Goal: Task Accomplishment & Management: Manage account settings

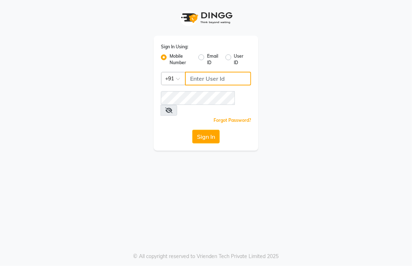
click at [227, 82] on input "Username" at bounding box center [218, 79] width 66 height 14
click at [207, 58] on label "Email ID" at bounding box center [213, 59] width 12 height 13
click at [207, 58] on input "Email ID" at bounding box center [209, 55] width 5 height 5
radio input "true"
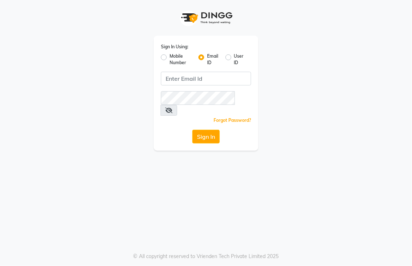
click at [170, 59] on label "Mobile Number" at bounding box center [181, 59] width 23 height 13
click at [170, 58] on input "Mobile Number" at bounding box center [172, 55] width 5 height 5
radio input "true"
radio input "false"
click at [221, 118] on link "Forgot Password?" at bounding box center [233, 120] width 38 height 5
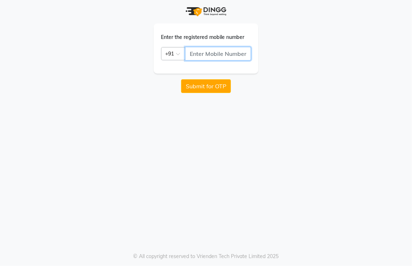
click at [205, 52] on input "text" at bounding box center [218, 54] width 66 height 14
type input "7087801766"
click at [205, 88] on button "Submit for OTP" at bounding box center [206, 86] width 50 height 14
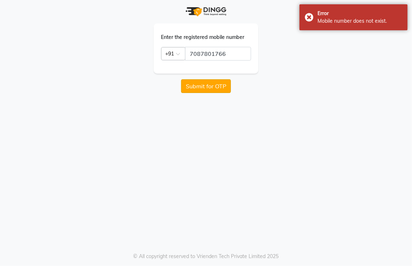
click at [205, 88] on button "Submit for OTP" at bounding box center [206, 86] width 50 height 14
drag, startPoint x: 205, startPoint y: 88, endPoint x: 211, endPoint y: 93, distance: 7.9
click at [211, 93] on div "Enter the registered mobile number Country Code × [PHONE_NUMBER] Submit for OTP…" at bounding box center [206, 133] width 412 height 266
click at [207, 82] on button "Submit for OTP" at bounding box center [206, 86] width 50 height 14
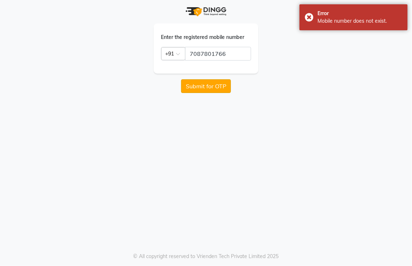
click at [207, 82] on button "Submit for OTP" at bounding box center [206, 86] width 50 height 14
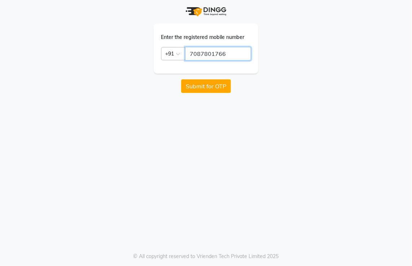
click at [229, 56] on input "7087801766" at bounding box center [218, 54] width 66 height 14
click at [230, 55] on input "7087801766" at bounding box center [218, 54] width 66 height 14
click at [233, 56] on input "7087801766" at bounding box center [218, 54] width 66 height 14
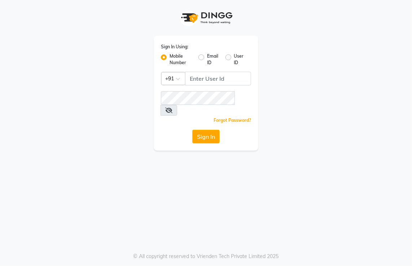
click at [170, 57] on label "Mobile Number" at bounding box center [181, 59] width 23 height 13
click at [170, 57] on input "Mobile Number" at bounding box center [172, 55] width 5 height 5
click at [195, 80] on input "Username" at bounding box center [218, 79] width 66 height 14
click at [225, 118] on link "Forgot Password?" at bounding box center [233, 120] width 38 height 5
click at [214, 130] on button "Sign In" at bounding box center [205, 137] width 27 height 14
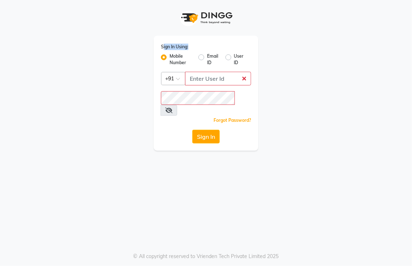
drag, startPoint x: 164, startPoint y: 47, endPoint x: 165, endPoint y: 52, distance: 5.6
click at [165, 52] on div "Sign In Using: Mobile Number Email ID User ID" at bounding box center [206, 54] width 90 height 23
click at [233, 100] on div "Sign In Using: Mobile Number Email ID User ID Country Code × +91 Remember me Fo…" at bounding box center [206, 93] width 105 height 115
click at [203, 83] on input "Username" at bounding box center [218, 79] width 66 height 14
click at [205, 79] on input "Username" at bounding box center [218, 79] width 66 height 14
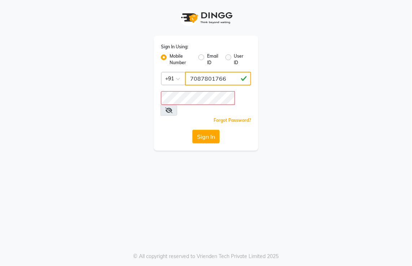
type input "7087801766"
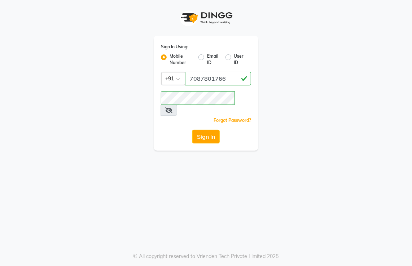
click at [173, 108] on icon at bounding box center [168, 111] width 7 height 6
click at [208, 130] on button "Sign In" at bounding box center [205, 137] width 27 height 14
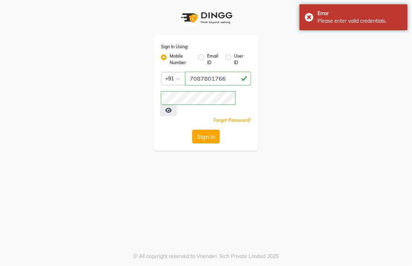
click at [208, 130] on button "Sign In" at bounding box center [205, 137] width 27 height 14
click at [172, 108] on icon at bounding box center [168, 111] width 6 height 6
click at [173, 108] on icon at bounding box center [168, 111] width 7 height 6
click at [212, 130] on button "Sign In" at bounding box center [205, 137] width 27 height 14
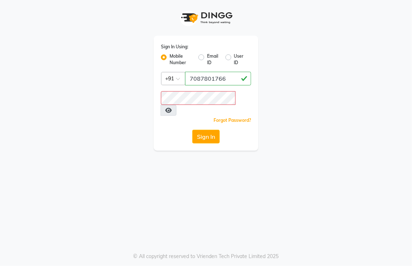
click at [226, 118] on link "Forgot Password?" at bounding box center [233, 120] width 38 height 5
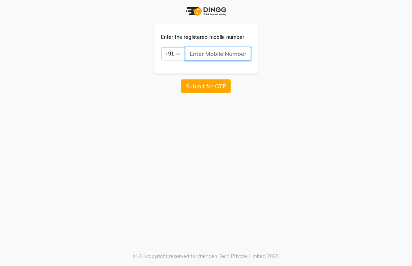
click at [195, 53] on input "text" at bounding box center [218, 54] width 66 height 14
click at [205, 89] on button "Submit for OTP" at bounding box center [206, 86] width 50 height 14
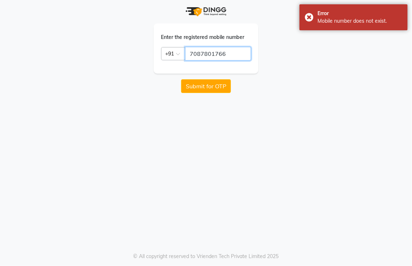
click at [239, 52] on input "7087801766" at bounding box center [218, 54] width 66 height 14
type input "7"
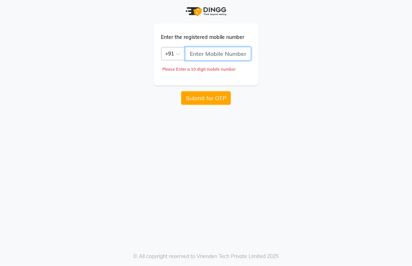
click at [239, 52] on input "text" at bounding box center [218, 54] width 66 height 14
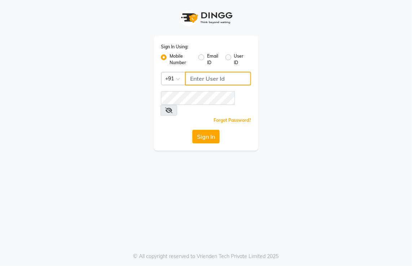
click at [206, 80] on input "Username" at bounding box center [218, 79] width 66 height 14
type input "707"
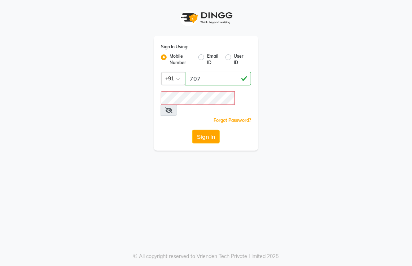
click at [187, 4] on div at bounding box center [206, 18] width 105 height 36
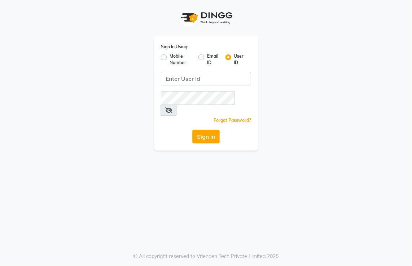
click at [170, 58] on label "Mobile Number" at bounding box center [181, 59] width 23 height 13
click at [170, 58] on input "Mobile Number" at bounding box center [172, 55] width 5 height 5
radio input "true"
radio input "false"
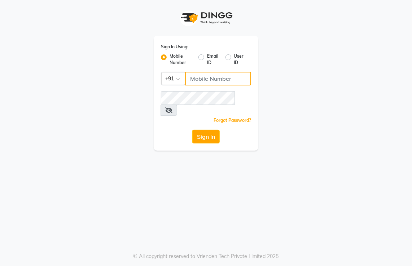
click at [196, 75] on input "Username" at bounding box center [218, 79] width 66 height 14
type input "7087801766"
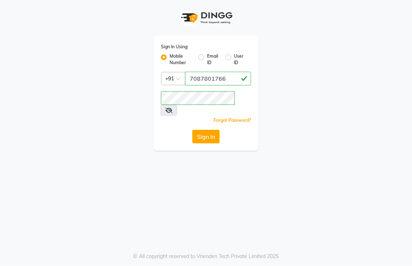
click at [173, 108] on icon at bounding box center [168, 111] width 7 height 6
click at [204, 130] on button "Sign In" at bounding box center [205, 137] width 27 height 14
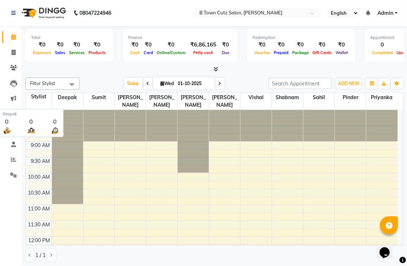
click at [68, 97] on span "Deepak" at bounding box center [67, 97] width 31 height 9
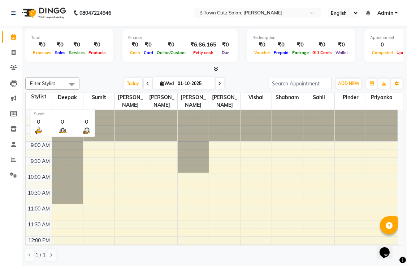
click at [104, 100] on span "Sumit" at bounding box center [98, 97] width 31 height 9
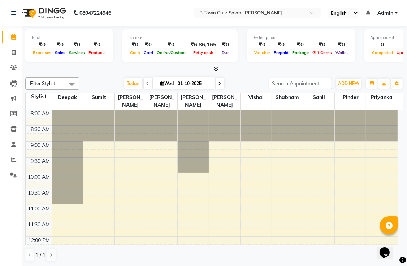
click at [9, 11] on div "08047224946" at bounding box center [61, 13] width 111 height 20
click at [10, 10] on div "08047224946" at bounding box center [61, 13] width 111 height 20
click at [14, 53] on icon at bounding box center [14, 52] width 4 height 5
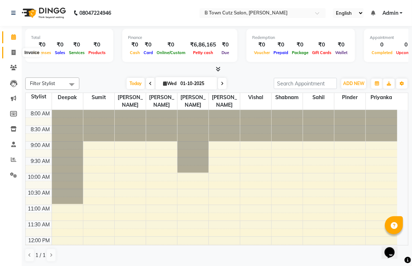
select select "4658"
select select "service"
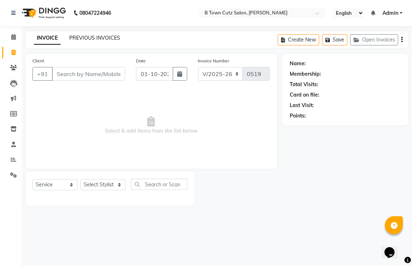
click at [94, 39] on link "PREVIOUS INVOICES" at bounding box center [94, 38] width 51 height 6
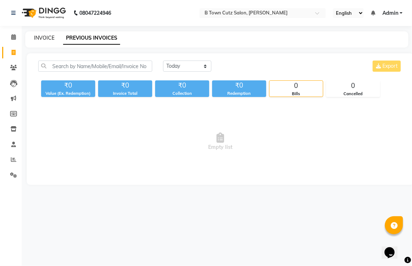
click at [51, 38] on link "INVOICE" at bounding box center [44, 38] width 21 height 6
select select "4658"
select select "service"
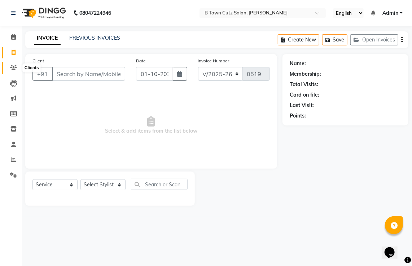
click at [17, 67] on span at bounding box center [13, 68] width 13 height 8
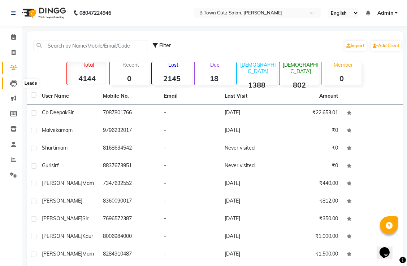
click at [15, 83] on icon at bounding box center [13, 83] width 7 height 7
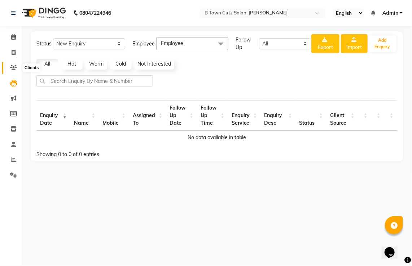
click at [13, 67] on icon at bounding box center [13, 67] width 7 height 5
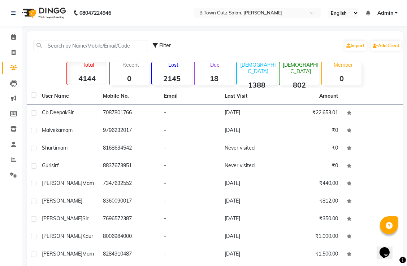
click at [133, 78] on strong "0" at bounding box center [130, 78] width 40 height 9
click at [175, 74] on strong "2145" at bounding box center [172, 78] width 40 height 9
click at [221, 69] on div "Due 18" at bounding box center [214, 73] width 40 height 23
click at [251, 72] on div "Male 1388" at bounding box center [256, 73] width 40 height 23
click at [13, 49] on span at bounding box center [13, 53] width 13 height 8
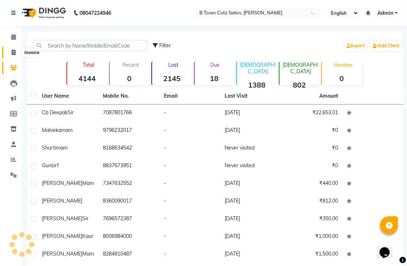
select select "service"
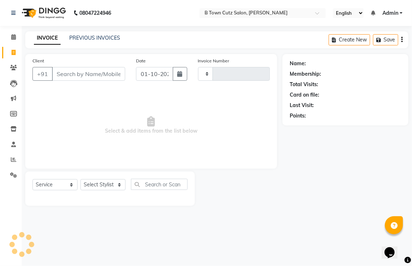
click at [72, 74] on input "Client" at bounding box center [88, 74] width 73 height 14
drag, startPoint x: 88, startPoint y: 75, endPoint x: 94, endPoint y: 79, distance: 6.8
click at [94, 79] on div "+91 7321214251 Add Client" at bounding box center [78, 74] width 93 height 14
type input "7321214251"
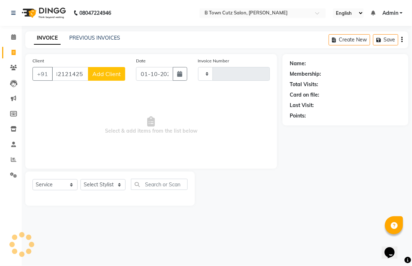
scroll to position [0, 0]
click at [91, 90] on span "Select & add items from the list below" at bounding box center [151, 126] width 238 height 72
click at [98, 72] on span "Add Client" at bounding box center [106, 73] width 29 height 7
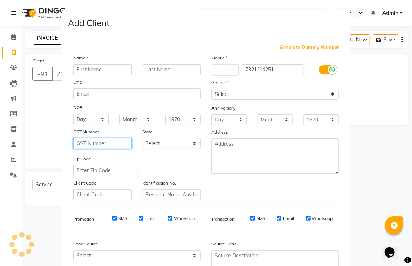
click at [99, 146] on input "text" at bounding box center [102, 143] width 58 height 11
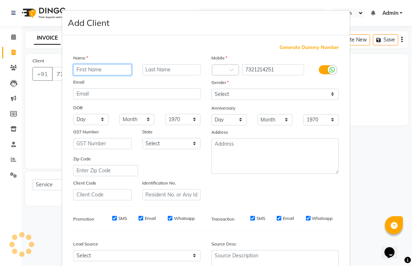
click at [84, 71] on input "text" at bounding box center [102, 69] width 58 height 11
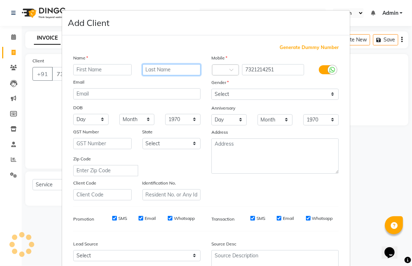
click at [146, 69] on input "text" at bounding box center [172, 69] width 58 height 11
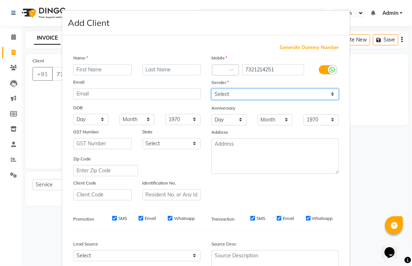
click at [216, 93] on select "Select Male Female Other Prefer Not To Say" at bounding box center [275, 94] width 127 height 11
select select "female"
click at [212, 89] on select "Select Male Female Other Prefer Not To Say" at bounding box center [275, 94] width 127 height 11
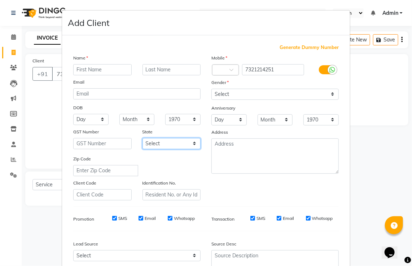
click at [173, 145] on select "Select" at bounding box center [172, 143] width 58 height 11
click at [194, 145] on select "Select" at bounding box center [172, 143] width 58 height 11
click at [191, 121] on select "1940 1941 1942 1943 1944 1945 1946 1947 1948 1949 1950 1951 1952 1953 1954 1955…" at bounding box center [182, 119] width 35 height 11
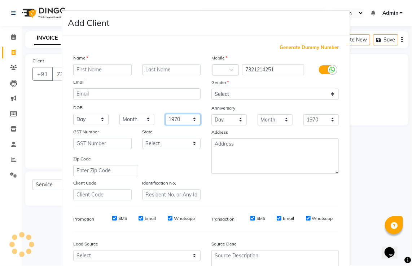
click at [191, 121] on select "1940 1941 1942 1943 1944 1945 1946 1947 1948 1949 1950 1951 1952 1953 1954 1955…" at bounding box center [182, 119] width 35 height 11
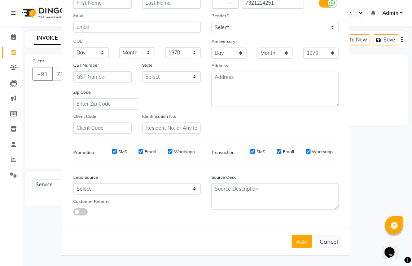
scroll to position [70, 0]
click at [80, 191] on select "Select" at bounding box center [136, 189] width 127 height 11
click at [80, 190] on select "Select" at bounding box center [136, 189] width 127 height 11
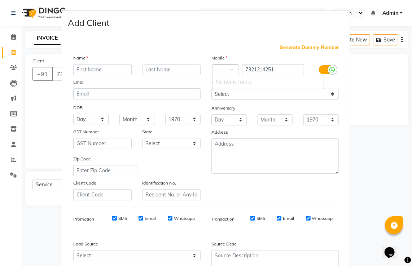
click at [230, 69] on span at bounding box center [234, 72] width 9 height 8
click at [159, 70] on input "text" at bounding box center [172, 69] width 58 height 11
click at [77, 91] on input "email" at bounding box center [136, 93] width 127 height 11
click at [87, 70] on input "text" at bounding box center [102, 69] width 58 height 11
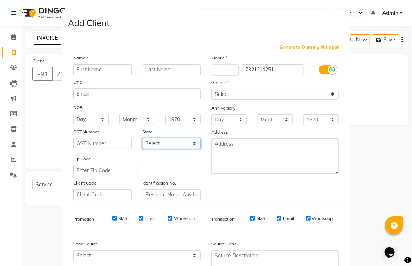
click at [169, 145] on select "Select" at bounding box center [172, 143] width 58 height 11
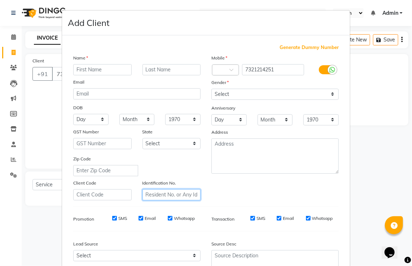
click at [146, 196] on input "text" at bounding box center [172, 195] width 58 height 11
click at [146, 197] on input "text" at bounding box center [172, 195] width 58 height 11
click at [103, 176] on input "text" at bounding box center [105, 170] width 65 height 11
click at [99, 203] on div "Generate Dummy Number Name Email DOB Day 01 02 03 04 05 06 07 08 09 10 11 12 13…" at bounding box center [206, 166] width 277 height 244
drag, startPoint x: 55, startPoint y: 95, endPoint x: 52, endPoint y: 91, distance: 4.1
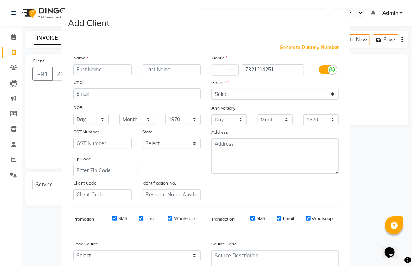
click at [54, 95] on ngb-modal-window "Add Client Generate Dummy Number Name Email DOB Day 01 02 03 04 05 06 07 08 09 …" at bounding box center [206, 133] width 412 height 266
click at [53, 91] on ngb-modal-window "Add Client Generate Dummy Number Name Email DOB Day 01 02 03 04 05 06 07 08 09 …" at bounding box center [206, 133] width 412 height 266
click at [52, 90] on ngb-modal-window "Add Client Generate Dummy Number Name Email DOB Day 01 02 03 04 05 06 07 08 09 …" at bounding box center [206, 133] width 412 height 266
drag, startPoint x: 52, startPoint y: 90, endPoint x: 13, endPoint y: 34, distance: 68.5
click at [13, 34] on ngb-modal-window "Add Client Generate Dummy Number Name Email DOB Day 01 02 03 04 05 06 07 08 09 …" at bounding box center [206, 133] width 412 height 266
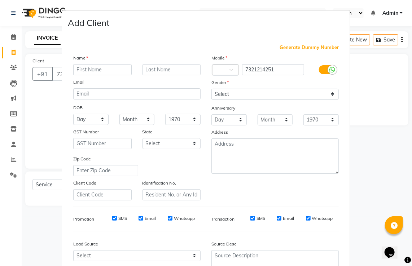
drag, startPoint x: 13, startPoint y: 35, endPoint x: 16, endPoint y: 37, distance: 3.8
click at [16, 37] on ngb-modal-window "Add Client Generate Dummy Number Name Email DOB Day 01 02 03 04 05 06 07 08 09 …" at bounding box center [206, 133] width 412 height 266
click at [42, 31] on ngb-modal-window "Add Client Generate Dummy Number Name Email DOB Day 01 02 03 04 05 06 07 08 09 …" at bounding box center [206, 133] width 412 height 266
click at [54, 53] on ngb-modal-window "Add Client Generate Dummy Number Name Email DOB Day 01 02 03 04 05 06 07 08 09 …" at bounding box center [206, 133] width 412 height 266
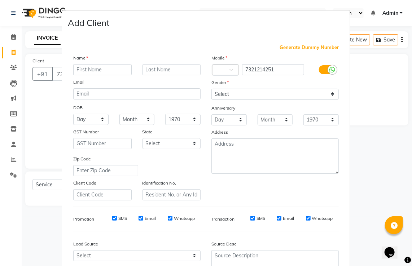
click at [84, 36] on div "Generate Dummy Number Name Email DOB Day 01 02 03 04 05 06 07 08 09 10 11 12 13…" at bounding box center [206, 164] width 288 height 259
drag, startPoint x: 61, startPoint y: 9, endPoint x: 114, endPoint y: 52, distance: 68.8
click at [114, 52] on ngb-modal-window "Add Client Generate Dummy Number Name Email DOB Day 01 02 03 04 05 06 07 08 09 …" at bounding box center [206, 133] width 412 height 266
click at [114, 51] on div "Generate Dummy Number Name Email DOB Day 01 02 03 04 05 06 07 08 09 10 11 12 13…" at bounding box center [206, 166] width 277 height 244
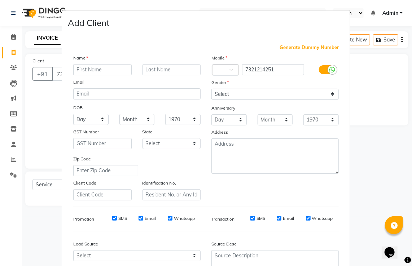
click at [348, 4] on ngb-modal-window "Add Client Generate Dummy Number Name Email DOB Day 01 02 03 04 05 06 07 08 09 …" at bounding box center [206, 133] width 412 height 266
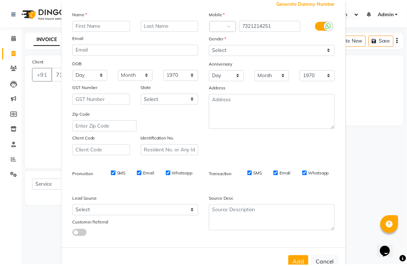
scroll to position [70, 0]
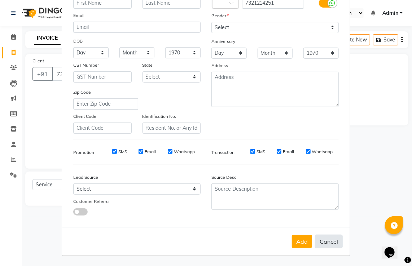
click at [332, 241] on button "Cancel" at bounding box center [329, 242] width 28 height 14
select select
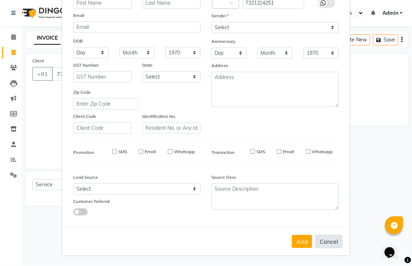
select select
checkbox input "false"
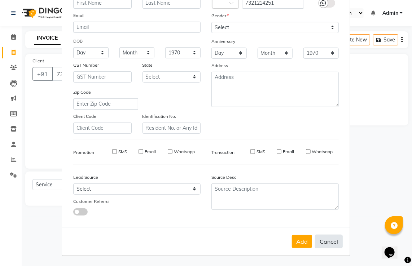
checkbox input "false"
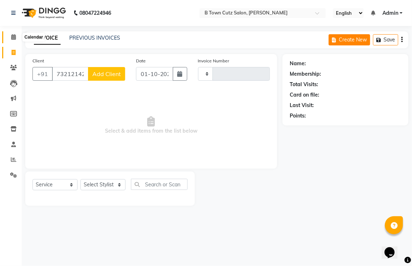
drag, startPoint x: 14, startPoint y: 36, endPoint x: 347, endPoint y: 37, distance: 332.5
click at [14, 36] on icon at bounding box center [13, 36] width 5 height 5
click at [115, 187] on select "Select Stylist" at bounding box center [103, 184] width 45 height 11
click at [81, 180] on select "Select Stylist" at bounding box center [103, 184] width 45 height 11
click at [117, 183] on select "Select Stylist" at bounding box center [103, 184] width 45 height 11
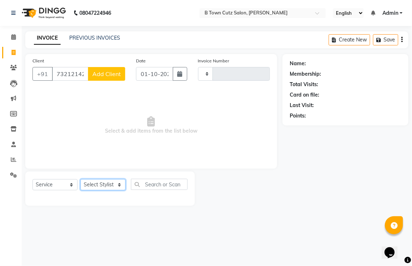
click at [119, 183] on select "Select Stylist" at bounding box center [103, 184] width 45 height 11
click at [119, 184] on select "Select Stylist" at bounding box center [103, 184] width 45 height 11
click at [81, 180] on select "Select Stylist" at bounding box center [103, 184] width 45 height 11
click at [119, 183] on select "Select Stylist" at bounding box center [103, 184] width 45 height 11
click at [159, 183] on input "text" at bounding box center [159, 184] width 57 height 11
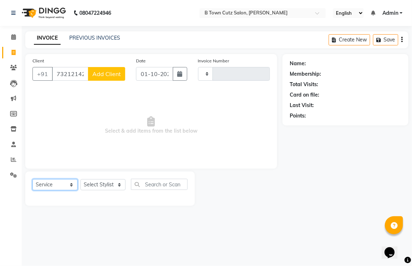
click at [62, 186] on select "Select Service Product Membership Package Voucher Prepaid Gift Card" at bounding box center [54, 184] width 45 height 11
click at [32, 180] on select "Select Service Product Membership Package Voucher Prepaid Gift Card" at bounding box center [54, 184] width 45 height 11
click at [81, 34] on div "PREVIOUS INVOICES" at bounding box center [94, 38] width 51 height 8
click at [81, 36] on link "PREVIOUS INVOICES" at bounding box center [94, 38] width 51 height 6
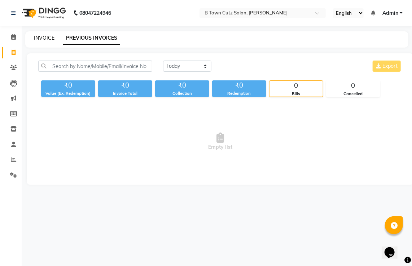
click at [38, 38] on link "INVOICE" at bounding box center [44, 38] width 21 height 6
select select "4658"
select select "service"
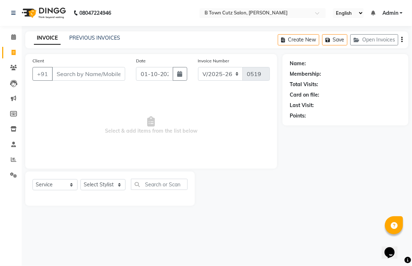
click at [69, 73] on input "Client" at bounding box center [88, 74] width 73 height 14
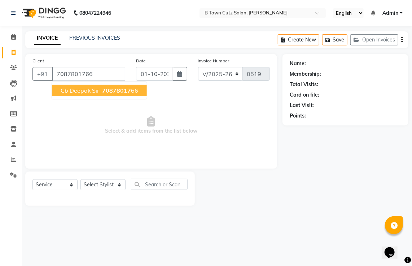
type input "7087801766"
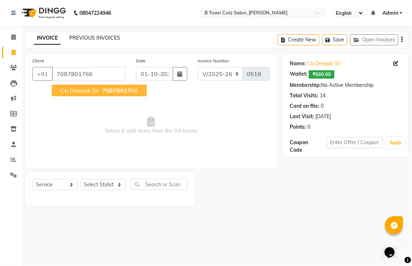
click at [103, 39] on link "PREVIOUS INVOICES" at bounding box center [94, 38] width 51 height 6
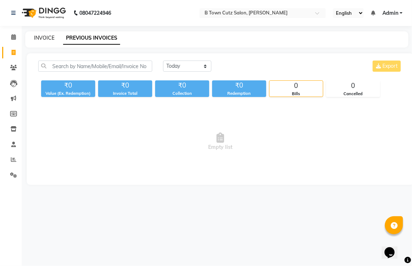
click at [40, 36] on link "INVOICE" at bounding box center [44, 38] width 21 height 6
select select "service"
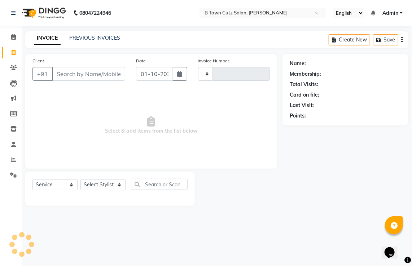
type input "0519"
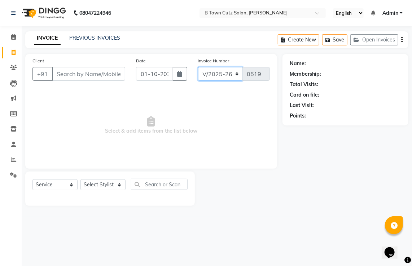
click at [215, 70] on select "V/2025 V/2025-26" at bounding box center [220, 74] width 45 height 14
select select "4659"
click at [198, 67] on select "V/2025 V/2025-26" at bounding box center [220, 74] width 45 height 14
type input "0002"
click at [230, 68] on select "V/2025 V/2025-26" at bounding box center [220, 74] width 45 height 14
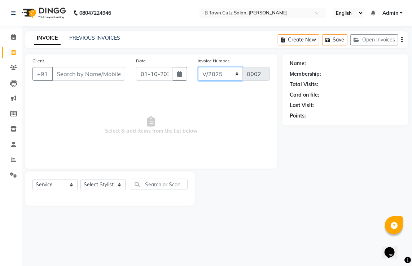
select select "4658"
click at [198, 67] on select "V/2025 V/2025-26" at bounding box center [220, 74] width 45 height 14
type input "0519"
click at [232, 68] on select "V/2025 V/2025-26" at bounding box center [220, 74] width 45 height 14
select select "4659"
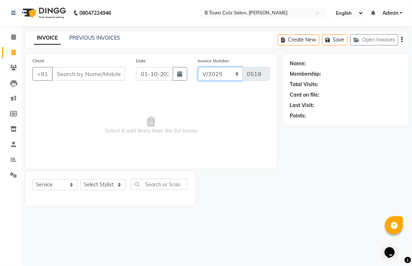
click at [198, 67] on select "V/2025 V/2025-26" at bounding box center [220, 74] width 45 height 14
type input "0002"
click at [357, 87] on div "Total Visits:" at bounding box center [346, 85] width 112 height 8
click at [355, 88] on div "Total Visits:" at bounding box center [346, 85] width 112 height 8
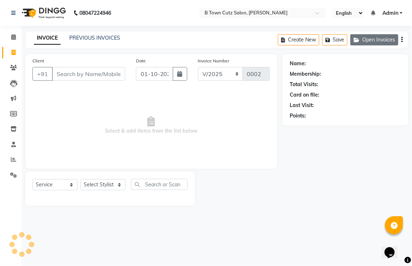
click at [378, 40] on button "Open Invoices" at bounding box center [375, 39] width 48 height 11
click at [378, 43] on button "Open Invoices" at bounding box center [375, 39] width 48 height 11
click at [83, 38] on link "PREVIOUS INVOICES" at bounding box center [94, 38] width 51 height 6
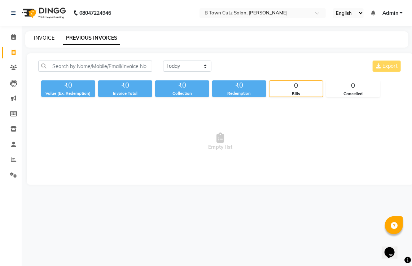
click at [43, 39] on link "INVOICE" at bounding box center [44, 38] width 21 height 6
select select "4658"
select select "service"
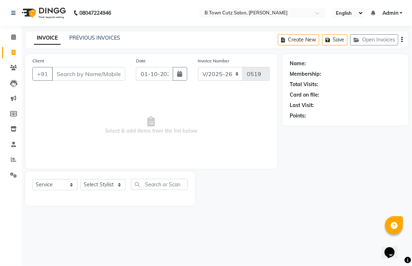
click at [78, 75] on input "Client" at bounding box center [88, 74] width 73 height 14
click at [66, 74] on input "Client" at bounding box center [88, 74] width 73 height 14
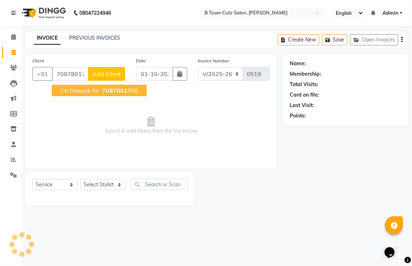
type input "7087801766"
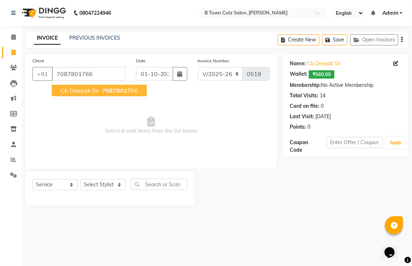
click at [70, 91] on span "Cb Deepak Sir" at bounding box center [80, 90] width 39 height 7
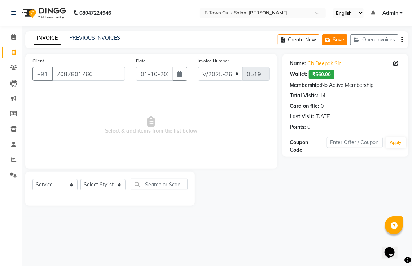
click at [328, 36] on button "Save" at bounding box center [334, 39] width 25 height 11
click at [402, 142] on button "Apply" at bounding box center [396, 143] width 21 height 11
click at [345, 142] on input "text" at bounding box center [355, 142] width 56 height 11
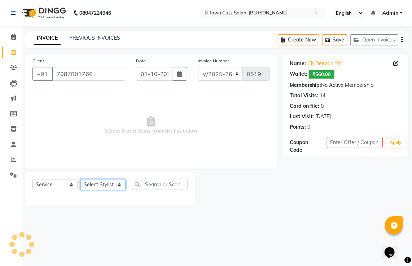
click at [120, 187] on select "Select Stylist Deepak kamaljeet kaur manpreet Pinder Priyanka sahil sakshi Shab…" at bounding box center [103, 184] width 45 height 11
click at [71, 186] on select "Select Service Product Membership Package Voucher Prepaid Gift Card" at bounding box center [54, 184] width 45 height 11
click at [32, 180] on select "Select Service Product Membership Package Voucher Prepaid Gift Card" at bounding box center [54, 184] width 45 height 11
click at [69, 186] on select "Select Service Product Membership Package Voucher Prepaid Gift Card" at bounding box center [54, 184] width 45 height 11
click at [32, 180] on select "Select Service Product Membership Package Voucher Prepaid Gift Card" at bounding box center [54, 184] width 45 height 11
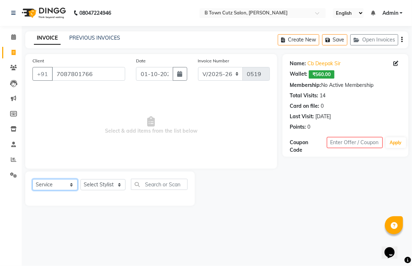
click at [69, 184] on select "Select Service Product Membership Package Voucher Prepaid Gift Card" at bounding box center [54, 184] width 45 height 11
click at [32, 180] on select "Select Service Product Membership Package Voucher Prepaid Gift Card" at bounding box center [54, 184] width 45 height 11
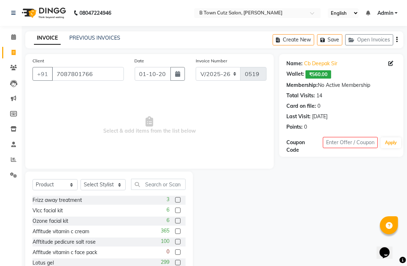
click at [91, 144] on span "Select & add items from the list below" at bounding box center [149, 126] width 234 height 72
click at [71, 184] on select "Select Service Product Membership Package Voucher Prepaid Gift Card" at bounding box center [54, 184] width 45 height 11
select select "service"
click at [32, 180] on select "Select Service Product Membership Package Voucher Prepaid Gift Card" at bounding box center [54, 184] width 45 height 11
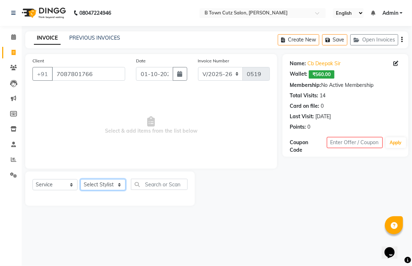
click at [118, 185] on select "Select Stylist Deepak kamaljeet kaur manpreet Pinder Priyanka sahil sakshi Shab…" at bounding box center [103, 184] width 45 height 11
click at [81, 180] on select "Select Stylist Deepak kamaljeet kaur manpreet Pinder Priyanka sahil sakshi Shab…" at bounding box center [103, 184] width 45 height 11
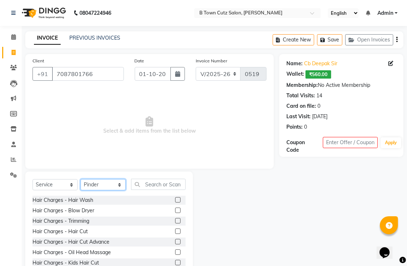
click at [116, 183] on select "Select Stylist Deepak kamaljeet kaur manpreet Pinder Priyanka sahil sakshi Shab…" at bounding box center [103, 184] width 45 height 11
select select "27244"
click at [81, 180] on select "Select Stylist Deepak kamaljeet kaur manpreet Pinder Priyanka sahil sakshi Shab…" at bounding box center [103, 184] width 45 height 11
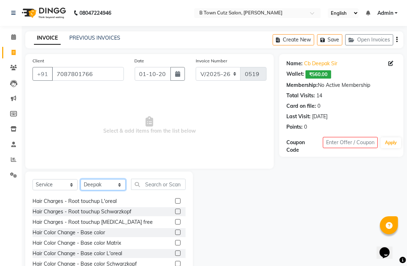
scroll to position [205, 0]
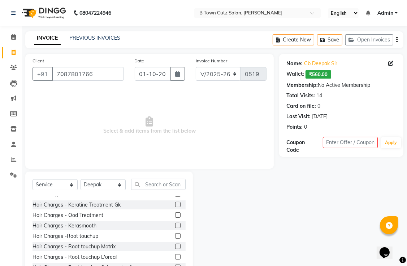
click at [175, 204] on label at bounding box center [177, 204] width 5 height 5
click at [175, 204] on input "checkbox" at bounding box center [177, 205] width 5 height 5
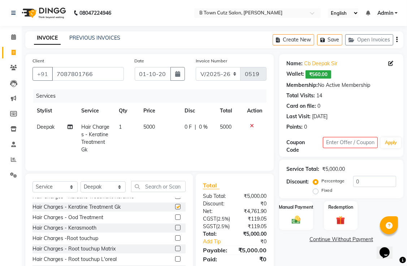
checkbox input "false"
click at [175, 220] on label at bounding box center [177, 217] width 5 height 5
click at [175, 220] on input "checkbox" at bounding box center [177, 218] width 5 height 5
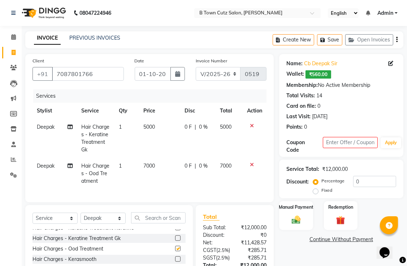
checkbox input "false"
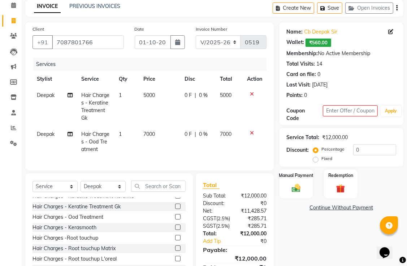
scroll to position [30, 0]
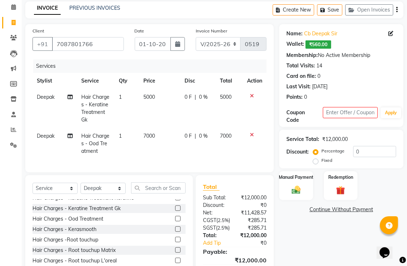
drag, startPoint x: 271, startPoint y: 239, endPoint x: 271, endPoint y: 244, distance: 5.4
click at [271, 232] on div "₹285.71" at bounding box center [253, 229] width 37 height 8
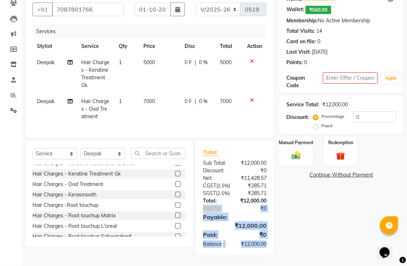
scroll to position [85, 0]
drag, startPoint x: 272, startPoint y: 260, endPoint x: 273, endPoint y: 265, distance: 5.1
click at [273, 265] on main "INVOICE PREVIOUS INVOICES Create New Save Open Invoices Client +91 7087801766 D…" at bounding box center [214, 117] width 385 height 300
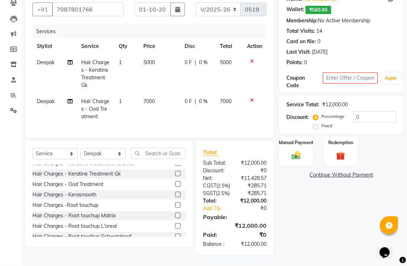
drag, startPoint x: 273, startPoint y: 265, endPoint x: 313, endPoint y: 185, distance: 90.1
click at [313, 185] on div "Name: Cb Deepak Sir Wallet: ₹560.00 Membership: No Active Membership Total Visi…" at bounding box center [344, 123] width 130 height 266
click at [296, 114] on div "Discount:" at bounding box center [297, 118] width 22 height 8
click at [324, 113] on label "Percentage" at bounding box center [332, 116] width 23 height 6
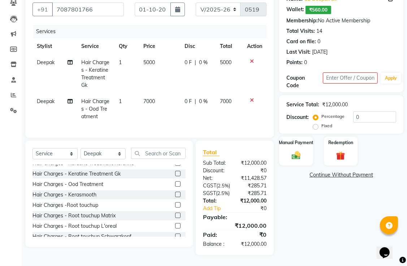
click at [319, 114] on input "Percentage" at bounding box center [316, 116] width 5 height 5
click at [358, 112] on input "0" at bounding box center [374, 117] width 43 height 11
type input "20"
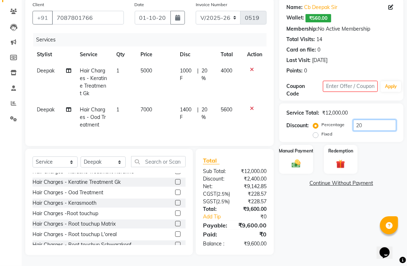
click at [371, 120] on input "20" at bounding box center [374, 125] width 43 height 11
click at [364, 120] on input "20" at bounding box center [374, 125] width 43 height 11
drag, startPoint x: 367, startPoint y: 105, endPoint x: 353, endPoint y: 101, distance: 15.2
click at [354, 120] on input "20" at bounding box center [374, 125] width 43 height 11
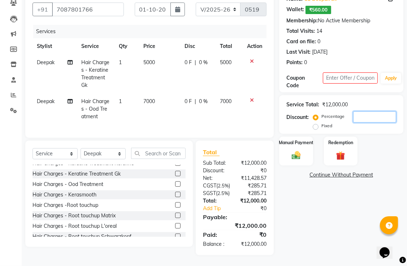
scroll to position [85, 0]
type input "15"
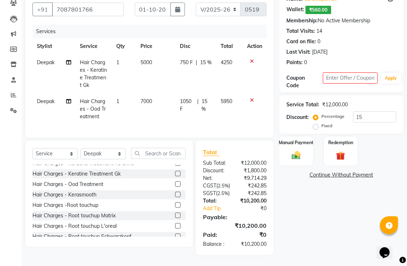
click at [375, 98] on div "Service Total: ₹12,000.00 Discount: Percentage Fixed 15" at bounding box center [341, 114] width 110 height 33
click at [369, 112] on input "15" at bounding box center [374, 117] width 43 height 11
drag, startPoint x: 261, startPoint y: 213, endPoint x: 287, endPoint y: 183, distance: 39.9
click at [287, 183] on div "Client +91 7087801766 Date 01-10-2025 Invoice Number V/2025 V/2025-26 0519 Serv…" at bounding box center [214, 123] width 389 height 266
drag, startPoint x: 287, startPoint y: 183, endPoint x: 275, endPoint y: 153, distance: 32.4
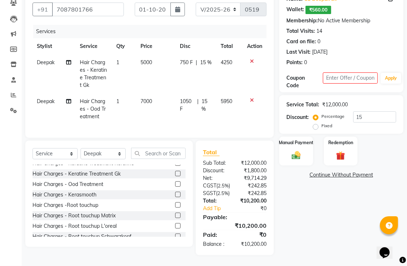
click at [275, 153] on div "Total Sub Total: ₹12,000.00 Discount: ₹1,800.00 Net: ₹9,714.29 CGST ( 2.5% ) ₹2…" at bounding box center [236, 198] width 86 height 115
drag, startPoint x: 273, startPoint y: 154, endPoint x: 274, endPoint y: 169, distance: 15.2
click at [274, 169] on div "Total Sub Total: ₹12,000.00 Discount: ₹1,800.00 Net: ₹9,714.29 CGST ( 2.5% ) ₹2…" at bounding box center [236, 198] width 86 height 115
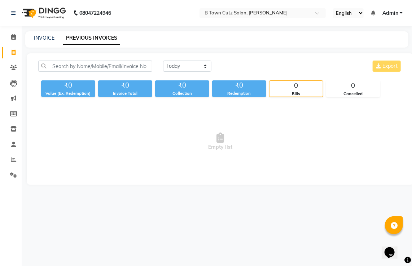
select select "service"
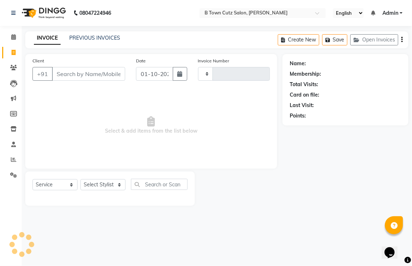
type input "0519"
select select "4658"
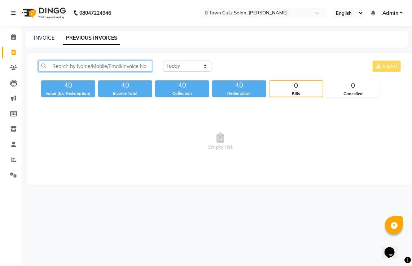
drag, startPoint x: 54, startPoint y: 70, endPoint x: 62, endPoint y: 72, distance: 8.3
drag, startPoint x: 62, startPoint y: 72, endPoint x: 63, endPoint y: 67, distance: 5.5
drag, startPoint x: 63, startPoint y: 67, endPoint x: 76, endPoint y: 52, distance: 19.7
drag, startPoint x: 74, startPoint y: 51, endPoint x: 51, endPoint y: 97, distance: 51.5
click at [51, 97] on div "Today Yesterday Custom Range Export ₹0 Value (Ex. Redemption) ₹0 Invoice Total …" at bounding box center [220, 119] width 387 height 132
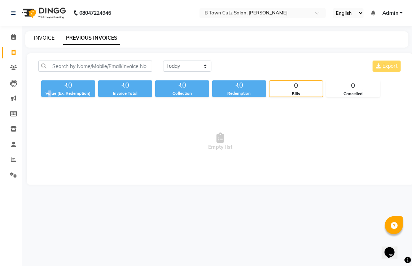
click at [43, 38] on link "INVOICE" at bounding box center [44, 38] width 21 height 6
select select "service"
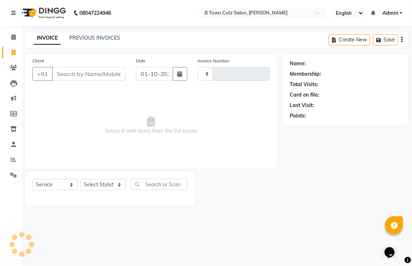
type input "0519"
select select "4658"
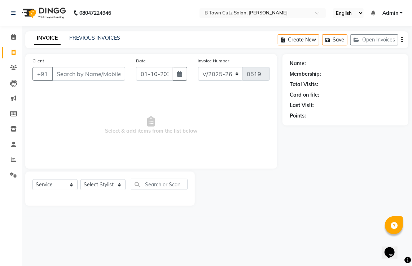
click at [71, 71] on input "Client" at bounding box center [88, 74] width 73 height 14
click at [68, 74] on input "Client" at bounding box center [88, 74] width 73 height 14
click at [88, 73] on input "Client" at bounding box center [88, 74] width 73 height 14
type input "9671037235"
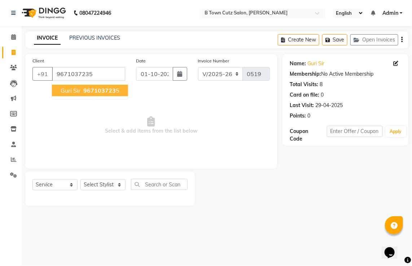
click at [94, 87] on span "967103723" at bounding box center [99, 90] width 32 height 7
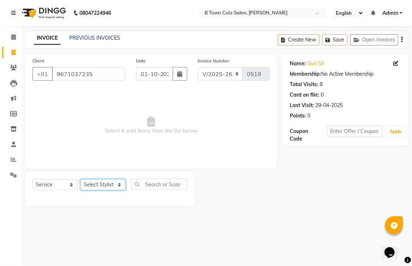
click at [89, 186] on select "Select Stylist Deepak kamaljeet kaur manpreet Pinder Priyanka sahil sakshi Shab…" at bounding box center [103, 184] width 45 height 11
click at [81, 180] on select "Select Stylist Deepak kamaljeet kaur manpreet Pinder Priyanka sahil sakshi Shab…" at bounding box center [103, 184] width 45 height 11
click at [102, 74] on input "9671037235" at bounding box center [88, 74] width 73 height 14
click at [115, 74] on input "9671037235" at bounding box center [88, 74] width 73 height 14
click at [118, 184] on select "Select Stylist Deepak kamaljeet kaur manpreet Pinder Priyanka sahil sakshi Shab…" at bounding box center [103, 184] width 45 height 11
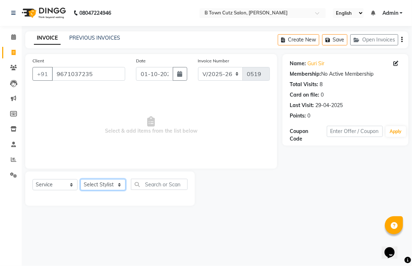
click at [118, 184] on select "Select Stylist Deepak kamaljeet kaur manpreet Pinder Priyanka sahil sakshi Shab…" at bounding box center [103, 184] width 45 height 11
drag, startPoint x: 118, startPoint y: 183, endPoint x: 106, endPoint y: 180, distance: 11.8
click at [117, 182] on select "Select Stylist Deepak kamaljeet kaur manpreet Pinder Priyanka sahil sakshi Shab…" at bounding box center [103, 184] width 45 height 11
click at [13, 148] on span at bounding box center [13, 145] width 13 height 8
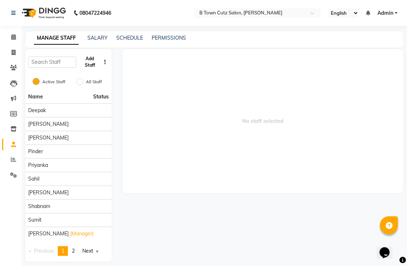
click at [90, 65] on button "Add Staff" at bounding box center [90, 62] width 22 height 19
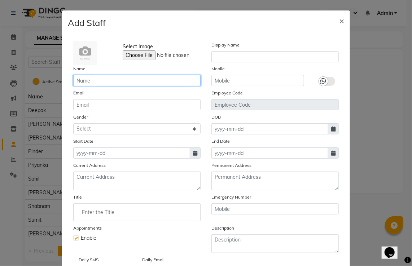
click at [97, 78] on input "text" at bounding box center [136, 80] width 127 height 11
click at [339, 20] on span "×" at bounding box center [341, 20] width 5 height 11
checkbox input "false"
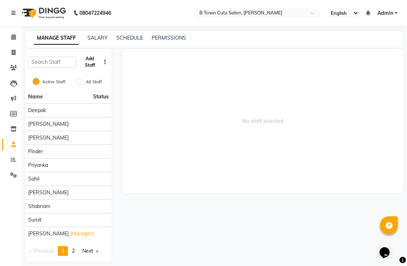
click at [92, 65] on button "Add Staff" at bounding box center [90, 62] width 22 height 19
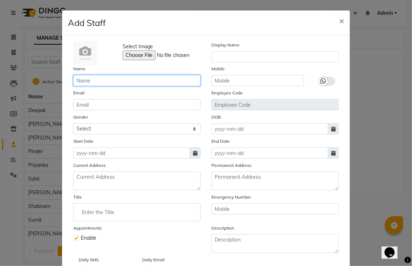
click at [97, 79] on input "text" at bounding box center [136, 80] width 127 height 11
type input "M"
type input "m"
type input "Manju"
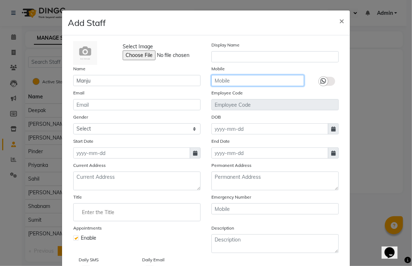
click at [213, 81] on input "text" at bounding box center [258, 80] width 93 height 11
type input "6284551221"
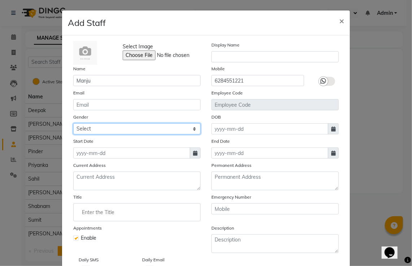
click at [190, 129] on select "Select Male Female Other Prefer Not To Say" at bounding box center [136, 128] width 127 height 11
select select "female"
click at [73, 125] on select "Select Male Female Other Prefer Not To Say" at bounding box center [136, 128] width 127 height 11
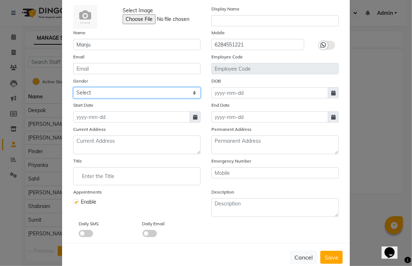
scroll to position [55, 0]
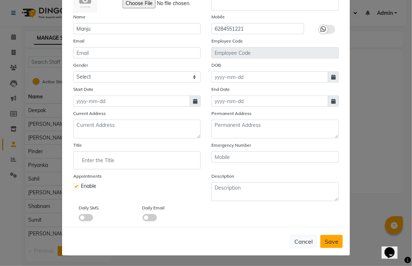
click at [331, 238] on span "Save" at bounding box center [332, 241] width 14 height 7
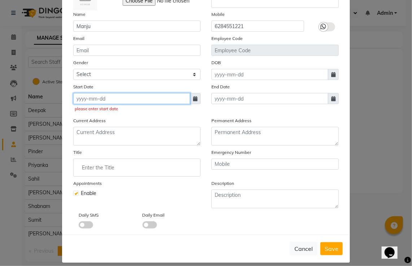
click at [132, 97] on input at bounding box center [131, 98] width 117 height 11
select select "10"
select select "2025"
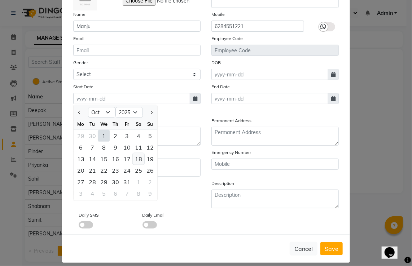
click at [136, 161] on div "18" at bounding box center [139, 159] width 12 height 12
type input "18-10-2025"
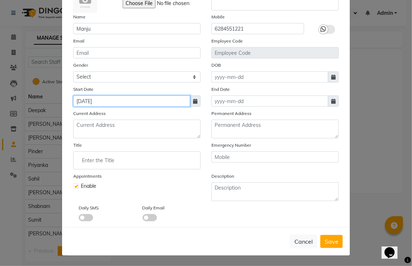
click at [132, 102] on input "18-10-2025" at bounding box center [131, 101] width 117 height 11
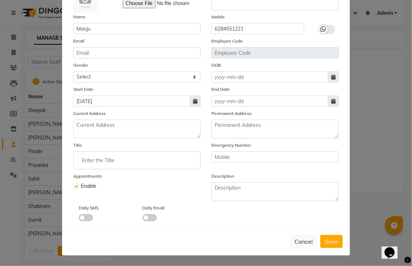
select select "10"
select select "2025"
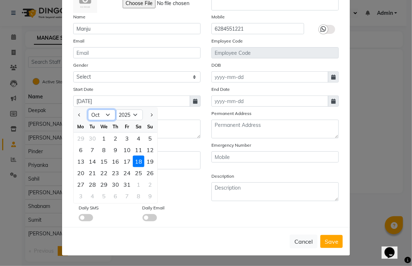
click at [105, 113] on select "Jan Feb Mar Apr May Jun Jul Aug Sep Oct Nov Dec" at bounding box center [101, 115] width 27 height 11
select select "5"
click at [88, 110] on select "Jan Feb Mar Apr May Jun Jul Aug Sep Oct Nov Dec" at bounding box center [101, 115] width 27 height 11
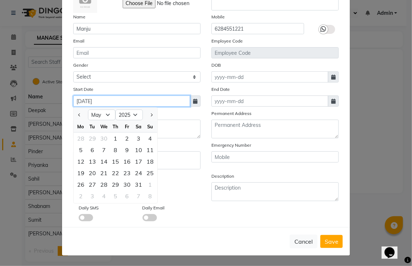
click at [139, 100] on input "18-10-2025" at bounding box center [131, 101] width 117 height 11
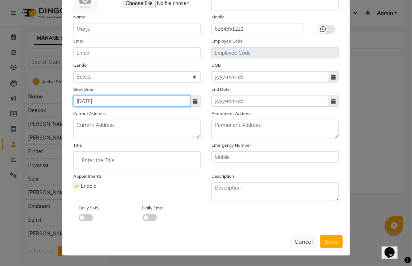
click at [110, 102] on input "18-10-2025" at bounding box center [131, 101] width 117 height 11
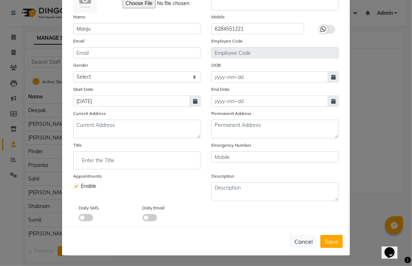
select select "10"
select select "2025"
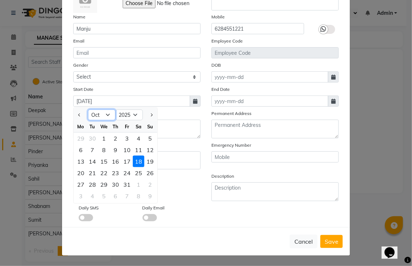
click at [102, 113] on select "Jan Feb Mar Apr May Jun Jul Aug Sep Oct Nov Dec" at bounding box center [101, 115] width 27 height 11
click at [88, 110] on select "Jan Feb Mar Apr May Jun Jul Aug Sep Oct Nov Dec" at bounding box center [101, 115] width 27 height 11
click at [131, 113] on select "2015 2016 2017 2018 2019 2020 2021 2022 2023 2024 2025 2026 2027 2028 2029 2030…" at bounding box center [129, 115] width 27 height 11
click at [116, 110] on select "2015 2016 2017 2018 2019 2020 2021 2022 2023 2024 2025 2026 2027 2028 2029 2030…" at bounding box center [129, 115] width 27 height 11
click at [150, 115] on button "Next month" at bounding box center [151, 115] width 6 height 12
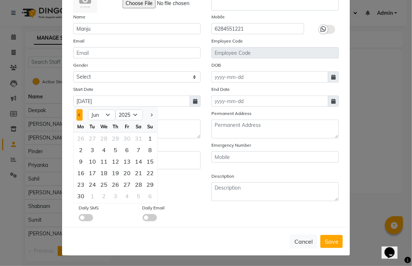
click at [78, 114] on span "Previous month" at bounding box center [79, 115] width 3 height 3
select select "5"
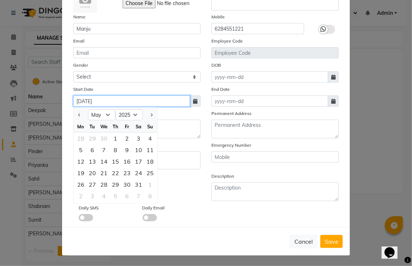
click at [146, 99] on input "18-10-2025" at bounding box center [131, 101] width 117 height 11
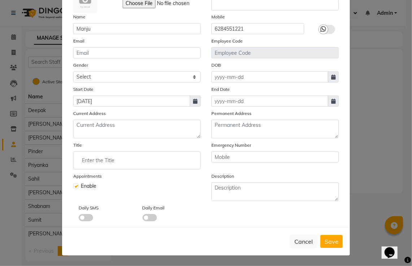
click at [190, 101] on span at bounding box center [195, 101] width 11 height 11
select select "10"
select select "2025"
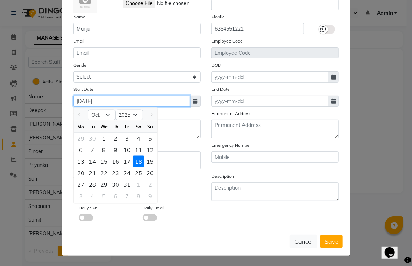
click at [109, 99] on input "18-10-2025" at bounding box center [131, 101] width 117 height 11
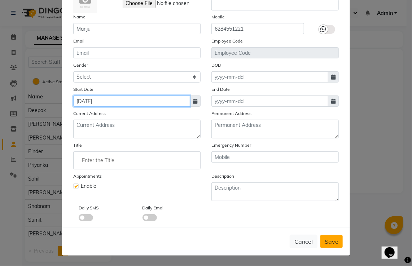
type input "18-05-2025"
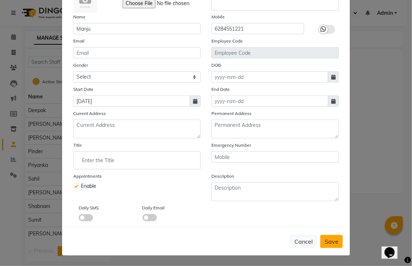
click at [327, 242] on span "Save" at bounding box center [332, 241] width 14 height 7
select select
checkbox input "false"
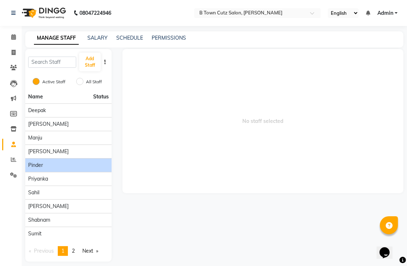
click at [49, 166] on div "Pinder" at bounding box center [68, 166] width 81 height 8
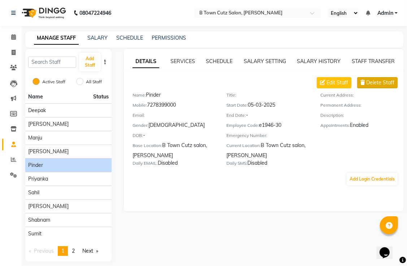
click at [375, 84] on span "Delete Staff" at bounding box center [380, 83] width 28 height 8
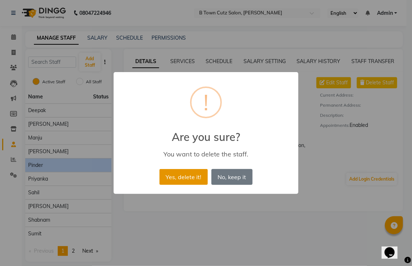
click at [192, 173] on button "Yes, delete it!" at bounding box center [184, 177] width 48 height 16
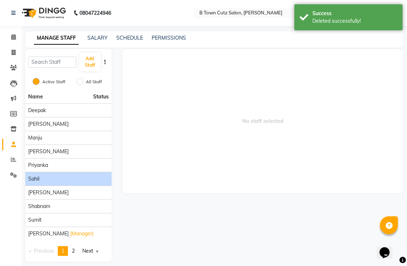
click at [42, 179] on div "sahil" at bounding box center [68, 179] width 81 height 8
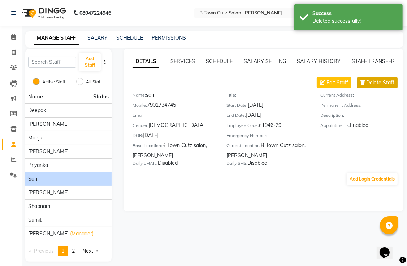
click at [369, 82] on span "Delete Staff" at bounding box center [380, 83] width 28 height 8
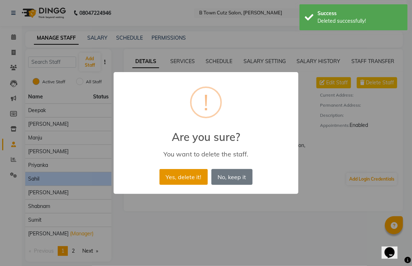
click at [202, 176] on button "Yes, delete it!" at bounding box center [184, 177] width 48 height 16
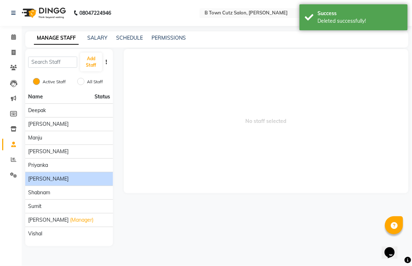
click at [78, 176] on div "sakshi" at bounding box center [69, 179] width 82 height 8
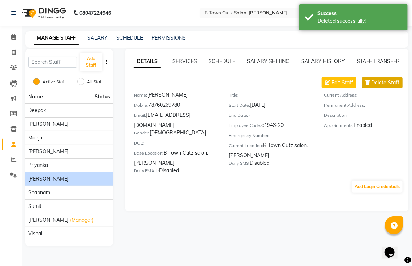
click at [370, 83] on icon at bounding box center [368, 82] width 4 height 5
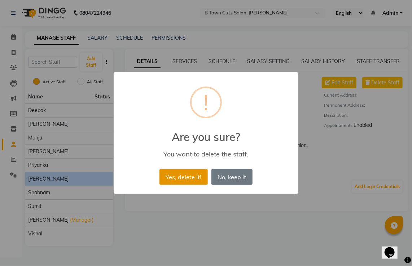
click at [175, 171] on button "Yes, delete it!" at bounding box center [184, 177] width 48 height 16
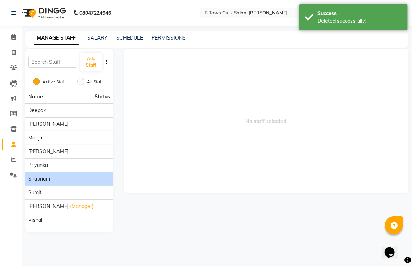
click at [101, 175] on div "Shabnam" at bounding box center [69, 179] width 82 height 8
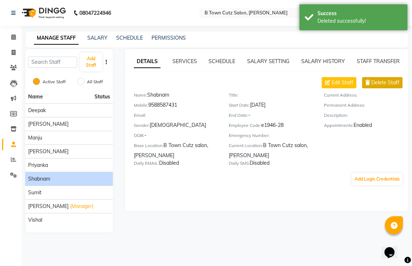
click at [373, 82] on span "Delete Staff" at bounding box center [385, 83] width 28 height 8
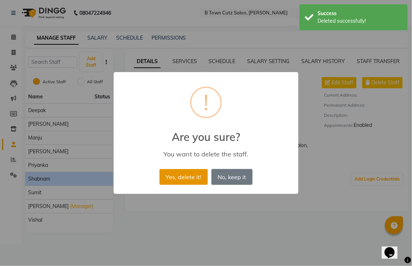
click at [185, 176] on button "Yes, delete it!" at bounding box center [184, 177] width 48 height 16
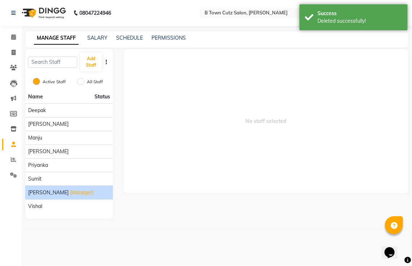
click at [100, 189] on div "Tanu Thakur (Manager)" at bounding box center [69, 193] width 82 height 8
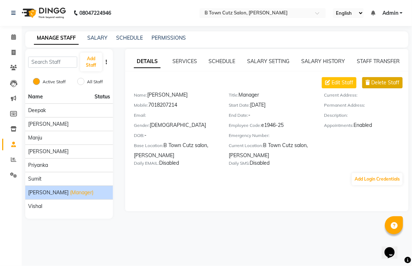
click at [371, 79] on button "Delete Staff" at bounding box center [382, 82] width 40 height 11
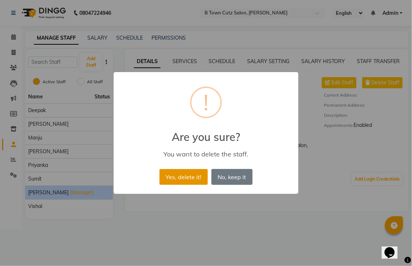
click at [191, 175] on button "Yes, delete it!" at bounding box center [184, 177] width 48 height 16
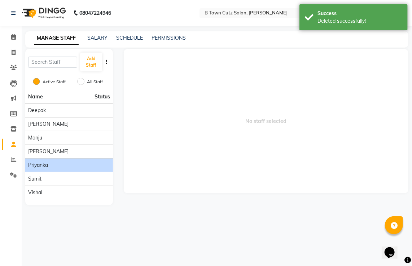
click at [79, 164] on div "Priyanka" at bounding box center [69, 166] width 82 height 8
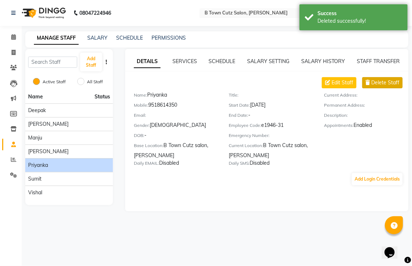
click at [390, 84] on span "Delete Staff" at bounding box center [385, 83] width 28 height 8
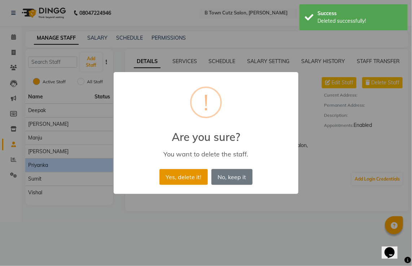
click at [197, 175] on button "Yes, delete it!" at bounding box center [184, 177] width 48 height 16
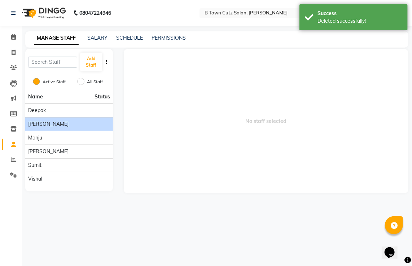
click at [92, 124] on div "kamaljeet kaur" at bounding box center [69, 125] width 82 height 8
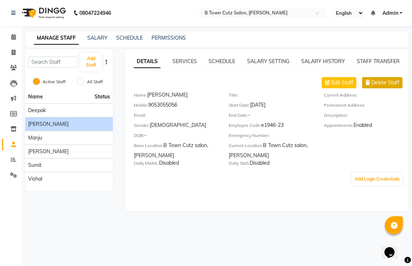
click at [377, 82] on span "Delete Staff" at bounding box center [385, 83] width 28 height 8
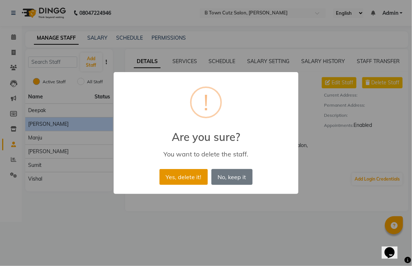
click at [177, 178] on button "Yes, delete it!" at bounding box center [184, 177] width 48 height 16
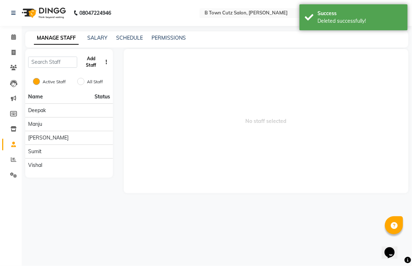
click at [93, 62] on button "Add Staff" at bounding box center [91, 62] width 22 height 19
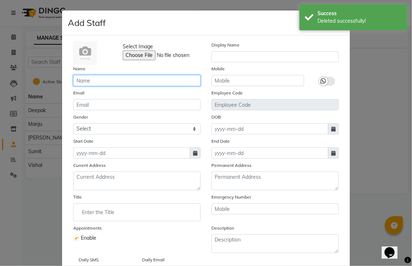
click at [85, 79] on input "text" at bounding box center [136, 80] width 127 height 11
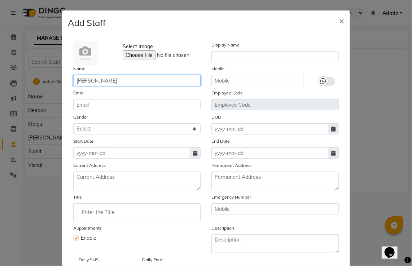
type input "Khushdil"
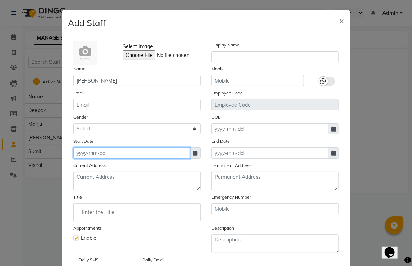
click at [101, 153] on input at bounding box center [131, 153] width 117 height 11
select select "10"
select select "2025"
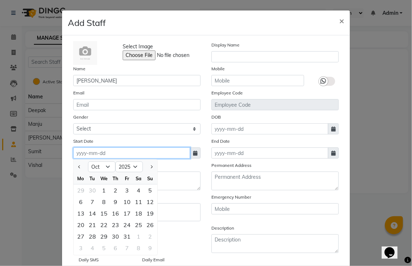
click at [101, 152] on input at bounding box center [131, 153] width 117 height 11
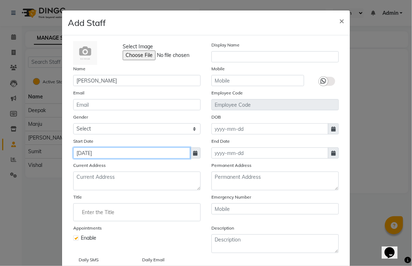
type input "26-05-2025"
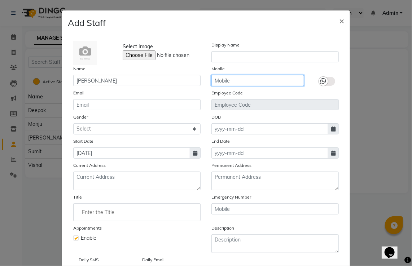
click at [218, 78] on input "text" at bounding box center [258, 80] width 93 height 11
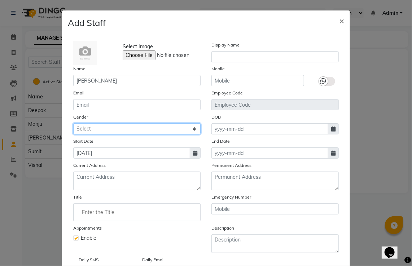
click at [193, 129] on select "Select Male Female Other Prefer Not To Say" at bounding box center [136, 128] width 127 height 11
select select "male"
click at [73, 125] on select "Select Male Female Other Prefer Not To Say" at bounding box center [136, 128] width 127 height 11
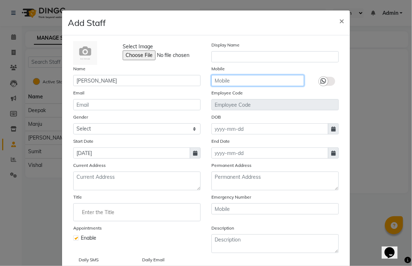
click at [247, 82] on input "text" at bounding box center [258, 80] width 93 height 11
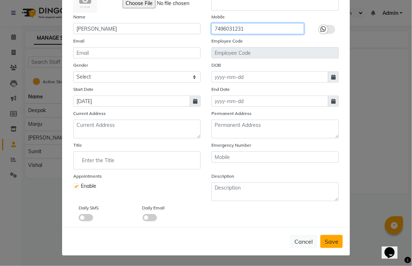
type input "7496031231"
click at [325, 240] on span "Save" at bounding box center [332, 241] width 14 height 7
select select
checkbox input "false"
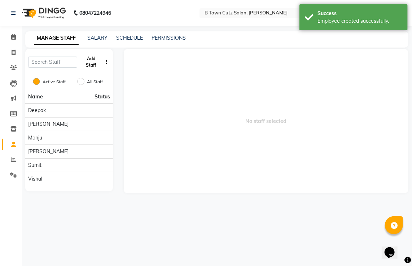
click at [94, 61] on button "Add Staff" at bounding box center [91, 62] width 22 height 19
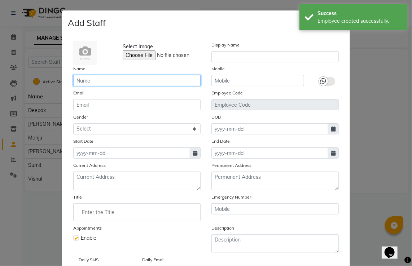
click at [92, 77] on input "text" at bounding box center [136, 80] width 127 height 11
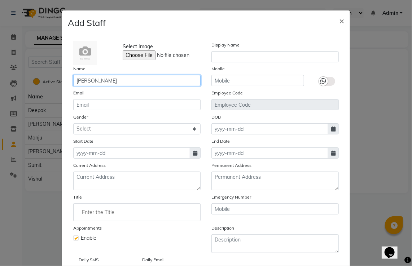
type input "Gurpreet"
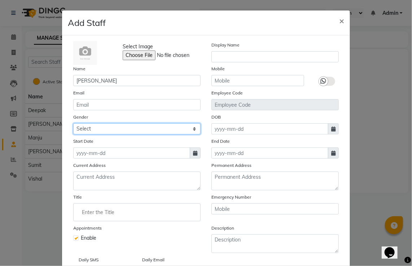
click at [94, 128] on select "Select Male Female Other Prefer Not To Say" at bounding box center [136, 128] width 127 height 11
click at [73, 125] on select "Select Male Female Other Prefer Not To Say" at bounding box center [136, 128] width 127 height 11
click at [94, 131] on select "Select Male Female Other Prefer Not To Say" at bounding box center [136, 128] width 127 height 11
select select "male"
click at [73, 125] on select "Select Male Female Other Prefer Not To Say" at bounding box center [136, 128] width 127 height 11
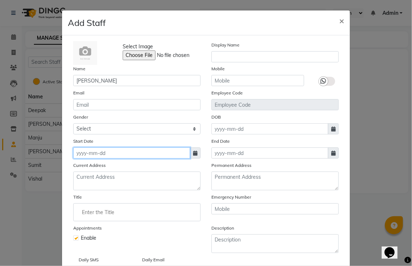
click at [97, 156] on input at bounding box center [131, 153] width 117 height 11
select select "10"
select select "2025"
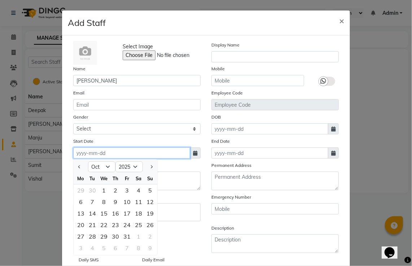
click at [97, 155] on input at bounding box center [131, 153] width 117 height 11
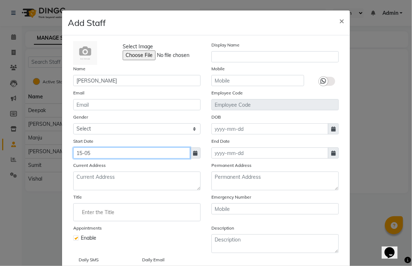
drag, startPoint x: 103, startPoint y: 157, endPoint x: 91, endPoint y: 155, distance: 12.0
click at [91, 155] on input "15-05" at bounding box center [131, 153] width 117 height 11
type input "15-05-2025"
select select "5"
select select "2025"
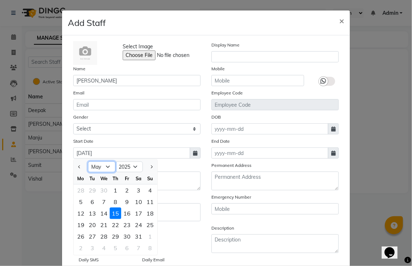
click at [104, 170] on select "Jan Feb Mar Apr May Jun Jul Aug Sep Oct Nov Dec" at bounding box center [101, 167] width 27 height 11
select select "8"
click at [88, 163] on select "Jan Feb Mar Apr May Jun Jul Aug Sep Oct Nov Dec" at bounding box center [101, 167] width 27 height 11
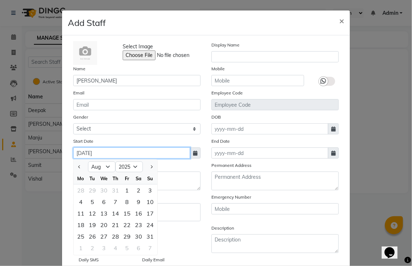
click at [105, 155] on input "15-05-2025" at bounding box center [131, 153] width 117 height 11
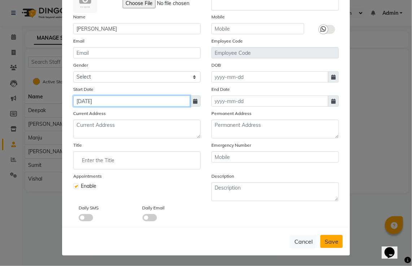
type input "15-08-2025"
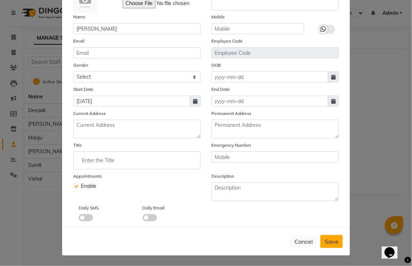
click at [329, 244] on span "Save" at bounding box center [332, 241] width 14 height 7
select select
checkbox input "false"
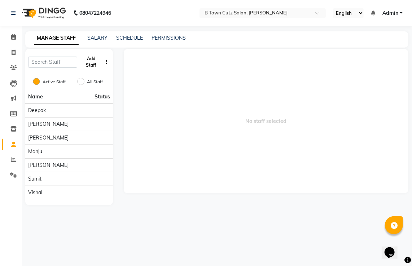
click at [95, 62] on button "Add Staff" at bounding box center [91, 62] width 22 height 19
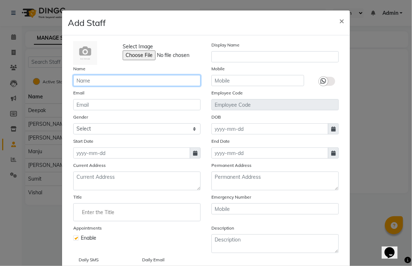
click at [91, 76] on input "text" at bounding box center [136, 80] width 127 height 11
type input "Kiran"
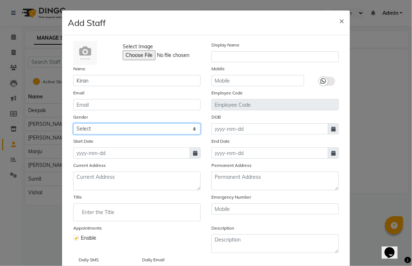
click at [108, 132] on select "Select Male Female Other Prefer Not To Say" at bounding box center [136, 128] width 127 height 11
select select "female"
click at [73, 125] on select "Select Male Female Other Prefer Not To Say" at bounding box center [136, 128] width 127 height 11
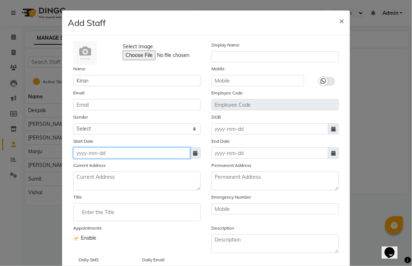
click at [103, 156] on input at bounding box center [131, 153] width 117 height 11
select select "10"
select select "2025"
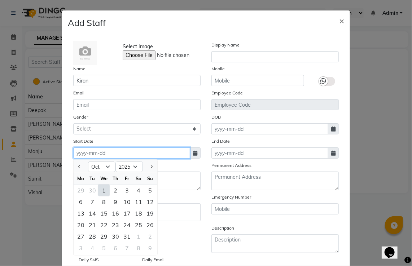
click at [121, 155] on input at bounding box center [131, 153] width 117 height 11
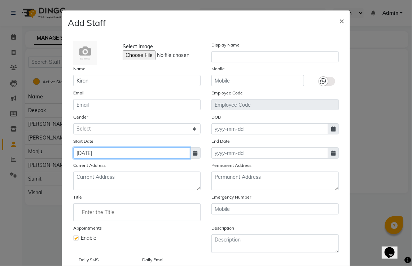
type input "22-08-2025"
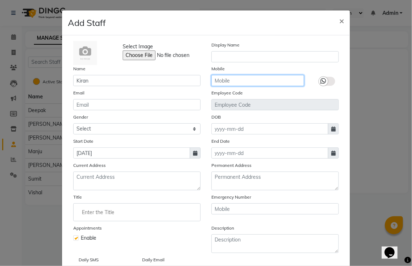
click at [246, 81] on input "text" at bounding box center [258, 80] width 93 height 11
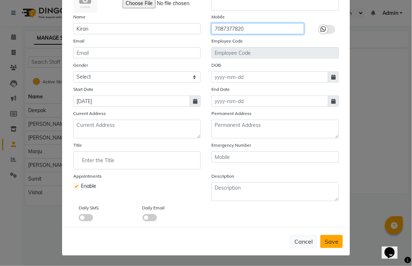
type input "7087377820"
click at [331, 242] on span "Save" at bounding box center [332, 241] width 14 height 7
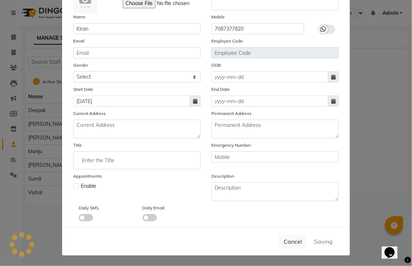
select select
checkbox input "false"
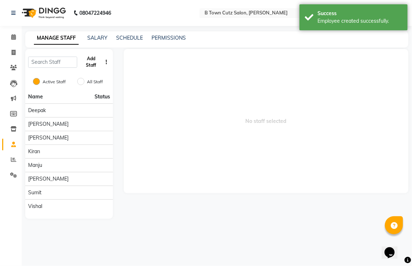
click at [92, 64] on button "Add Staff" at bounding box center [91, 62] width 22 height 19
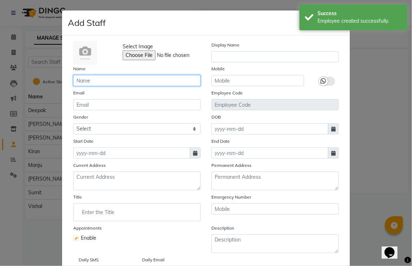
click at [121, 77] on input "text" at bounding box center [136, 80] width 127 height 11
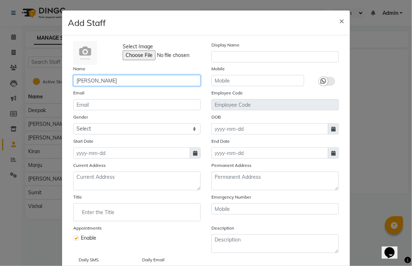
type input "Ramanpreet"
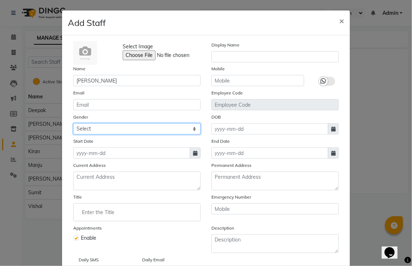
click at [113, 131] on select "Select Male Female Other Prefer Not To Say" at bounding box center [136, 128] width 127 height 11
select select "female"
click at [73, 125] on select "Select Male Female Other Prefer Not To Say" at bounding box center [136, 128] width 127 height 11
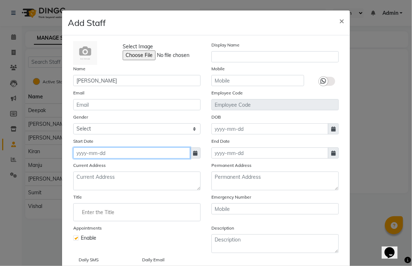
click at [102, 154] on input at bounding box center [131, 153] width 117 height 11
select select "10"
select select "2025"
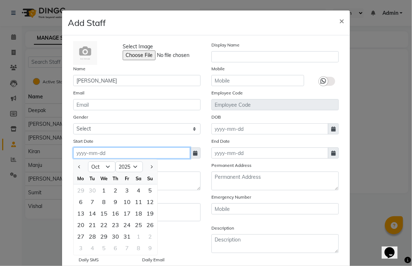
click at [87, 152] on input at bounding box center [131, 153] width 117 height 11
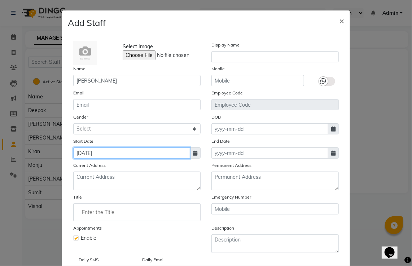
type input "18-06-2025"
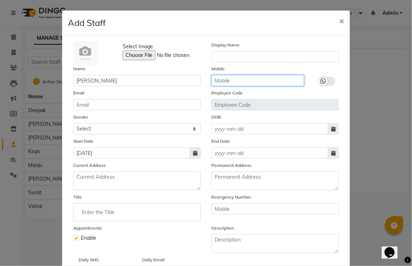
click at [223, 79] on input "text" at bounding box center [258, 80] width 93 height 11
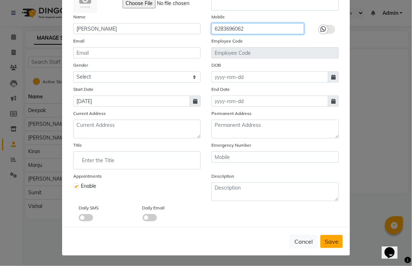
type input "6283696062"
click at [336, 239] on span "Save" at bounding box center [332, 241] width 14 height 7
select select
checkbox input "false"
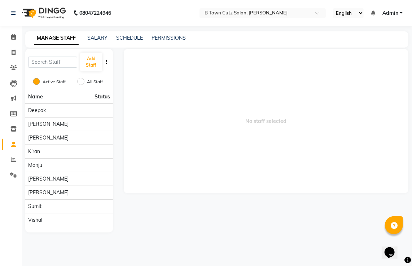
click at [95, 98] on span "Status" at bounding box center [103, 97] width 16 height 8
click at [74, 124] on div "Gurpreet" at bounding box center [69, 125] width 82 height 8
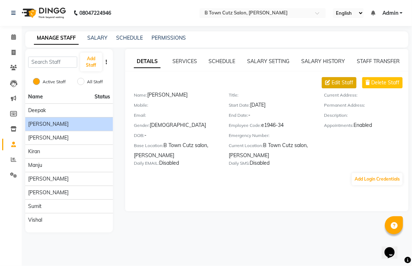
click at [326, 86] on button "Edit Staff" at bounding box center [339, 82] width 35 height 11
select select "male"
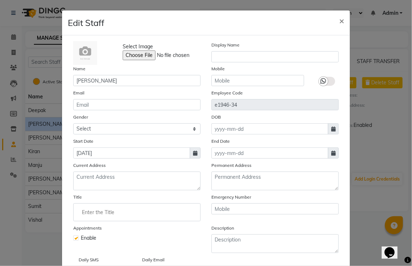
scroll to position [36, 0]
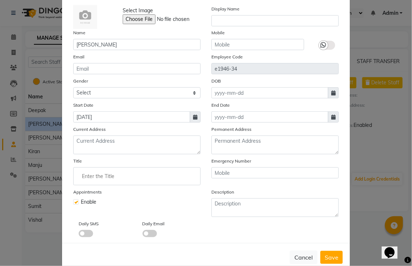
click at [182, 178] on input "Enter the Title" at bounding box center [137, 176] width 121 height 14
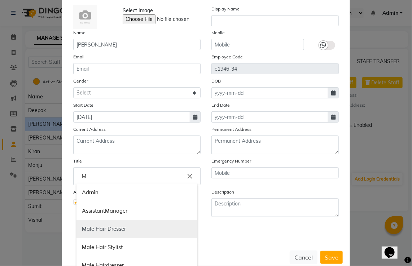
click at [164, 233] on link "M ale Hair Dresser" at bounding box center [137, 229] width 121 height 18
type input "Male Hair Dresser"
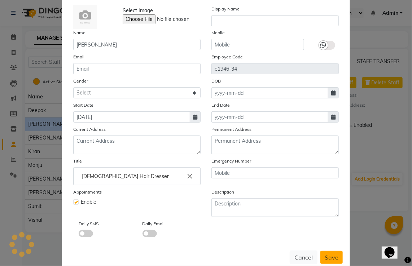
click at [330, 256] on span "Save" at bounding box center [332, 257] width 14 height 7
select select
checkbox input "false"
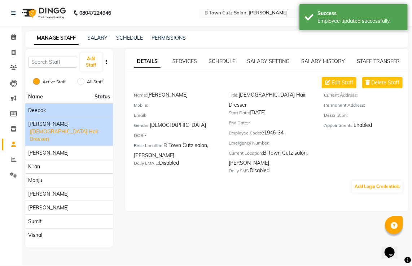
click at [87, 111] on div "Deepak" at bounding box center [69, 111] width 82 height 8
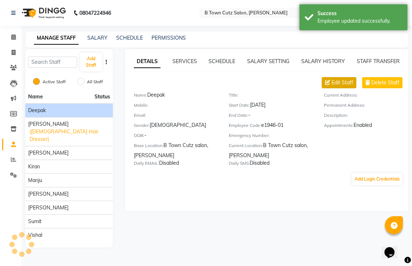
click at [333, 83] on span "Edit Staff" at bounding box center [343, 83] width 22 height 8
select select "male"
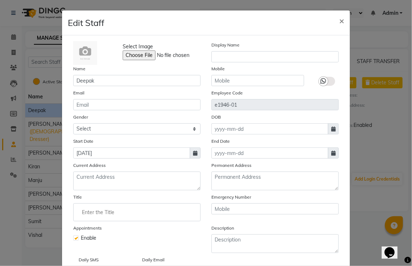
click at [160, 210] on input "Enter the Title" at bounding box center [137, 212] width 121 height 14
type input "f"
type input "Female hair dresser"
click at [190, 240] on div at bounding box center [206, 133] width 412 height 266
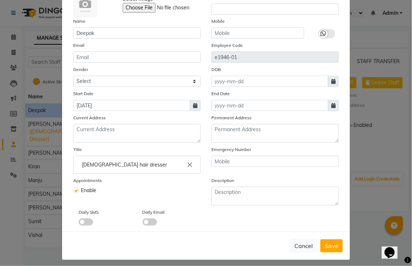
scroll to position [55, 0]
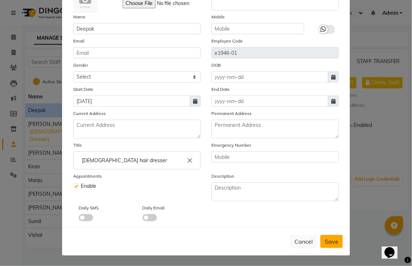
click at [326, 239] on span "Save" at bounding box center [332, 241] width 14 height 7
select select
checkbox input "false"
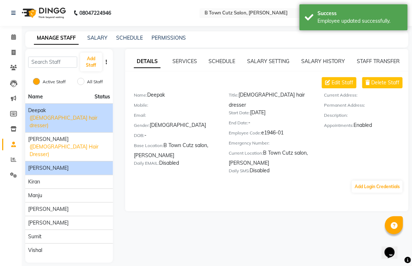
click at [90, 165] on div "Khushdil" at bounding box center [69, 169] width 82 height 8
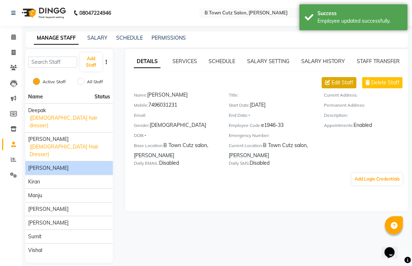
click at [329, 84] on icon at bounding box center [327, 82] width 5 height 5
select select "male"
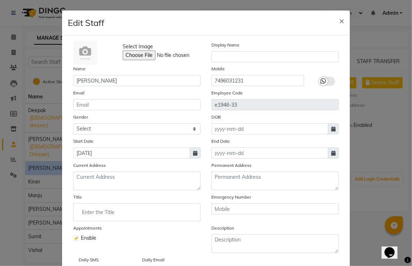
click at [114, 208] on input "Enter the Title" at bounding box center [137, 212] width 121 height 14
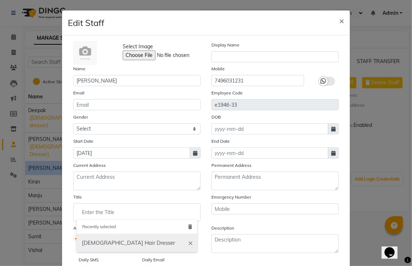
click at [114, 244] on link "Male Hair Dresser" at bounding box center [137, 243] width 121 height 18
type input "Male Hair Dresser"
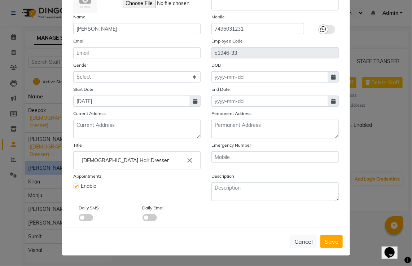
click at [334, 244] on span "Save" at bounding box center [332, 241] width 14 height 7
select select
checkbox input "false"
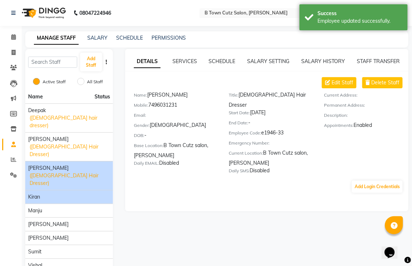
click at [100, 193] on div "Kiran" at bounding box center [69, 197] width 82 height 8
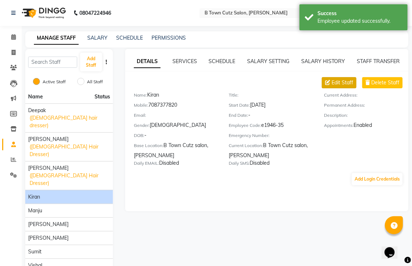
click at [337, 80] on span "Edit Staff" at bounding box center [343, 83] width 22 height 8
select select "female"
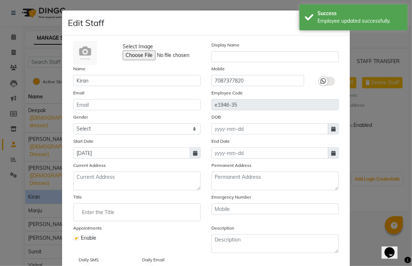
click at [149, 209] on input "Enter the Title" at bounding box center [137, 212] width 121 height 14
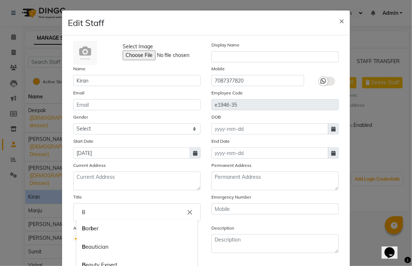
click at [116, 248] on link "B eautician" at bounding box center [137, 247] width 121 height 18
type input "Beautician"
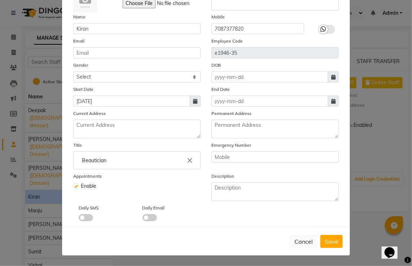
click at [327, 241] on span "Save" at bounding box center [332, 241] width 14 height 7
select select
checkbox input "false"
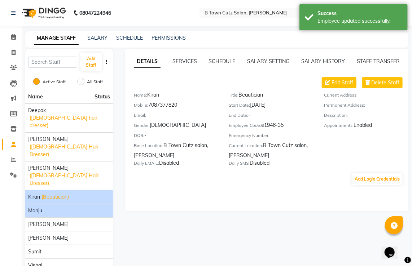
click at [56, 207] on div "Manju" at bounding box center [69, 211] width 82 height 8
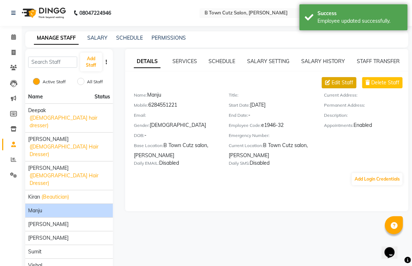
click at [340, 78] on button "Edit Staff" at bounding box center [339, 82] width 35 height 11
select select "female"
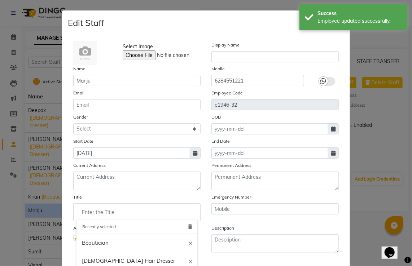
click at [121, 211] on input "Enter the Title" at bounding box center [137, 212] width 121 height 14
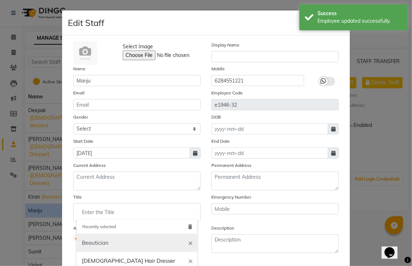
click at [134, 242] on link "Beautician" at bounding box center [137, 243] width 121 height 18
type input "Beautician"
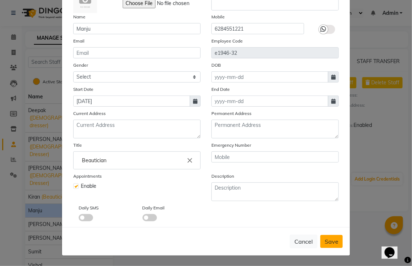
click at [327, 243] on span "Save" at bounding box center [332, 241] width 14 height 7
select select
checkbox input "false"
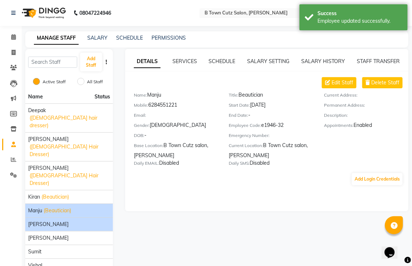
click at [102, 221] on div "manpreet" at bounding box center [69, 225] width 82 height 8
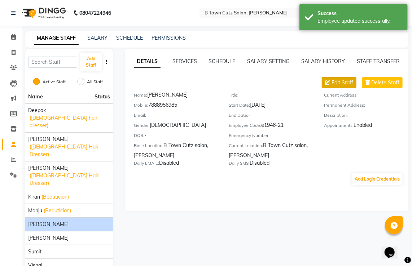
click at [345, 83] on span "Edit Staff" at bounding box center [343, 83] width 22 height 8
select select "male"
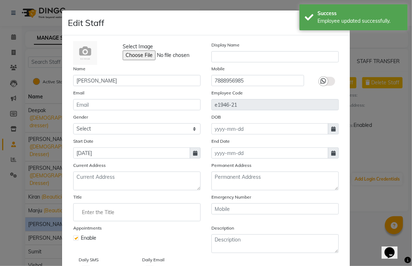
click at [105, 210] on input "Enter the Title" at bounding box center [137, 212] width 121 height 14
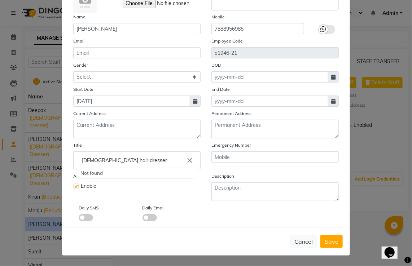
type input "Female hair dresser"
click at [323, 240] on div at bounding box center [206, 133] width 412 height 266
click at [325, 240] on span "Save" at bounding box center [332, 241] width 14 height 7
select select
checkbox input "false"
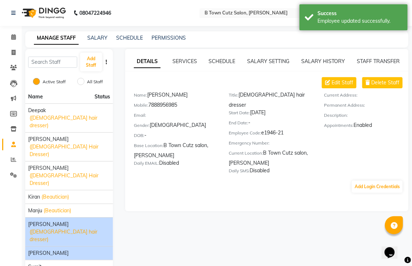
click at [59, 250] on div "Ramanpreet" at bounding box center [69, 254] width 82 height 8
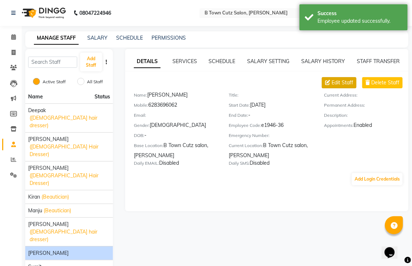
click at [348, 82] on span "Edit Staff" at bounding box center [343, 83] width 22 height 8
select select "female"
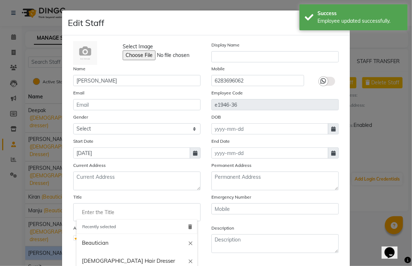
click at [177, 209] on input "Enter the Title" at bounding box center [137, 212] width 121 height 14
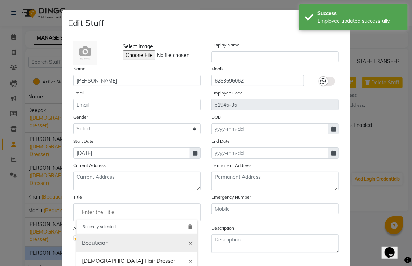
click at [162, 241] on link "Beautician" at bounding box center [137, 243] width 121 height 18
type input "Beautician"
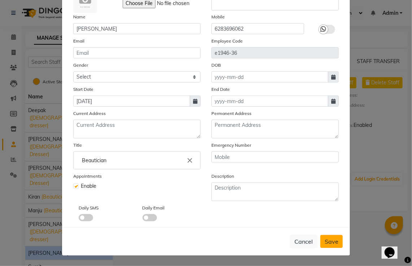
click at [324, 246] on button "Save" at bounding box center [332, 241] width 22 height 13
select select
checkbox input "false"
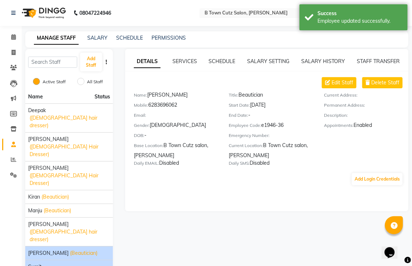
click at [108, 260] on li "Sumit" at bounding box center [69, 267] width 88 height 14
click at [108, 264] on div "Sumit" at bounding box center [69, 268] width 82 height 8
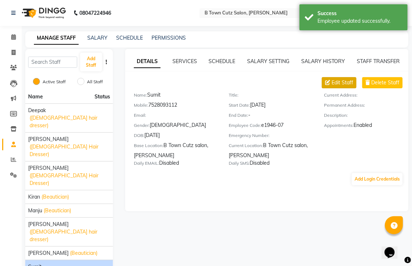
click at [329, 82] on icon at bounding box center [327, 82] width 5 height 5
select select "male"
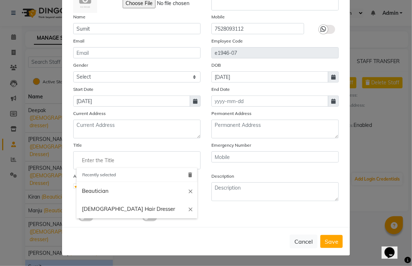
click at [135, 156] on input "Enter the Title" at bounding box center [137, 160] width 121 height 14
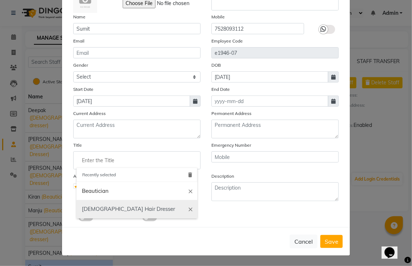
click at [134, 205] on link "Male Hair Dresser" at bounding box center [137, 209] width 121 height 18
type input "Male Hair Dresser"
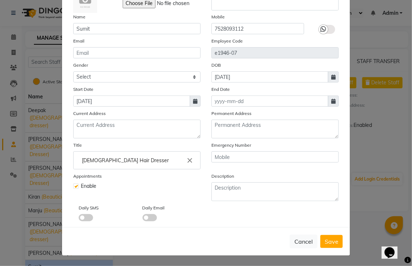
click at [332, 239] on span "Save" at bounding box center [332, 241] width 14 height 7
select select
checkbox input "false"
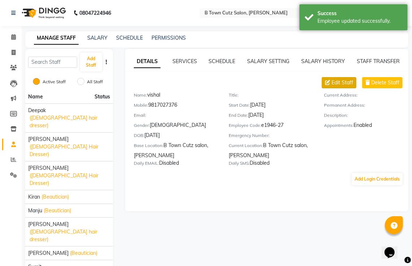
click at [332, 79] on button "Edit Staff" at bounding box center [339, 82] width 35 height 11
select select "male"
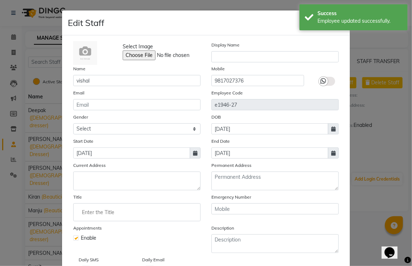
click at [159, 210] on input "Enter the Title" at bounding box center [137, 212] width 121 height 14
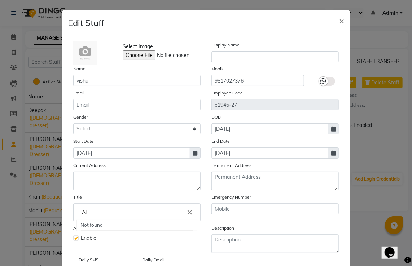
type input "A"
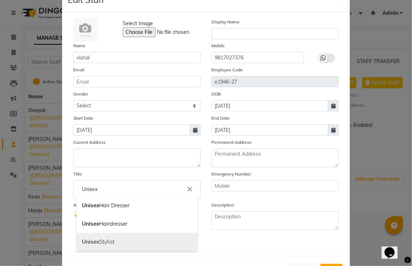
scroll to position [36, 0]
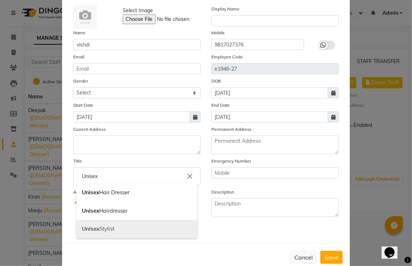
click at [158, 230] on link "Unisex Stylist" at bounding box center [137, 229] width 121 height 18
type input "Unisex Stylist"
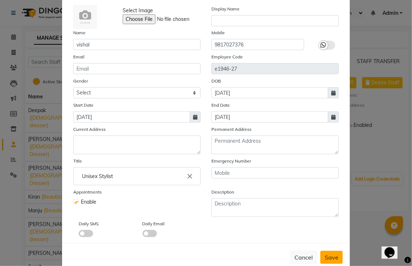
click at [325, 261] on span "Save" at bounding box center [332, 257] width 14 height 7
select select
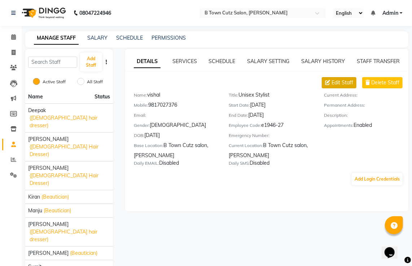
click at [348, 84] on span "Edit Staff" at bounding box center [343, 83] width 22 height 8
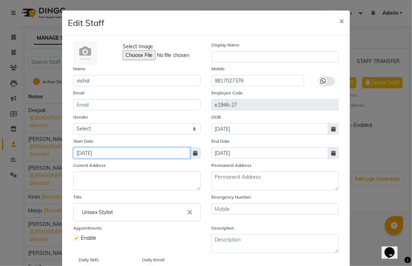
click at [165, 152] on input "01-10-2024" at bounding box center [131, 153] width 117 height 11
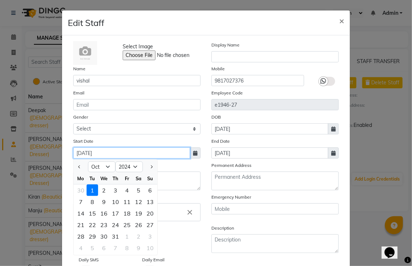
click at [167, 152] on input "01-10-2024" at bounding box center [131, 153] width 117 height 11
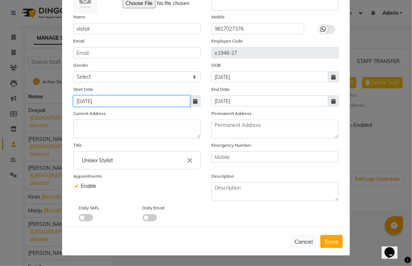
scroll to position [55, 0]
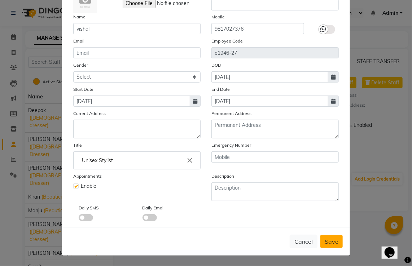
click at [321, 239] on button "Save" at bounding box center [332, 241] width 22 height 13
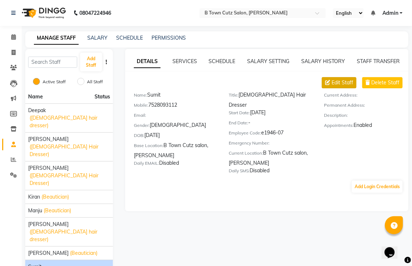
click at [350, 81] on span "Edit Staff" at bounding box center [343, 83] width 22 height 8
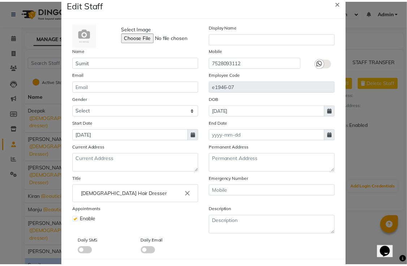
scroll to position [36, 0]
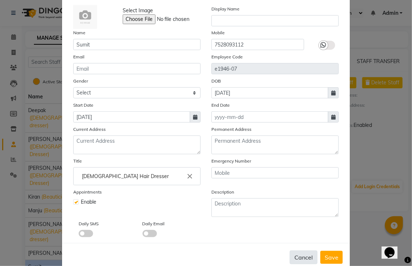
click at [313, 259] on button "Cancel" at bounding box center [304, 258] width 28 height 14
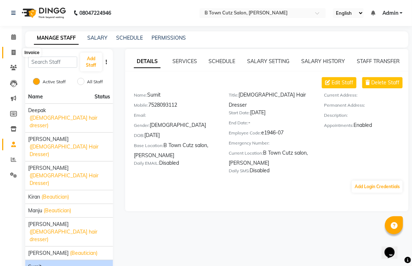
click at [14, 53] on icon at bounding box center [14, 52] width 4 height 5
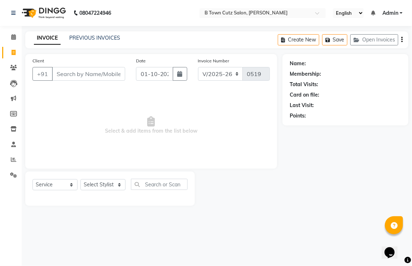
click at [84, 68] on input "Client" at bounding box center [88, 74] width 73 height 14
click at [84, 75] on input "Client" at bounding box center [88, 74] width 73 height 14
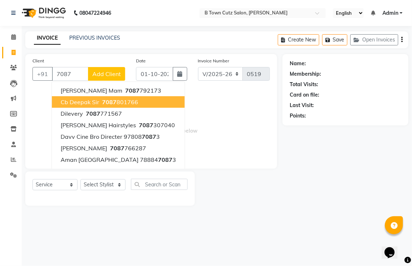
click at [94, 102] on span "Cb Deepak Sir" at bounding box center [80, 102] width 39 height 7
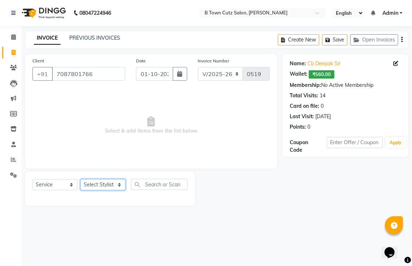
click at [96, 186] on select "Select Stylist Deepak Gurpreet Khushdil Kiran Manju manpreet Ramanpreet Sumit v…" at bounding box center [103, 184] width 45 height 11
click at [74, 185] on select "Select Service Product Membership Package Voucher Prepaid Gift Card" at bounding box center [54, 184] width 45 height 11
click at [32, 180] on select "Select Service Product Membership Package Voucher Prepaid Gift Card" at bounding box center [54, 184] width 45 height 11
click at [115, 186] on select "Select Stylist Deepak Gurpreet Khushdil Kiran Manju manpreet Ramanpreet Sumit v…" at bounding box center [103, 184] width 45 height 11
click at [81, 180] on select "Select Stylist Deepak Gurpreet Khushdil Kiran Manju manpreet Ramanpreet Sumit v…" at bounding box center [103, 184] width 45 height 11
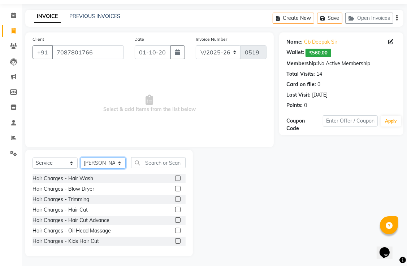
scroll to position [23, 0]
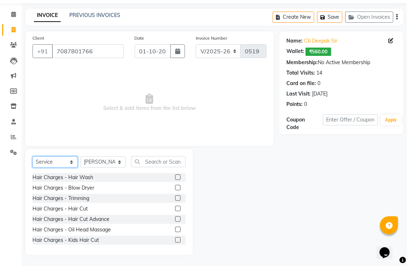
click at [71, 161] on select "Select Service Product Membership Package Voucher Prepaid Gift Card" at bounding box center [54, 162] width 45 height 11
click at [118, 164] on select "Select Stylist Deepak Gurpreet Khushdil Kiran Manju manpreet Ramanpreet Sumit v…" at bounding box center [103, 162] width 45 height 11
click at [81, 157] on select "Select Stylist Deepak Gurpreet Khushdil Kiran Manju manpreet Ramanpreet Sumit v…" at bounding box center [103, 162] width 45 height 11
click at [78, 181] on div "Hair Charges - Hair Wash" at bounding box center [62, 178] width 61 height 8
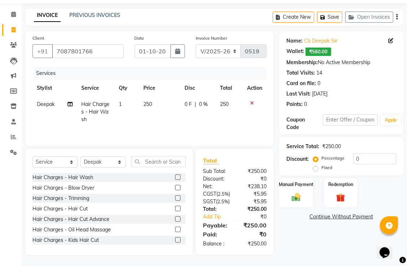
click at [175, 175] on label at bounding box center [177, 177] width 5 height 5
click at [175, 175] on input "checkbox" at bounding box center [177, 177] width 5 height 5
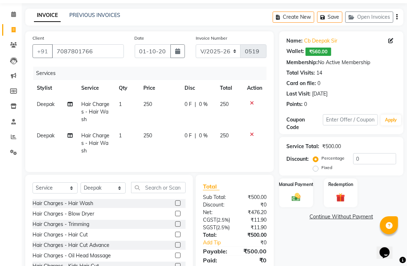
click at [251, 136] on icon at bounding box center [252, 134] width 4 height 5
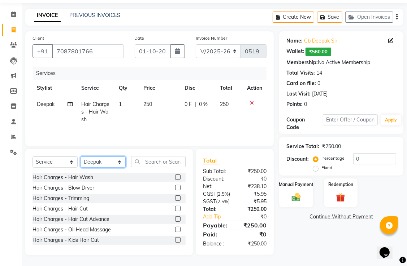
click at [118, 161] on select "Select Stylist Deepak Gurpreet Khushdil Kiran Manju manpreet Ramanpreet Sumit v…" at bounding box center [103, 162] width 45 height 11
click at [81, 157] on select "Select Stylist Deepak Gurpreet Khushdil Kiran Manju manpreet Ramanpreet Sumit v…" at bounding box center [103, 162] width 45 height 11
click at [120, 162] on select "Select Stylist Deepak Gurpreet Khushdil Kiran Manju manpreet Ramanpreet Sumit v…" at bounding box center [103, 162] width 45 height 11
click at [81, 157] on select "Select Stylist Deepak Gurpreet Khushdil Kiran Manju manpreet Ramanpreet Sumit v…" at bounding box center [103, 162] width 45 height 11
click at [229, 106] on td "250" at bounding box center [229, 111] width 27 height 31
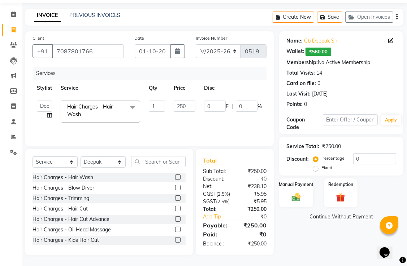
click at [229, 106] on div "0 F | 0 %" at bounding box center [233, 106] width 58 height 11
click at [184, 106] on input "250" at bounding box center [185, 106] width 22 height 11
click at [120, 165] on select "Select Stylist Deepak Gurpreet Khushdil Kiran Manju manpreet Ramanpreet Sumit v…" at bounding box center [103, 162] width 45 height 11
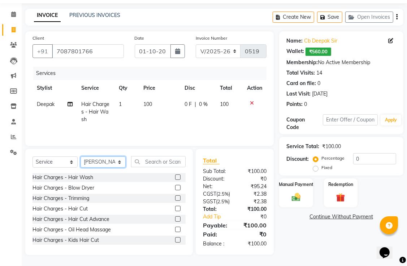
click at [81, 157] on select "Select Stylist Deepak Gurpreet Khushdil Kiran Manju manpreet Ramanpreet Sumit v…" at bounding box center [103, 162] width 45 height 11
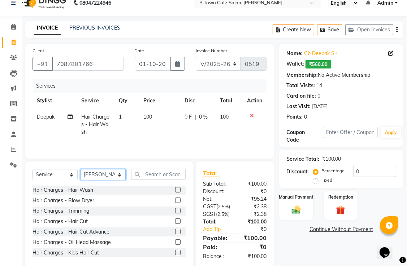
scroll to position [0, 0]
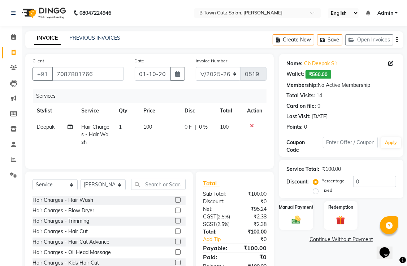
click at [175, 209] on label at bounding box center [177, 210] width 5 height 5
click at [175, 209] on input "checkbox" at bounding box center [177, 211] width 5 height 5
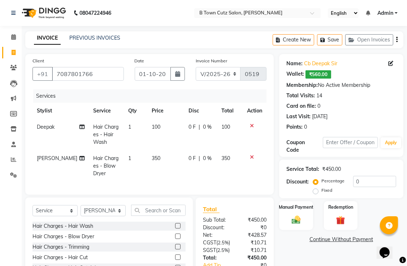
click at [233, 160] on td "350" at bounding box center [230, 166] width 26 height 31
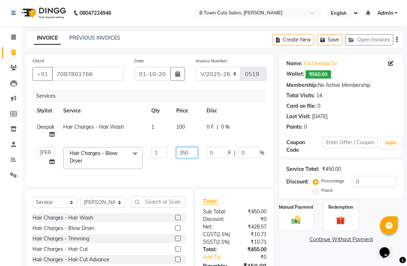
click at [193, 149] on input "350" at bounding box center [187, 152] width 22 height 11
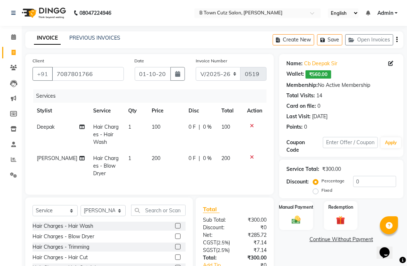
click at [184, 160] on tr "manpreet Hair Charges - Blow Dryer 1 200 0 F | 0 % 200" at bounding box center [149, 166] width 234 height 31
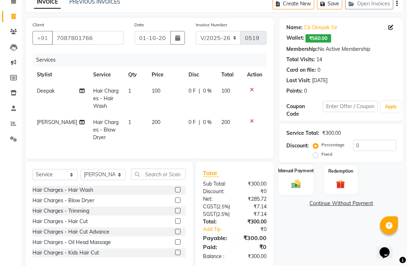
click at [312, 174] on div "Manual Payment" at bounding box center [295, 180] width 35 height 30
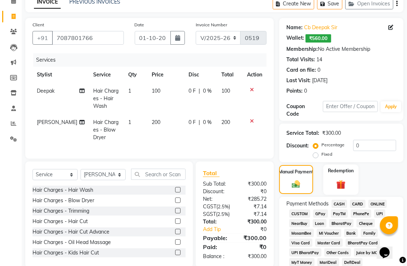
scroll to position [72, 0]
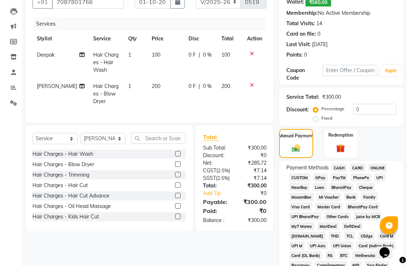
click at [322, 179] on span "GPay" at bounding box center [320, 178] width 15 height 8
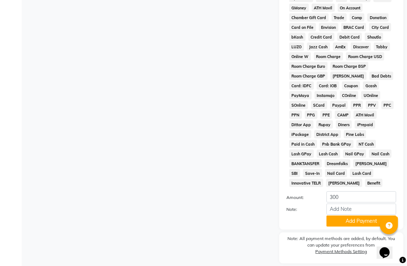
scroll to position [361, 0]
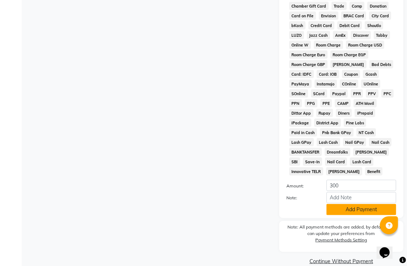
click at [350, 216] on button "Add Payment" at bounding box center [361, 209] width 70 height 11
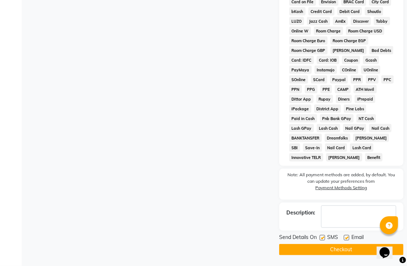
scroll to position [383, 0]
click at [345, 251] on button "Checkout" at bounding box center [341, 249] width 124 height 11
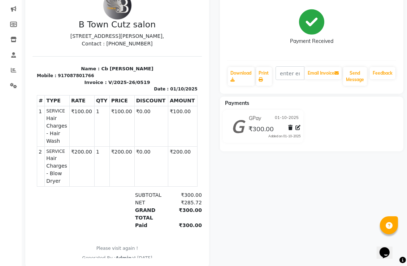
scroll to position [107, 0]
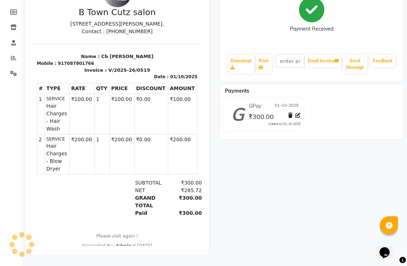
drag, startPoint x: 154, startPoint y: 42, endPoint x: 160, endPoint y: 38, distance: 7.3
click at [160, 38] on div "TAX INVOICE B Town Cutz salon Sco,40 1st flour, Sector,89, Sahibzada Ajit Singh…" at bounding box center [116, 109] width 169 height 282
drag, startPoint x: 160, startPoint y: 38, endPoint x: 169, endPoint y: 31, distance: 11.8
drag, startPoint x: 169, startPoint y: 31, endPoint x: 72, endPoint y: 17, distance: 98.4
click at [72, 17] on h3 "B Town Cutz salon" at bounding box center [116, 13] width 161 height 10
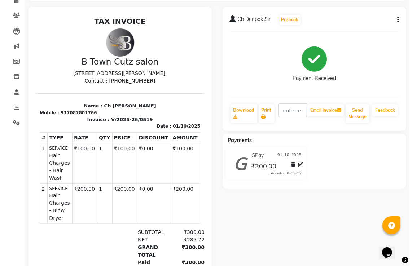
scroll to position [0, 0]
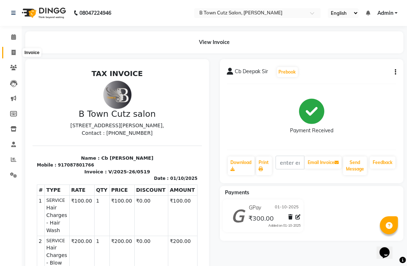
click at [17, 54] on span at bounding box center [13, 53] width 13 height 8
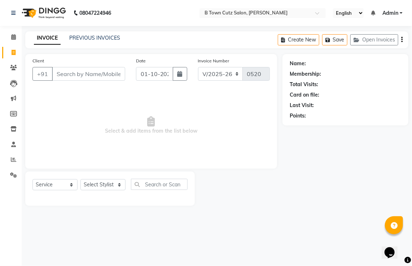
click at [81, 75] on input "Client" at bounding box center [88, 74] width 73 height 14
click at [85, 73] on input "Client" at bounding box center [88, 74] width 73 height 14
click at [289, 35] on button "Create New" at bounding box center [299, 39] width 42 height 11
click at [311, 60] on div "Name:" at bounding box center [346, 64] width 112 height 8
click at [310, 63] on div "Name:" at bounding box center [346, 64] width 112 height 8
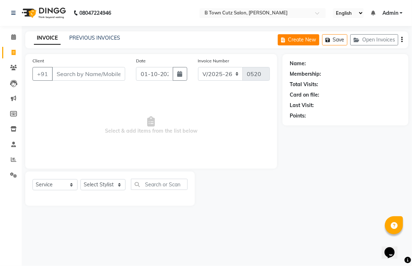
click at [299, 41] on button "Create New" at bounding box center [299, 39] width 42 height 11
click at [113, 69] on input "Client" at bounding box center [88, 74] width 73 height 14
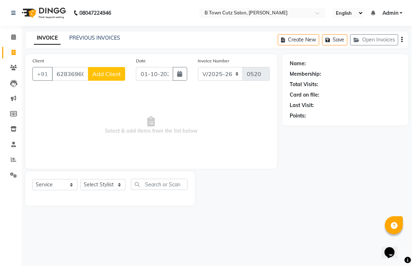
scroll to position [0, 6]
drag, startPoint x: 83, startPoint y: 72, endPoint x: 76, endPoint y: 69, distance: 8.1
click at [72, 70] on input "6283696062" at bounding box center [70, 74] width 36 height 14
click at [96, 70] on span "Add Client" at bounding box center [106, 73] width 29 height 7
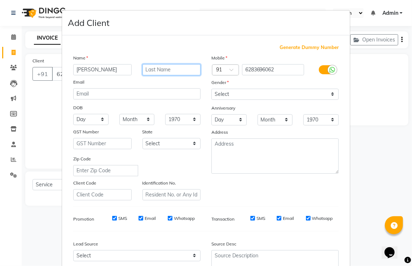
click at [172, 66] on input "text" at bounding box center [172, 69] width 58 height 11
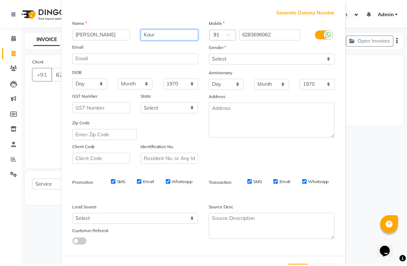
scroll to position [70, 0]
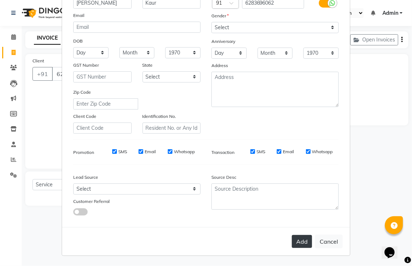
click at [306, 239] on button "Add" at bounding box center [302, 241] width 20 height 13
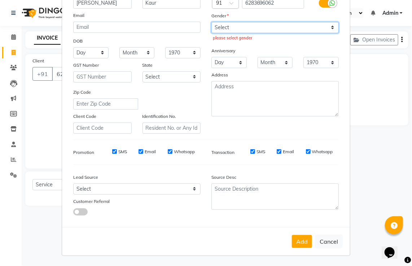
click at [328, 24] on select "Select Male Female Other Prefer Not To Say" at bounding box center [275, 27] width 127 height 11
click at [212, 22] on select "Select Male Female Other Prefer Not To Say" at bounding box center [275, 27] width 127 height 11
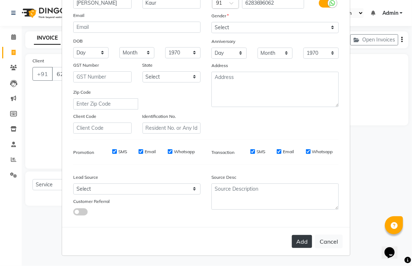
click at [301, 239] on button "Add" at bounding box center [302, 241] width 20 height 13
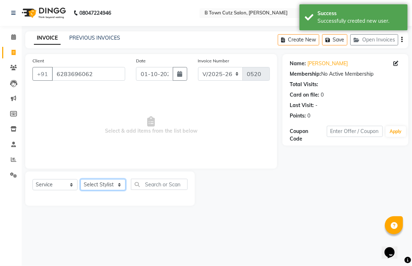
click at [121, 186] on select "Select Stylist Deepak Gurpreet Khushdil Kiran Manju manpreet Ramanpreet Sumit v…" at bounding box center [103, 184] width 45 height 11
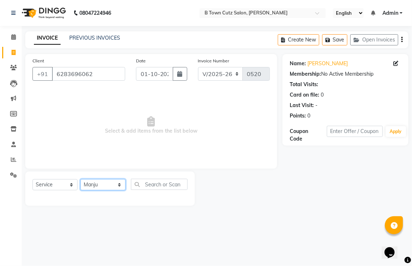
click at [81, 180] on select "Select Stylist Deepak Gurpreet Khushdil Kiran Manju manpreet Ramanpreet Sumit v…" at bounding box center [103, 184] width 45 height 11
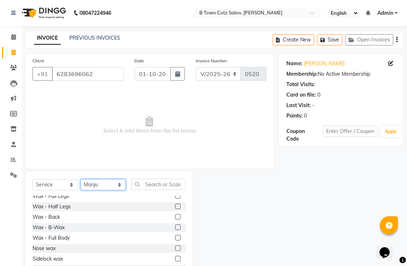
scroll to position [397, 0]
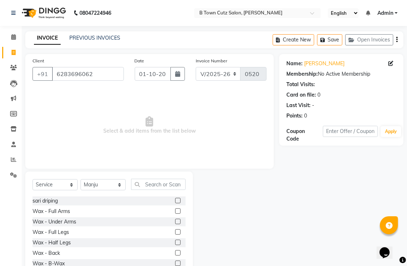
click at [90, 210] on div "Wax - Full Arms" at bounding box center [108, 211] width 153 height 9
click at [175, 212] on label at bounding box center [177, 211] width 5 height 5
click at [175, 212] on input "checkbox" at bounding box center [177, 211] width 5 height 5
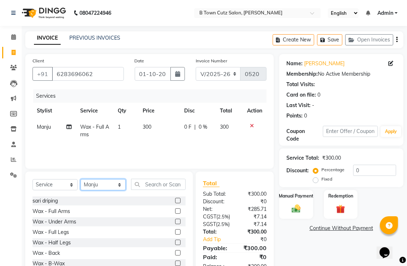
click at [119, 188] on select "Select Stylist Deepak Gurpreet Khushdil Kiran Manju manpreet Ramanpreet Sumit v…" at bounding box center [103, 184] width 45 height 11
click at [81, 180] on select "Select Stylist Deepak Gurpreet Khushdil Kiran Manju manpreet Ramanpreet Sumit v…" at bounding box center [103, 184] width 45 height 11
click at [175, 232] on label at bounding box center [177, 232] width 5 height 5
click at [175, 232] on input "checkbox" at bounding box center [177, 232] width 5 height 5
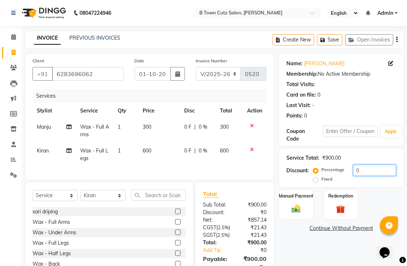
click at [360, 169] on input "0" at bounding box center [374, 170] width 43 height 11
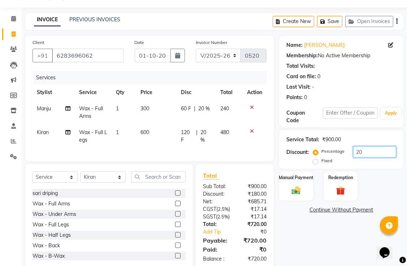
scroll to position [36, 0]
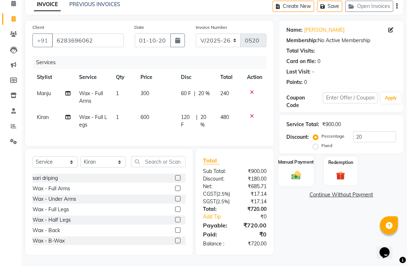
click at [291, 161] on label "Manual Payment" at bounding box center [296, 162] width 36 height 7
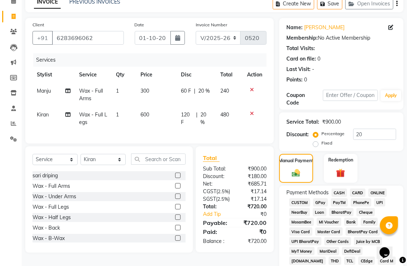
click at [343, 192] on span "CASH" at bounding box center [339, 193] width 16 height 8
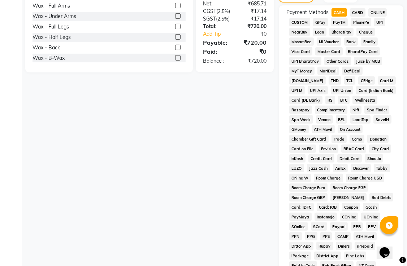
scroll to position [370, 0]
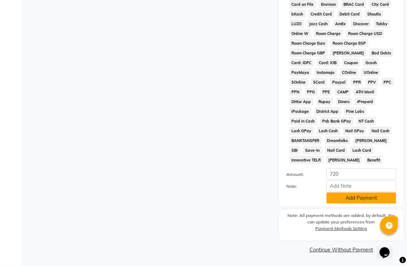
click at [357, 201] on button "Add Payment" at bounding box center [361, 198] width 70 height 11
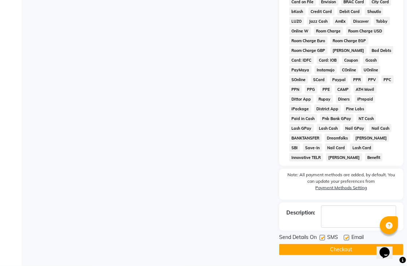
click at [347, 239] on label at bounding box center [346, 237] width 5 height 5
click at [347, 239] on input "checkbox" at bounding box center [346, 238] width 5 height 5
click at [346, 251] on button "Checkout" at bounding box center [341, 249] width 124 height 11
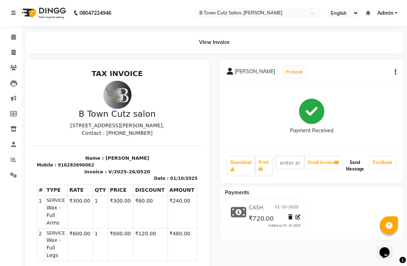
click at [356, 167] on button "Send Message" at bounding box center [355, 166] width 24 height 19
click at [11, 50] on span at bounding box center [13, 53] width 13 height 8
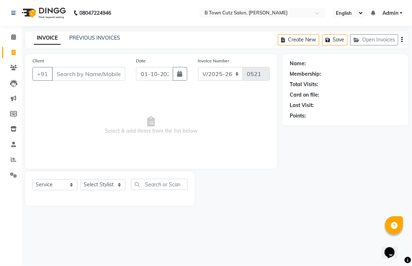
click at [74, 74] on input "Client" at bounding box center [88, 74] width 73 height 14
click at [13, 39] on icon at bounding box center [13, 36] width 5 height 5
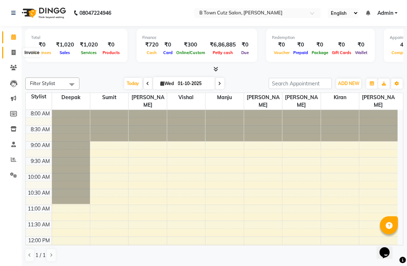
click at [12, 53] on icon at bounding box center [14, 52] width 4 height 5
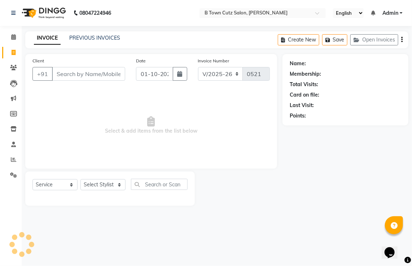
click at [80, 70] on input "Client" at bounding box center [88, 74] width 73 height 14
click at [119, 81] on button "Add Client" at bounding box center [106, 74] width 37 height 14
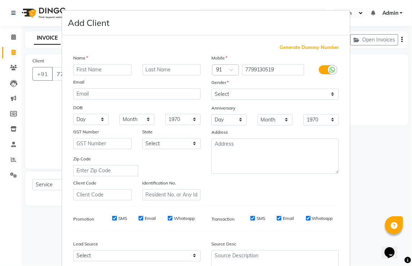
click at [91, 71] on input "text" at bounding box center [102, 69] width 58 height 11
click at [330, 96] on select "Select Male Female Other Prefer Not To Say" at bounding box center [275, 94] width 127 height 11
click at [212, 89] on select "Select Male Female Other Prefer Not To Say" at bounding box center [275, 94] width 127 height 11
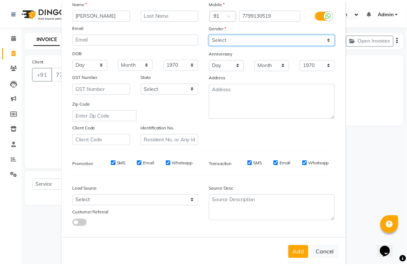
scroll to position [70, 0]
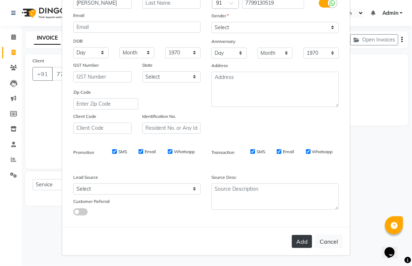
click at [300, 244] on button "Add" at bounding box center [302, 241] width 20 height 13
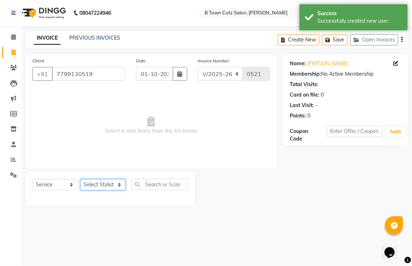
click at [121, 183] on select "Select Stylist Deepak Gurpreet Khushdil Kiran Manju manpreet Ramanpreet Sumit v…" at bounding box center [103, 184] width 45 height 11
click at [81, 180] on select "Select Stylist Deepak Gurpreet Khushdil Kiran Manju manpreet Ramanpreet Sumit v…" at bounding box center [103, 184] width 45 height 11
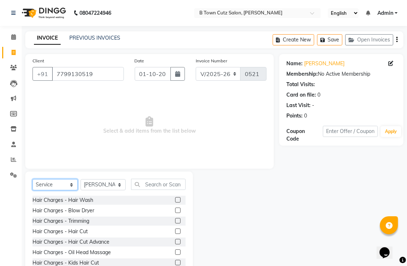
click at [73, 187] on select "Select Service Product Membership Package Voucher Prepaid Gift Card" at bounding box center [54, 184] width 45 height 11
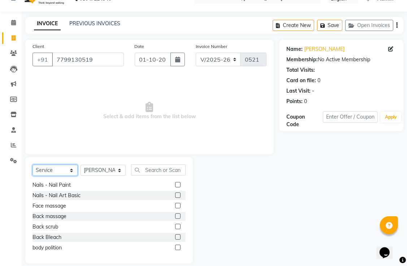
scroll to position [23, 0]
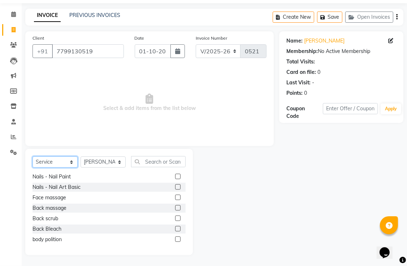
click at [68, 165] on select "Select Service Product Membership Package Voucher Prepaid Gift Card" at bounding box center [54, 162] width 45 height 11
click at [32, 157] on select "Select Service Product Membership Package Voucher Prepaid Gift Card" at bounding box center [54, 162] width 45 height 11
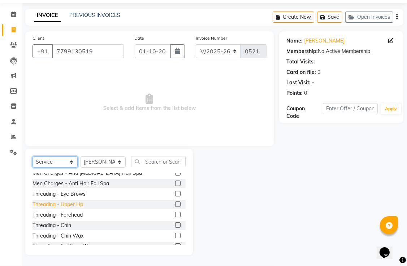
scroll to position [722, 0]
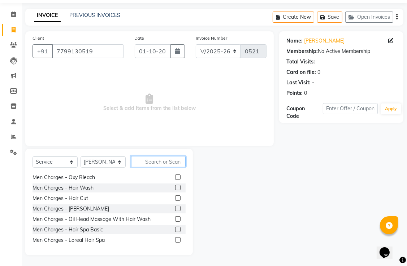
click at [169, 162] on input "text" at bounding box center [158, 161] width 55 height 11
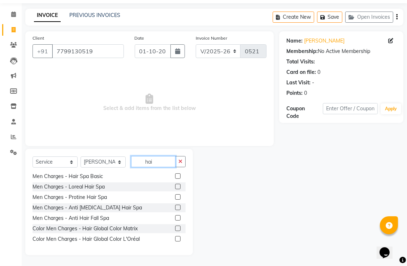
scroll to position [345, 0]
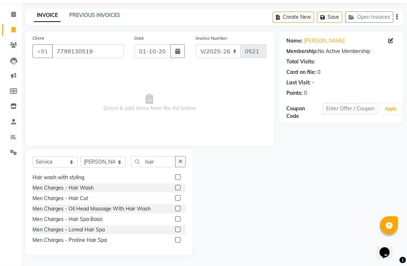
click at [175, 199] on label at bounding box center [177, 198] width 5 height 5
click at [175, 199] on input "checkbox" at bounding box center [177, 198] width 5 height 5
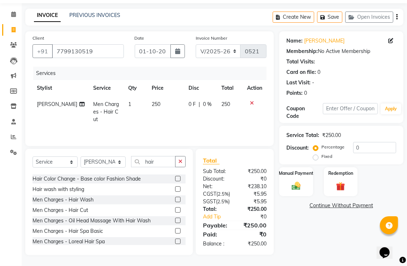
scroll to position [316, 0]
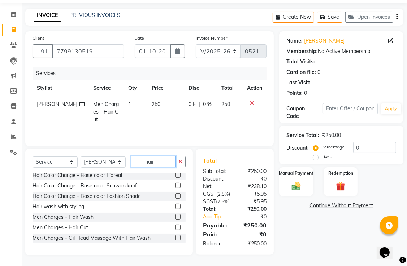
click at [162, 164] on input "hair" at bounding box center [153, 161] width 44 height 11
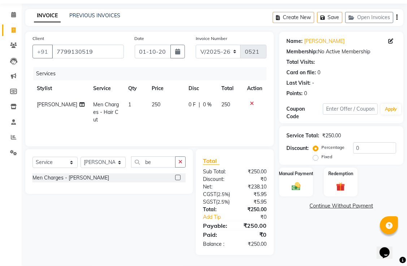
click at [178, 178] on label at bounding box center [177, 177] width 5 height 5
click at [178, 178] on input "checkbox" at bounding box center [177, 178] width 5 height 5
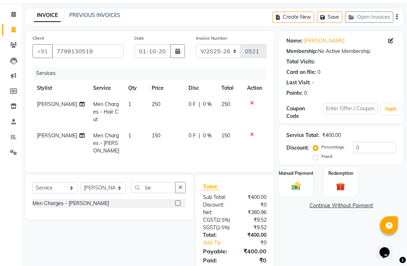
click at [232, 104] on td "250" at bounding box center [230, 111] width 26 height 31
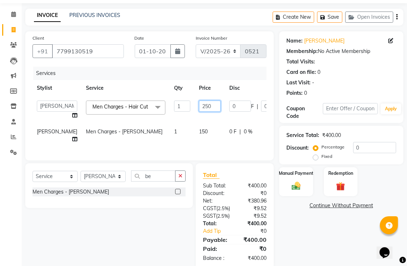
click at [199, 104] on input "250" at bounding box center [210, 106] width 22 height 11
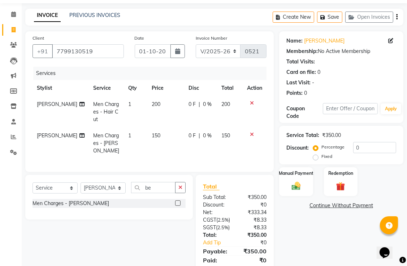
click at [189, 130] on tr "Gurpreet Men Charges - Beard 1 150 0 F | 0 % 150" at bounding box center [149, 143] width 234 height 31
click at [149, 128] on td "150" at bounding box center [165, 143] width 37 height 31
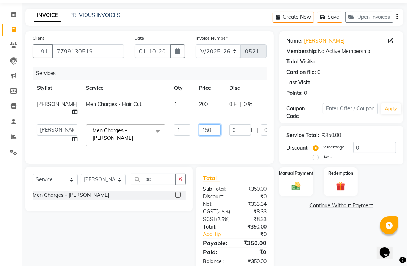
click at [199, 128] on input "150" at bounding box center [210, 130] width 22 height 11
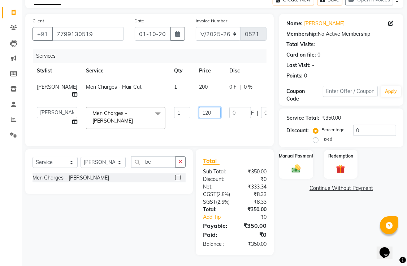
scroll to position [21, 0]
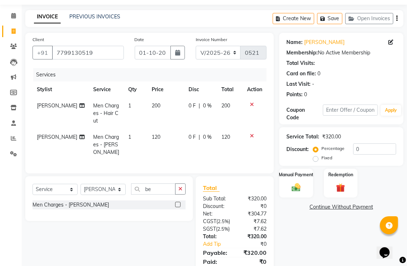
click at [232, 141] on tr "Gurpreet Men Charges - Beard 1 120 0 F | 0 % 120" at bounding box center [149, 144] width 234 height 31
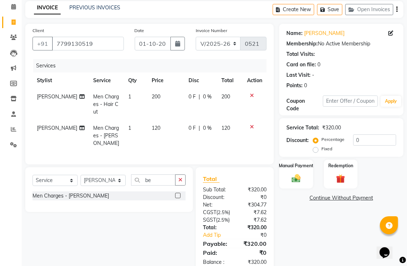
scroll to position [18, 0]
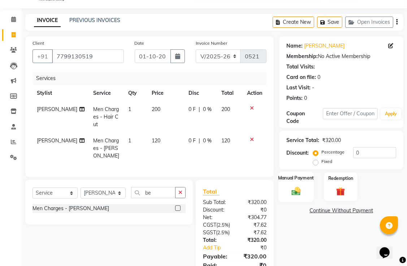
click at [303, 183] on div "Manual Payment" at bounding box center [295, 187] width 35 height 30
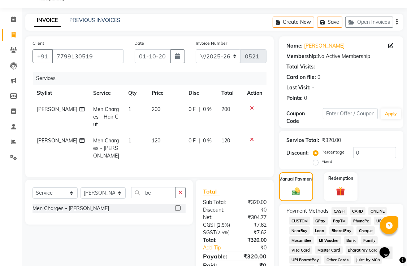
click at [339, 212] on span "CASH" at bounding box center [339, 211] width 16 height 8
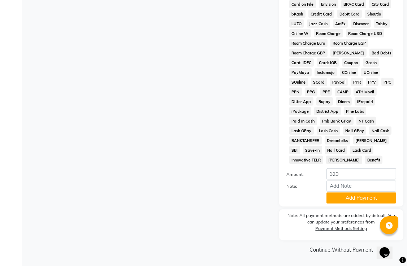
scroll to position [370, 0]
click at [344, 196] on button "Add Payment" at bounding box center [361, 198] width 70 height 11
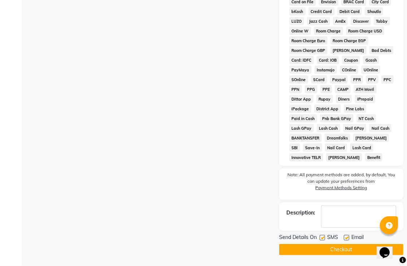
click at [346, 240] on label at bounding box center [346, 237] width 5 height 5
click at [346, 240] on input "checkbox" at bounding box center [346, 238] width 5 height 5
click at [338, 252] on button "Checkout" at bounding box center [341, 249] width 124 height 11
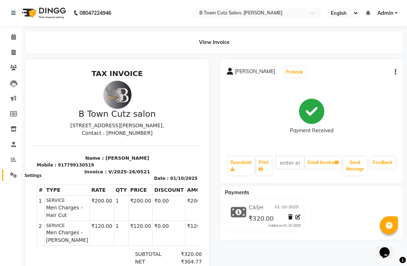
click at [13, 173] on icon at bounding box center [13, 175] width 7 height 5
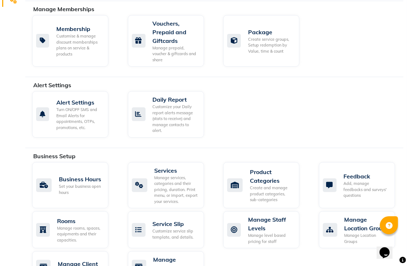
scroll to position [180, 0]
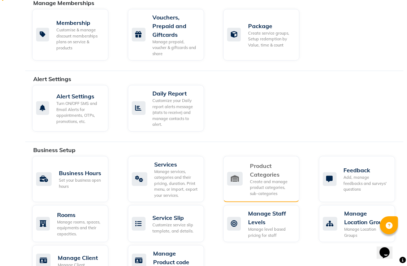
click at [252, 183] on div "Create and manage product categories, sub-categories" at bounding box center [272, 188] width 44 height 18
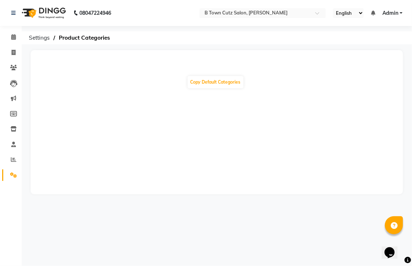
drag, startPoint x: 167, startPoint y: 131, endPoint x: 144, endPoint y: 122, distance: 24.2
click at [144, 122] on div "Copy Default Categories" at bounding box center [217, 122] width 373 height 144
drag, startPoint x: 305, startPoint y: 210, endPoint x: 305, endPoint y: 203, distance: 7.2
drag, startPoint x: 305, startPoint y: 203, endPoint x: 287, endPoint y: 174, distance: 34.4
click at [287, 174] on div "Copy Default Categories" at bounding box center [217, 122] width 373 height 144
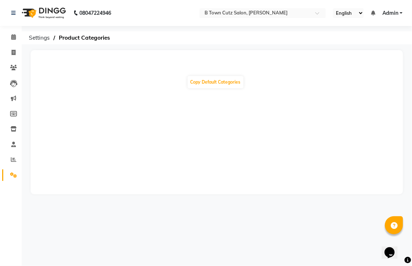
click at [282, 173] on div "Copy Default Categories" at bounding box center [217, 122] width 373 height 144
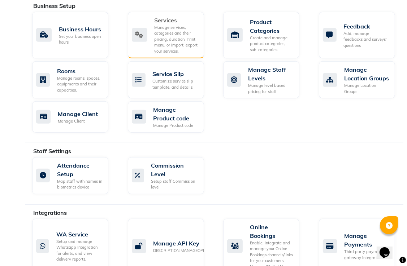
scroll to position [361, 0]
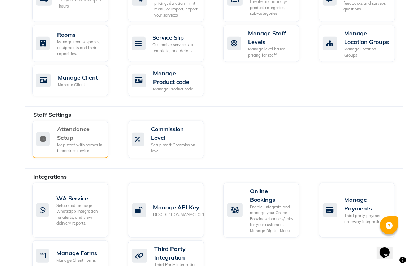
click at [83, 154] on div "Map staff with names in biometrics device" at bounding box center [79, 148] width 45 height 12
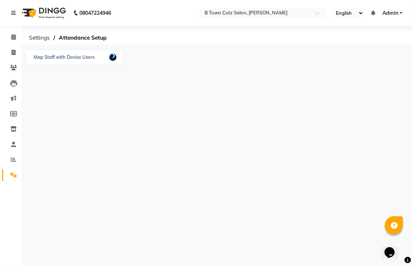
click at [113, 54] on icon at bounding box center [114, 56] width 4 height 6
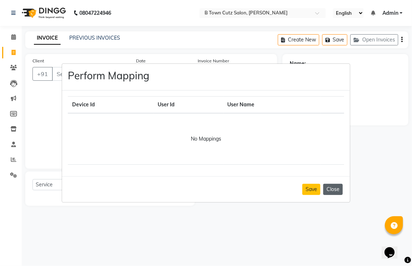
click at [330, 186] on button "Close" at bounding box center [332, 189] width 19 height 11
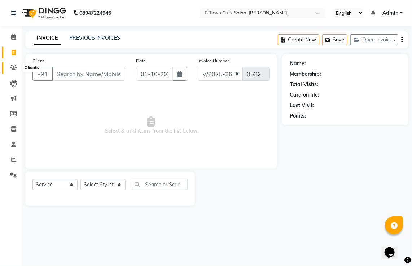
click at [15, 67] on icon at bounding box center [13, 67] width 7 height 5
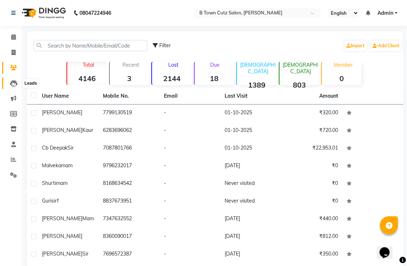
click at [10, 84] on icon at bounding box center [13, 83] width 7 height 7
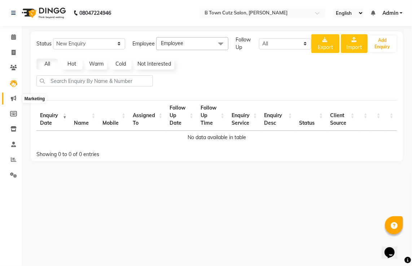
click at [10, 98] on span at bounding box center [13, 99] width 13 height 8
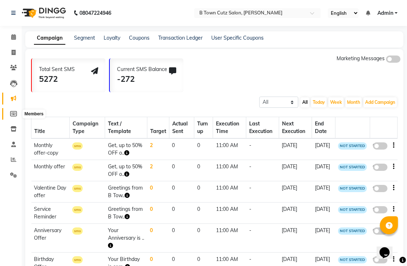
click at [16, 115] on icon at bounding box center [13, 113] width 7 height 5
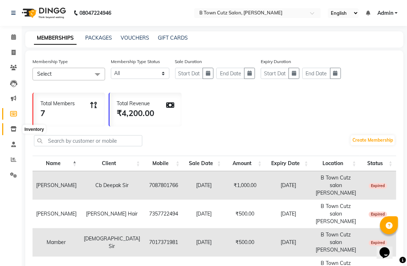
click at [16, 130] on icon at bounding box center [13, 128] width 6 height 5
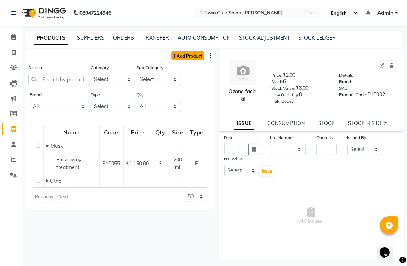
click at [182, 58] on link "Add Product" at bounding box center [187, 55] width 33 height 9
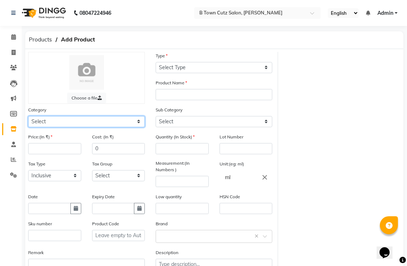
click at [120, 123] on select "Select Hair Skin Makeup Personal Care Appliances Beard Waxing Disposable Thread…" at bounding box center [86, 121] width 117 height 11
click at [28, 117] on select "Select Hair Skin Makeup Personal Care Appliances Beard Waxing Disposable Thread…" at bounding box center [86, 121] width 117 height 11
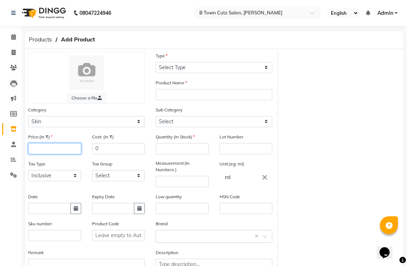
click at [78, 152] on input "number" at bounding box center [54, 148] width 53 height 11
click at [13, 147] on icon at bounding box center [13, 144] width 5 height 5
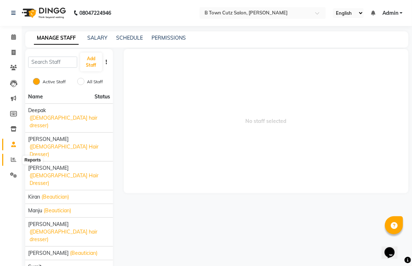
click at [12, 159] on icon at bounding box center [13, 159] width 5 height 5
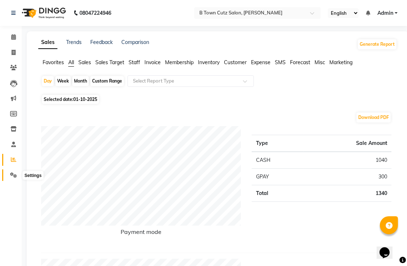
click at [12, 178] on icon at bounding box center [13, 175] width 7 height 5
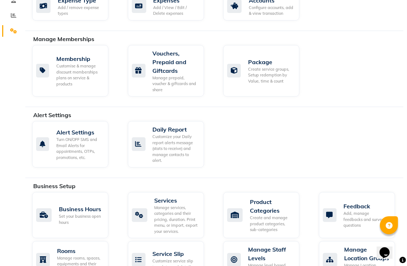
scroll to position [180, 0]
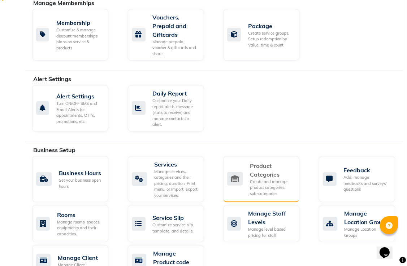
click at [257, 170] on div "Product Categories" at bounding box center [272, 170] width 44 height 17
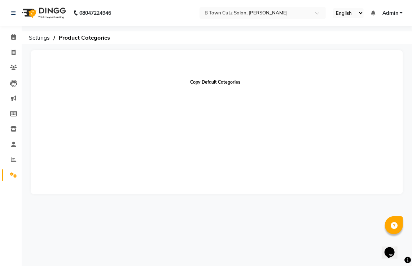
click at [209, 87] on button "Copy Default Categories" at bounding box center [216, 82] width 56 height 12
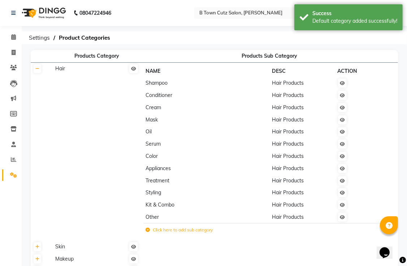
click at [168, 74] on th "NAME" at bounding box center [206, 71] width 126 height 12
click at [165, 87] on td "Shampoo" at bounding box center [206, 83] width 126 height 12
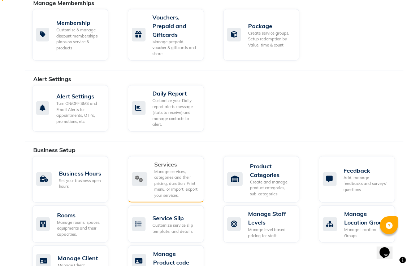
scroll to position [253, 0]
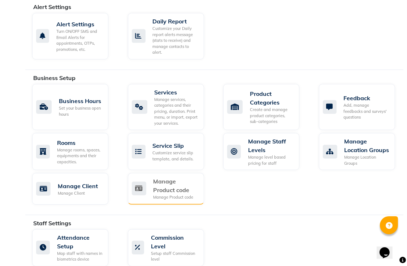
click at [188, 195] on div "Manage Product code" at bounding box center [175, 185] width 45 height 17
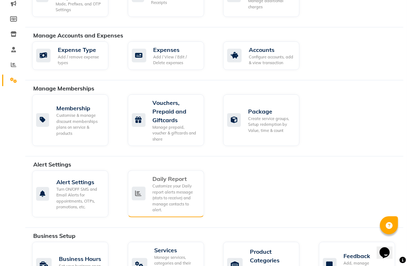
scroll to position [14, 0]
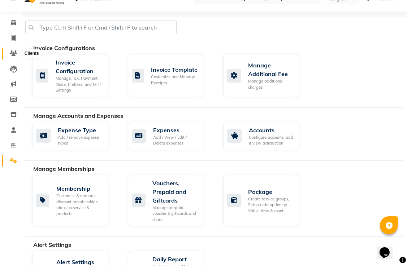
click at [16, 55] on icon at bounding box center [13, 53] width 7 height 5
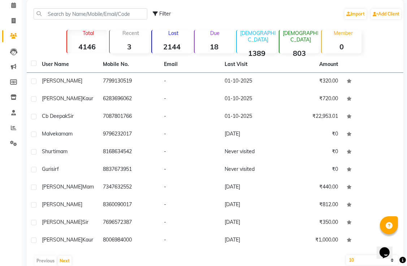
scroll to position [46, 0]
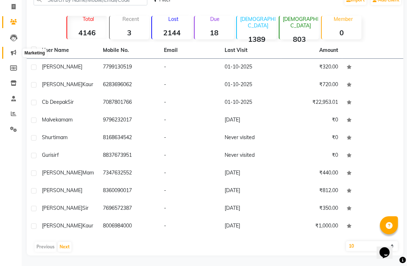
click at [12, 53] on icon at bounding box center [13, 52] width 5 height 5
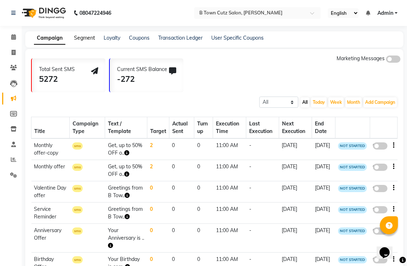
click at [85, 39] on link "Segment" at bounding box center [84, 38] width 21 height 6
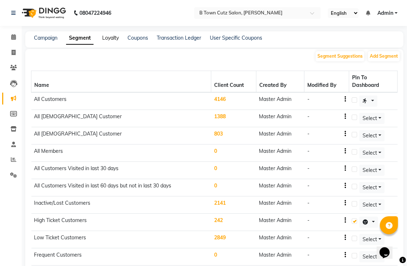
click at [109, 40] on link "Loyalty" at bounding box center [110, 38] width 17 height 6
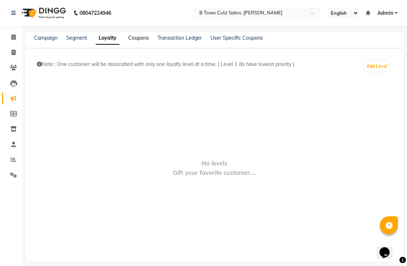
click at [139, 40] on link "Coupons" at bounding box center [138, 38] width 21 height 6
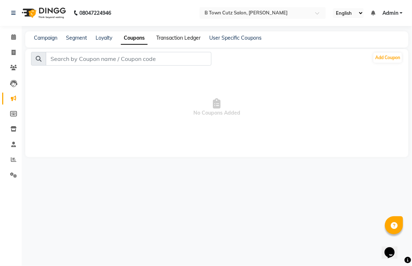
click at [171, 40] on link "Transaction Ledger" at bounding box center [178, 38] width 44 height 6
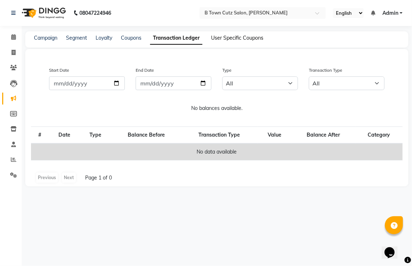
click at [225, 35] on link "User Specific Coupons" at bounding box center [237, 38] width 52 height 6
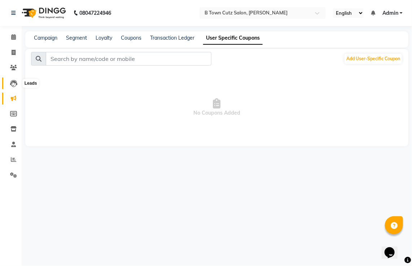
click at [14, 81] on icon at bounding box center [13, 83] width 7 height 7
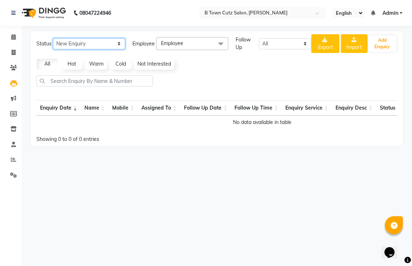
click at [118, 45] on select "New Enquiry Open Enquiry Converted Enquiry All" at bounding box center [89, 43] width 72 height 11
click at [53, 38] on select "New Enquiry Open Enquiry Converted Enquiry All" at bounding box center [89, 43] width 72 height 11
click at [17, 96] on span at bounding box center [13, 99] width 13 height 8
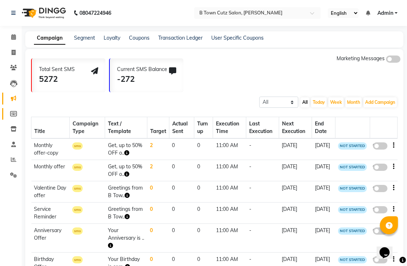
click at [13, 109] on link "Members" at bounding box center [10, 114] width 17 height 12
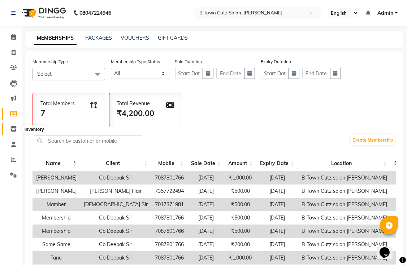
click at [16, 129] on icon at bounding box center [13, 128] width 6 height 5
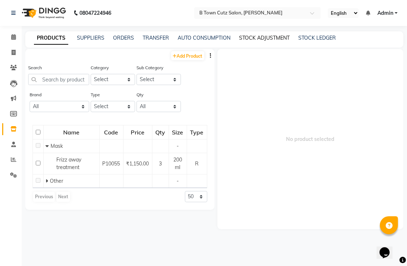
click at [252, 37] on link "STOCK ADJUSTMENT" at bounding box center [264, 38] width 51 height 6
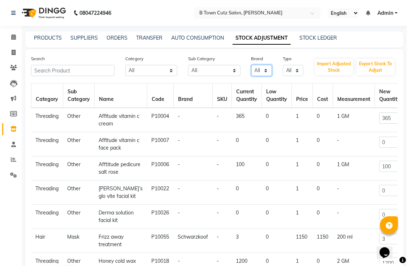
click at [266, 71] on select "All Schwarzkoof" at bounding box center [261, 70] width 21 height 11
click at [251, 65] on select "All Schwarzkoof" at bounding box center [261, 70] width 21 height 11
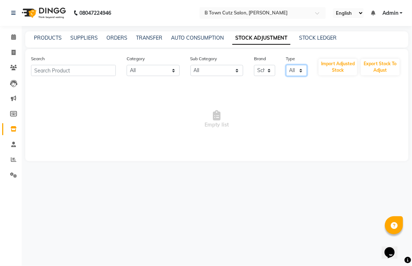
click at [301, 70] on select "All Both Consumable Retail" at bounding box center [296, 70] width 21 height 11
click at [271, 71] on select "All Schwarzkoof" at bounding box center [264, 70] width 21 height 11
click at [254, 65] on select "All Schwarzkoof" at bounding box center [264, 70] width 21 height 11
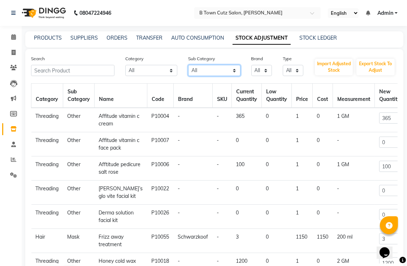
click at [235, 71] on select "All Hair Bath & Body Lips Olaplex Salon Use Loreal Retail Cheryls Retail Casmar…" at bounding box center [214, 70] width 52 height 11
click at [188, 65] on select "All Hair Bath & Body Lips Olaplex Salon Use Loreal Retail Cheryls Retail Casmar…" at bounding box center [214, 70] width 52 height 11
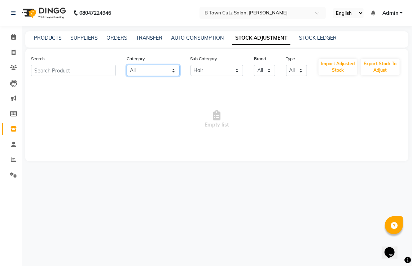
click at [174, 71] on select "All Hair Skin Makeup Personal Care Appliances Beard Waxing Disposable Threading…" at bounding box center [153, 70] width 53 height 11
click at [127, 65] on select "All Hair Skin Makeup Personal Care Appliances Beard Waxing Disposable Threading…" at bounding box center [153, 70] width 53 height 11
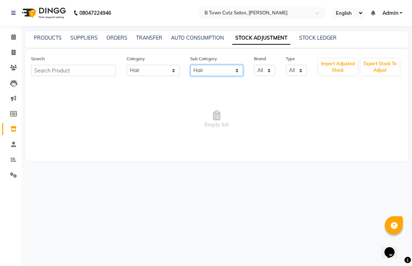
click at [236, 73] on select "All Hair Bath & Body Lips Olaplex Salon Use Loreal Retail Cheryls Retail Casmar…" at bounding box center [217, 70] width 53 height 11
click at [191, 65] on select "All Hair Bath & Body Lips Olaplex Salon Use Loreal Retail Cheryls Retail Casmar…" at bounding box center [217, 70] width 53 height 11
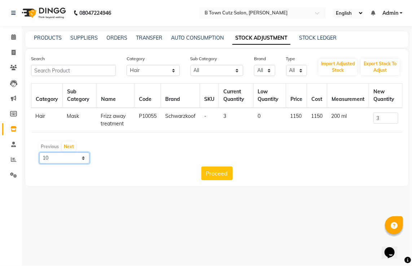
click at [84, 160] on select "10 50 100" at bounding box center [64, 158] width 50 height 11
click at [56, 154] on select "10 50 100" at bounding box center [64, 158] width 50 height 11
drag, startPoint x: 199, startPoint y: 164, endPoint x: 193, endPoint y: 159, distance: 7.2
click at [196, 163] on div "Previous Next 10 50 100" at bounding box center [217, 152] width 366 height 23
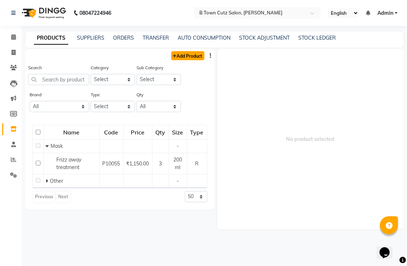
click at [193, 57] on link "Add Product" at bounding box center [187, 55] width 33 height 9
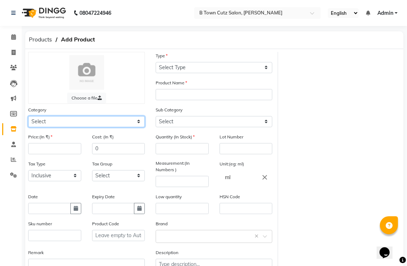
click at [115, 123] on select "Select Hair Skin Makeup Personal Care Appliances Beard Waxing Disposable Thread…" at bounding box center [86, 121] width 117 height 11
click at [28, 117] on select "Select Hair Skin Makeup Personal Care Appliances Beard Waxing Disposable Thread…" at bounding box center [86, 121] width 117 height 11
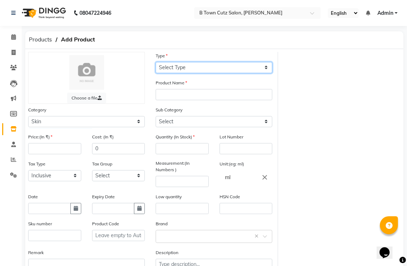
click at [175, 64] on select "Select Type Both Retail Consumable" at bounding box center [214, 67] width 117 height 11
click at [174, 69] on select "Select Type Both Retail Consumable" at bounding box center [214, 67] width 117 height 11
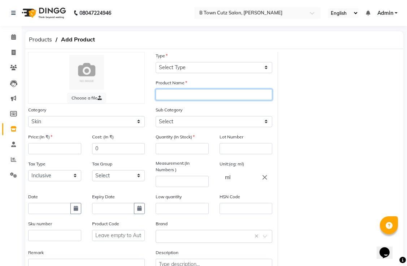
click at [171, 97] on input "text" at bounding box center [214, 94] width 117 height 11
click at [194, 95] on input "O3+" at bounding box center [214, 94] width 117 height 11
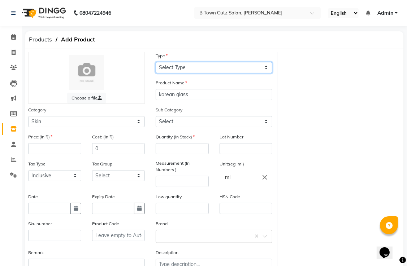
click at [188, 70] on select "Select Type Both Retail Consumable" at bounding box center [214, 67] width 117 height 11
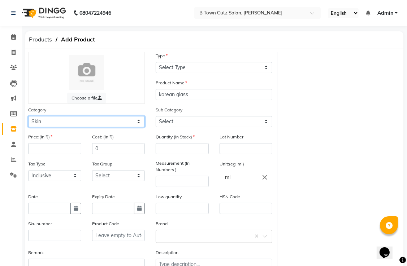
drag, startPoint x: 180, startPoint y: 64, endPoint x: 97, endPoint y: 121, distance: 100.9
click at [97, 121] on select "Select Hair Skin Makeup Personal Care Appliances Beard Waxing Disposable Thread…" at bounding box center [86, 121] width 117 height 11
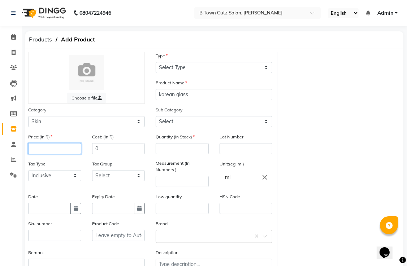
click at [61, 150] on input "number" at bounding box center [54, 148] width 53 height 11
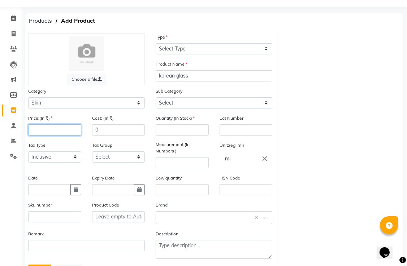
scroll to position [36, 0]
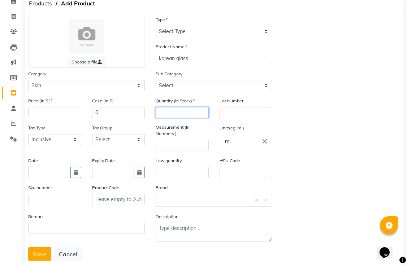
click at [171, 115] on input "number" at bounding box center [182, 112] width 53 height 11
click at [61, 110] on input "number" at bounding box center [54, 112] width 53 height 11
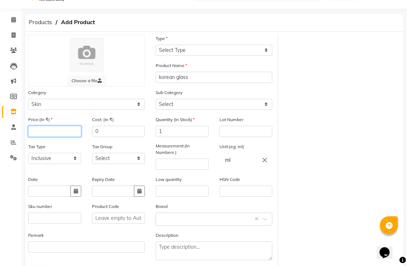
scroll to position [0, 0]
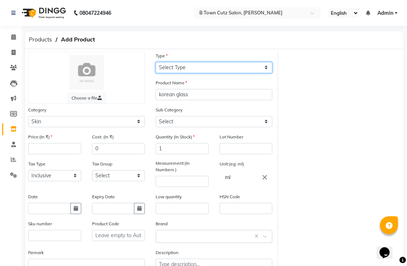
click at [188, 70] on select "Select Type Both Retail Consumable" at bounding box center [214, 67] width 117 height 11
click at [190, 68] on select "Select Type Both Retail Consumable" at bounding box center [214, 67] width 117 height 11
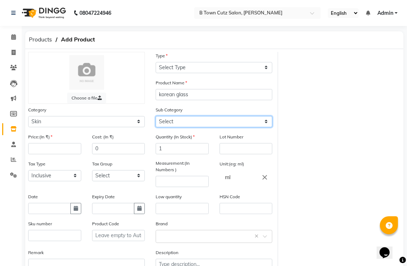
click at [188, 122] on select "Select Cleanser Facial Moisturiser Serum Toner Sun Care Masks Lip Care Eye Care…" at bounding box center [214, 121] width 117 height 11
click at [156, 117] on select "Select Cleanser Facial Moisturiser Serum Toner Sun Care Masks Lip Care Eye Care…" at bounding box center [214, 121] width 117 height 11
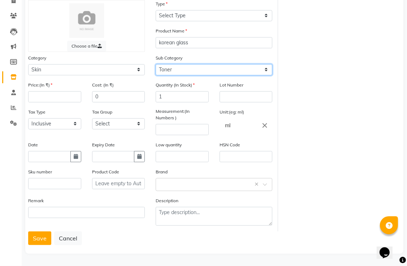
scroll to position [54, 0]
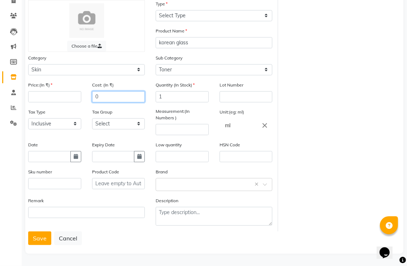
click at [129, 91] on input "0" at bounding box center [118, 96] width 53 height 11
click at [65, 91] on input "number" at bounding box center [54, 96] width 53 height 11
click at [47, 90] on div "Price:(In ₹)" at bounding box center [54, 91] width 53 height 21
click at [107, 95] on input "0" at bounding box center [118, 96] width 53 height 11
click at [112, 95] on input "0" at bounding box center [118, 96] width 53 height 11
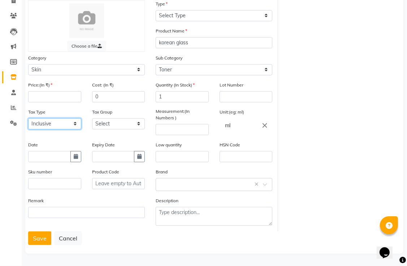
click at [69, 122] on select "Select Inclusive Exclusive" at bounding box center [54, 123] width 53 height 11
drag, startPoint x: 69, startPoint y: 122, endPoint x: 75, endPoint y: 125, distance: 6.6
click at [69, 122] on select "Select Inclusive Exclusive" at bounding box center [54, 123] width 53 height 11
click at [103, 123] on select "Select GST 5% GST" at bounding box center [118, 123] width 53 height 11
click at [104, 122] on select "Select GST 5% GST" at bounding box center [118, 123] width 53 height 11
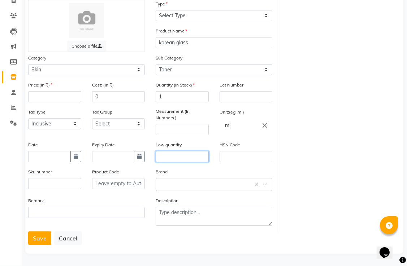
drag, startPoint x: 172, startPoint y: 153, endPoint x: 193, endPoint y: 148, distance: 21.9
click at [173, 153] on input "text" at bounding box center [182, 156] width 53 height 11
drag, startPoint x: 228, startPoint y: 153, endPoint x: 212, endPoint y: 140, distance: 20.8
click at [228, 154] on input "text" at bounding box center [245, 156] width 53 height 11
click at [202, 125] on input "number" at bounding box center [182, 129] width 53 height 11
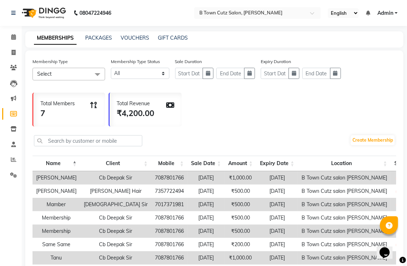
click at [109, 41] on div "PACKAGES" at bounding box center [98, 38] width 27 height 8
click at [107, 38] on link "PACKAGES" at bounding box center [98, 38] width 27 height 6
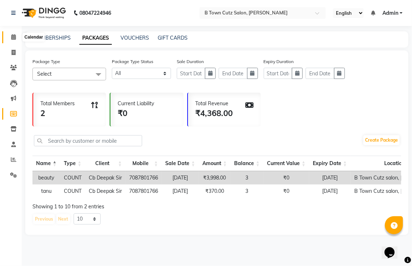
click at [12, 38] on icon at bounding box center [13, 36] width 5 height 5
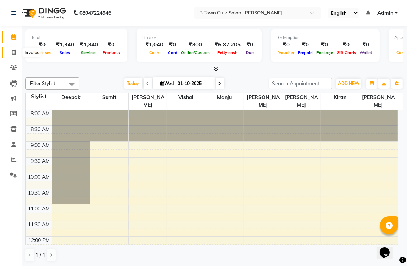
click at [16, 54] on span at bounding box center [13, 53] width 13 height 8
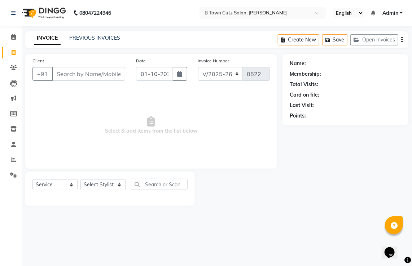
click at [86, 71] on input "Client" at bounding box center [88, 74] width 73 height 14
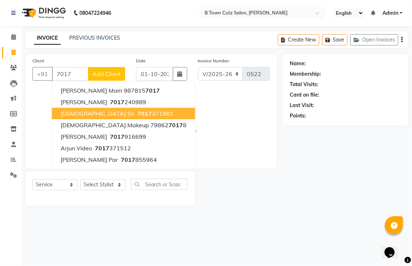
click at [87, 112] on span "Shivam Sir" at bounding box center [98, 113] width 74 height 7
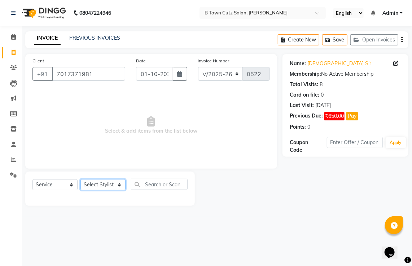
click at [119, 184] on select "Select Stylist Deepak Gurpreet Khushdil Kiran Manju manpreet Ramanpreet Sumit v…" at bounding box center [103, 184] width 45 height 11
click at [81, 180] on select "Select Stylist Deepak Gurpreet Khushdil Kiran Manju manpreet Ramanpreet Sumit v…" at bounding box center [103, 184] width 45 height 11
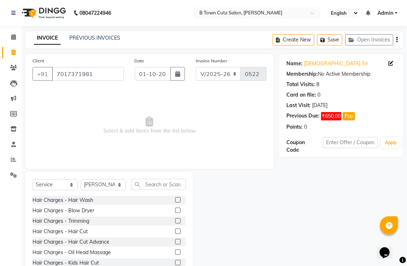
click at [175, 199] on label at bounding box center [177, 199] width 5 height 5
click at [175, 199] on input "checkbox" at bounding box center [177, 200] width 5 height 5
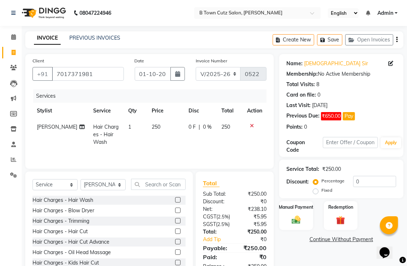
click at [175, 230] on label at bounding box center [177, 231] width 5 height 5
click at [175, 230] on input "checkbox" at bounding box center [177, 232] width 5 height 5
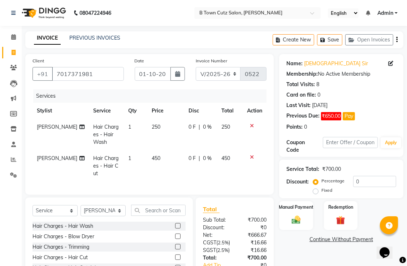
click at [165, 124] on td "250" at bounding box center [165, 134] width 37 height 31
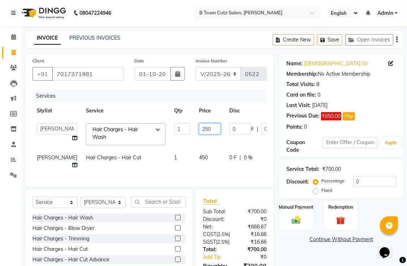
click at [199, 129] on input "250" at bounding box center [210, 128] width 22 height 11
click at [193, 155] on tr "Khushdil Hair Charges - Hair Cut 1 450 0 F | 0 % 450" at bounding box center [184, 162] width 304 height 24
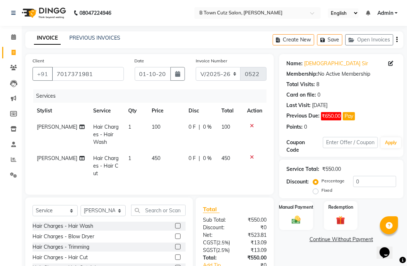
click at [157, 160] on td "450" at bounding box center [165, 166] width 37 height 31
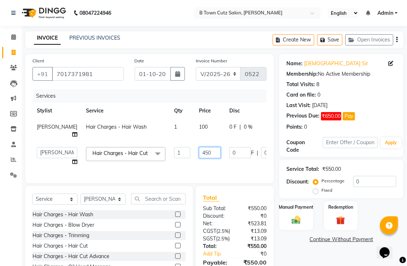
click at [199, 152] on input "450" at bounding box center [210, 152] width 22 height 11
click at [189, 123] on tr "Khushdil Hair Charges - Hair Wash 1 100 0 F | 0 % 100" at bounding box center [184, 131] width 304 height 24
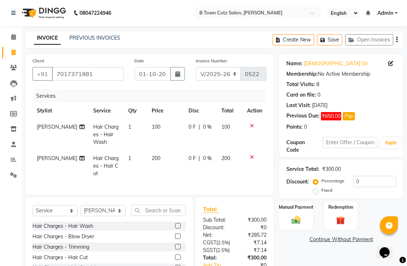
click at [251, 125] on icon at bounding box center [252, 125] width 4 height 5
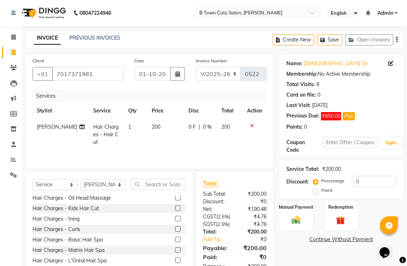
scroll to position [72, 0]
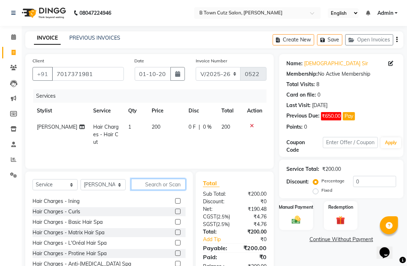
click at [163, 185] on input "text" at bounding box center [158, 184] width 55 height 11
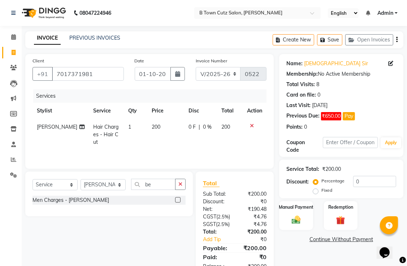
click at [147, 200] on div "Men Charges - Beard" at bounding box center [108, 200] width 153 height 9
click at [179, 202] on label at bounding box center [177, 199] width 5 height 5
click at [179, 202] on input "checkbox" at bounding box center [177, 200] width 5 height 5
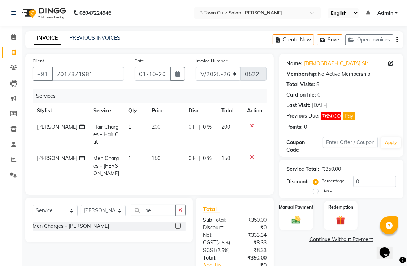
click at [152, 155] on span "150" at bounding box center [156, 158] width 9 height 6
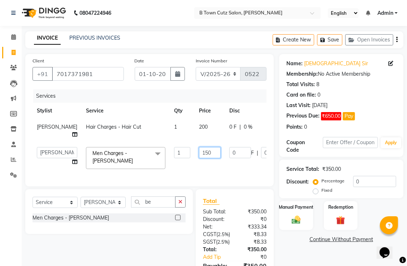
click at [199, 151] on input "150" at bounding box center [210, 152] width 22 height 11
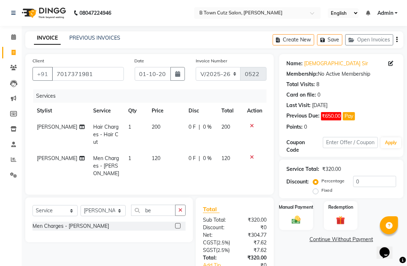
click at [221, 139] on tr "Khushdil Hair Charges - Hair Cut 1 200 0 F | 0 % 200" at bounding box center [149, 134] width 234 height 31
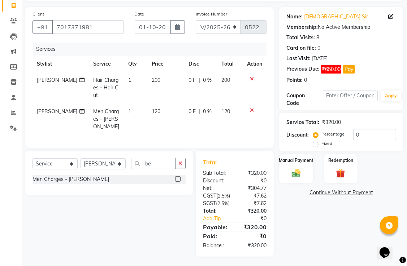
scroll to position [54, 0]
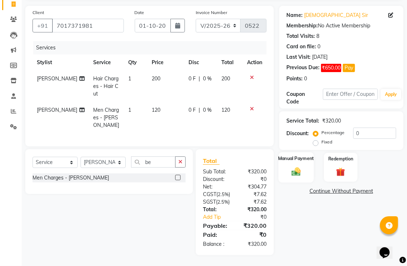
click at [300, 155] on label "Manual Payment" at bounding box center [296, 158] width 36 height 7
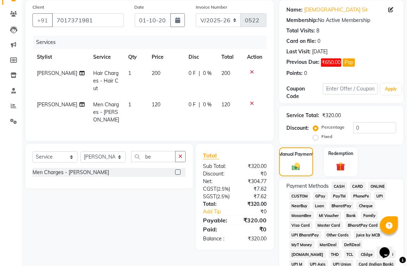
click at [339, 186] on span "CASH" at bounding box center [339, 186] width 16 height 8
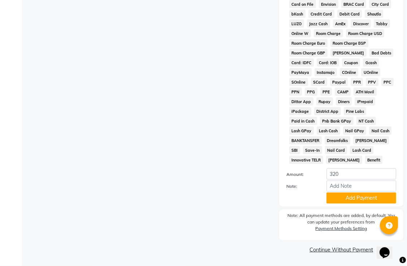
scroll to position [381, 0]
click at [341, 200] on button "Add Payment" at bounding box center [361, 198] width 70 height 11
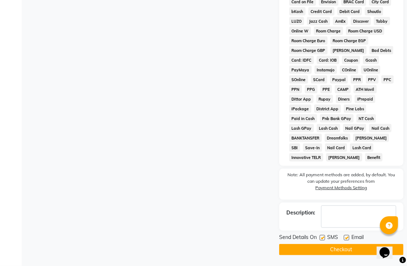
click at [347, 240] on label at bounding box center [346, 237] width 5 height 5
click at [347, 240] on input "checkbox" at bounding box center [346, 238] width 5 height 5
click at [341, 251] on button "Checkout" at bounding box center [341, 249] width 124 height 11
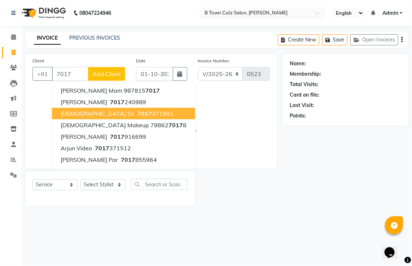
click at [86, 114] on span "Shivam Sir" at bounding box center [98, 113] width 74 height 7
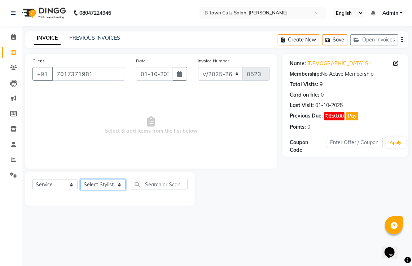
click at [104, 187] on select "Select Stylist Deepak Gurpreet Khushdil Kiran Manju manpreet Ramanpreet Sumit v…" at bounding box center [103, 184] width 45 height 11
click at [81, 180] on select "Select Stylist Deepak Gurpreet Khushdil Kiran Manju manpreet Ramanpreet Sumit v…" at bounding box center [103, 184] width 45 height 11
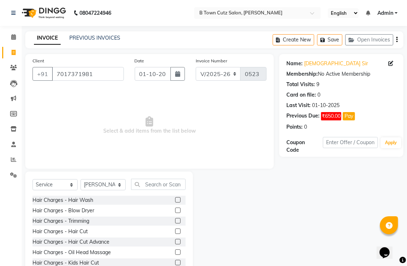
click at [175, 199] on label at bounding box center [177, 199] width 5 height 5
click at [175, 199] on input "checkbox" at bounding box center [177, 200] width 5 height 5
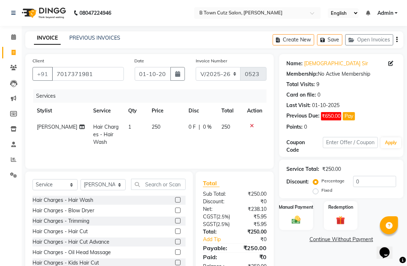
click at [175, 211] on label at bounding box center [177, 210] width 5 height 5
click at [175, 211] on input "checkbox" at bounding box center [177, 211] width 5 height 5
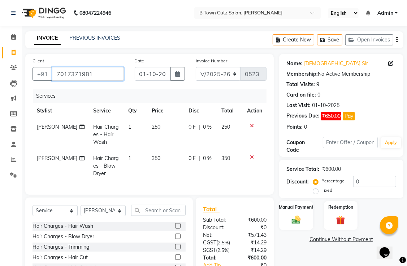
click at [106, 76] on input "7017371981" at bounding box center [88, 74] width 72 height 14
click at [105, 76] on input "7017371981" at bounding box center [88, 74] width 72 height 14
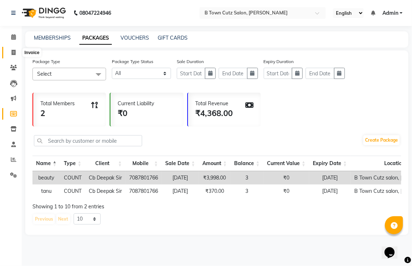
click at [15, 52] on icon at bounding box center [14, 52] width 4 height 5
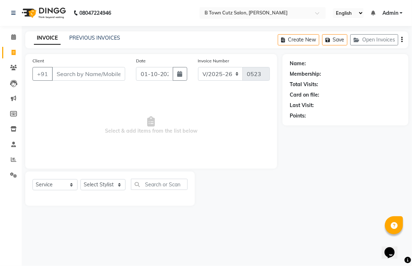
click at [76, 73] on input "Client" at bounding box center [88, 74] width 73 height 14
click at [95, 71] on span "Add Client" at bounding box center [106, 73] width 29 height 7
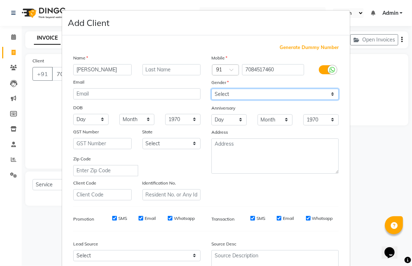
click at [301, 91] on select "Select Male Female Other Prefer Not To Say" at bounding box center [275, 94] width 127 height 11
click at [212, 89] on select "Select Male Female Other Prefer Not To Say" at bounding box center [275, 94] width 127 height 11
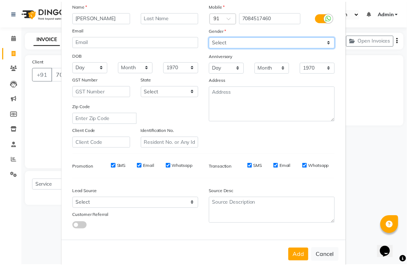
scroll to position [70, 0]
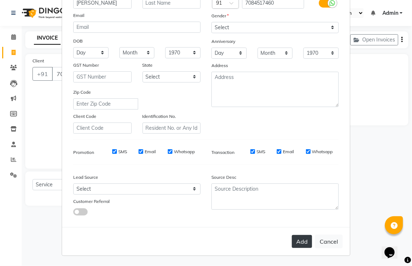
click at [308, 242] on button "Add" at bounding box center [302, 241] width 20 height 13
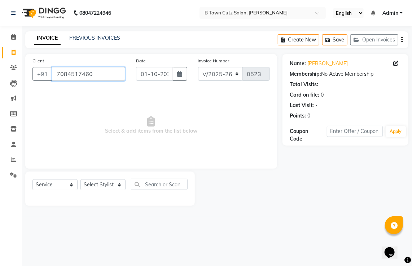
click at [113, 74] on input "7084517460" at bounding box center [88, 74] width 73 height 14
click at [331, 40] on icon "button" at bounding box center [329, 40] width 7 height 5
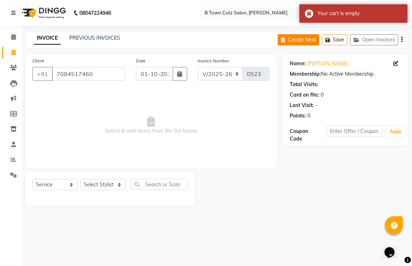
click at [315, 40] on button "Create New" at bounding box center [299, 39] width 42 height 11
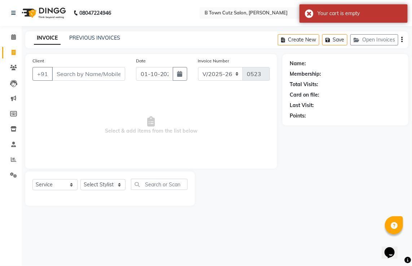
click at [92, 77] on input "Client" at bounding box center [88, 74] width 73 height 14
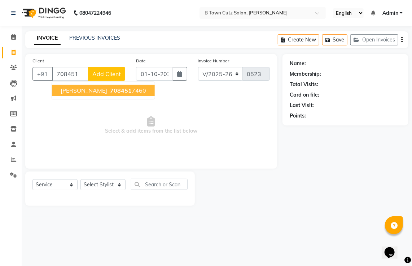
click at [93, 87] on button "shobhit 708451 7460" at bounding box center [103, 91] width 103 height 12
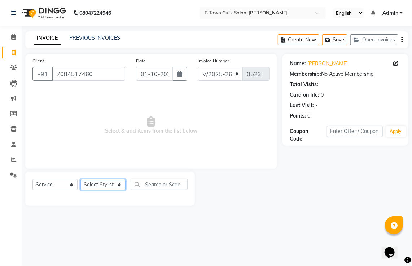
click at [106, 184] on select "Select Stylist Deepak Gurpreet Khushdil Kiran Manju manpreet Ramanpreet Sumit v…" at bounding box center [103, 184] width 45 height 11
click at [81, 180] on select "Select Stylist Deepak Gurpreet Khushdil Kiran Manju manpreet Ramanpreet Sumit v…" at bounding box center [103, 184] width 45 height 11
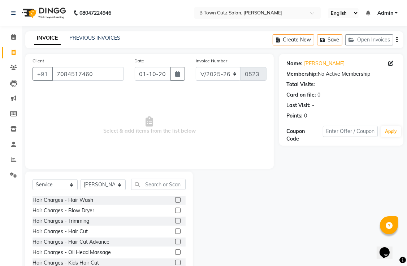
click at [175, 233] on label at bounding box center [177, 231] width 5 height 5
click at [175, 233] on input "checkbox" at bounding box center [177, 232] width 5 height 5
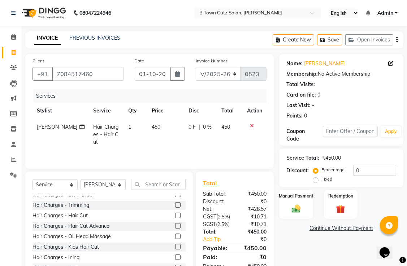
scroll to position [0, 0]
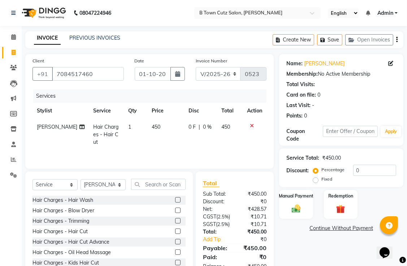
click at [252, 127] on icon at bounding box center [252, 125] width 4 height 5
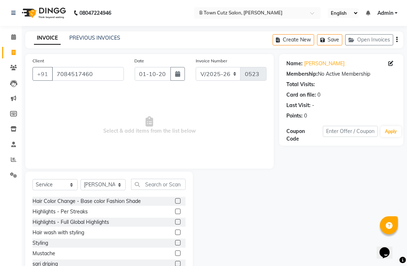
scroll to position [289, 0]
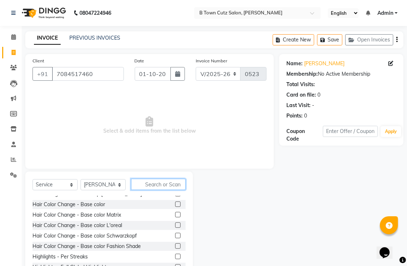
click at [143, 185] on input "text" at bounding box center [158, 184] width 55 height 11
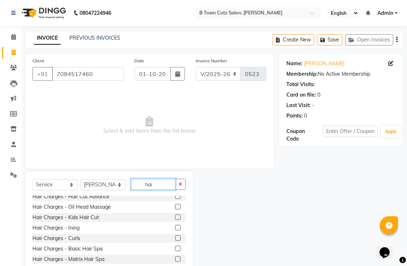
scroll to position [0, 0]
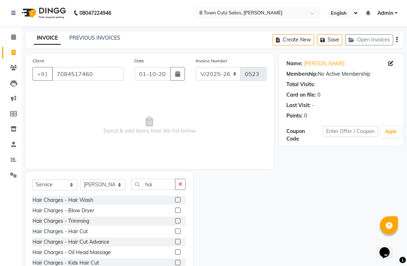
click at [175, 232] on label at bounding box center [177, 231] width 5 height 5
click at [175, 232] on input "checkbox" at bounding box center [177, 232] width 5 height 5
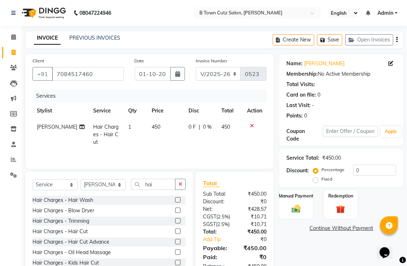
click at [249, 124] on div at bounding box center [254, 125] width 15 height 5
click at [175, 243] on label at bounding box center [177, 241] width 5 height 5
click at [175, 243] on input "checkbox" at bounding box center [177, 242] width 5 height 5
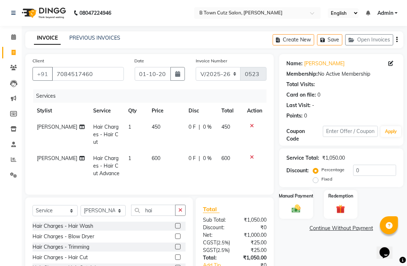
click at [251, 155] on icon at bounding box center [252, 157] width 4 height 5
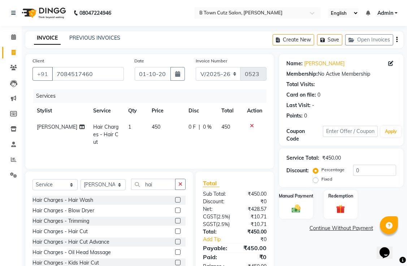
click at [252, 122] on td at bounding box center [255, 134] width 24 height 31
click at [252, 125] on icon at bounding box center [252, 125] width 4 height 5
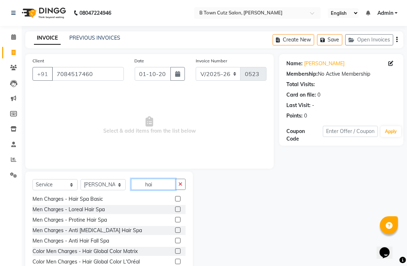
click at [156, 185] on input "hai" at bounding box center [153, 184] width 44 height 11
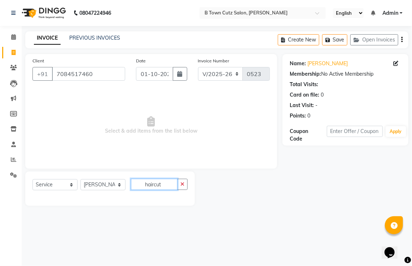
click at [168, 186] on input "haircut" at bounding box center [154, 184] width 47 height 11
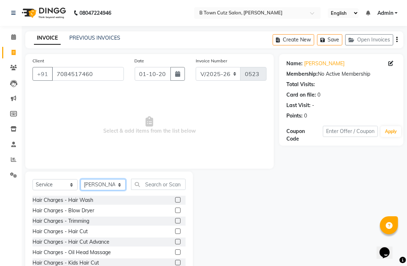
click at [116, 184] on select "Select Stylist Deepak Gurpreet Khushdil Kiran Manju manpreet Ramanpreet Sumit v…" at bounding box center [103, 184] width 45 height 11
click at [81, 180] on select "Select Stylist Deepak Gurpreet Khushdil Kiran Manju manpreet Ramanpreet Sumit v…" at bounding box center [103, 184] width 45 height 11
click at [59, 184] on select "Select Service Product Membership Package Voucher Prepaid Gift Card" at bounding box center [54, 184] width 45 height 11
click at [32, 180] on select "Select Service Product Membership Package Voucher Prepaid Gift Card" at bounding box center [54, 184] width 45 height 11
click at [152, 183] on input "text" at bounding box center [158, 184] width 55 height 11
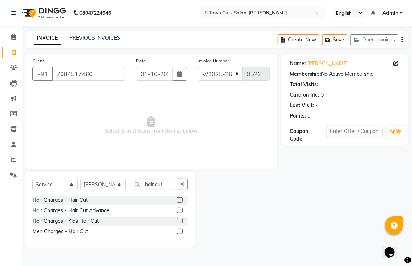
click at [180, 232] on label at bounding box center [179, 231] width 5 height 5
click at [180, 232] on input "checkbox" at bounding box center [179, 232] width 5 height 5
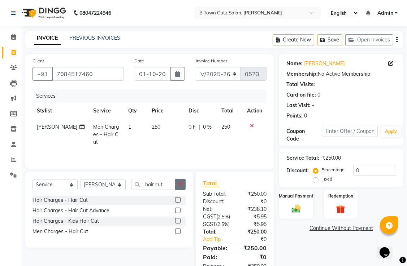
click at [182, 185] on button "button" at bounding box center [180, 184] width 10 height 11
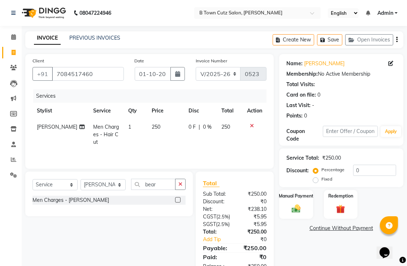
click at [178, 199] on label at bounding box center [177, 199] width 5 height 5
click at [178, 199] on input "checkbox" at bounding box center [177, 200] width 5 height 5
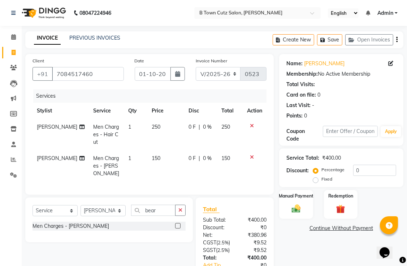
click at [155, 127] on td "250" at bounding box center [165, 134] width 37 height 31
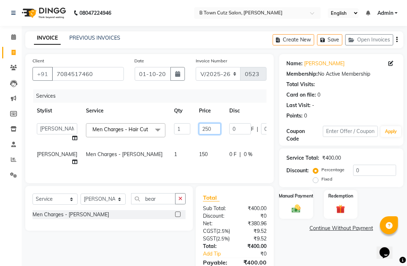
click at [199, 129] on input "250" at bounding box center [210, 128] width 22 height 11
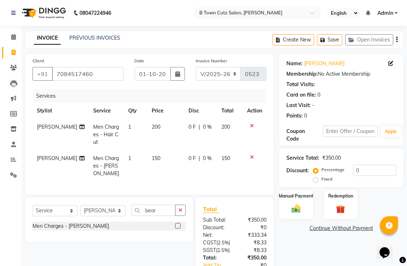
click at [191, 153] on tr "Khushdil Men Charges - Beard 1 150 0 F | 0 % 150" at bounding box center [149, 166] width 234 height 31
click at [156, 151] on td "150" at bounding box center [165, 166] width 37 height 31
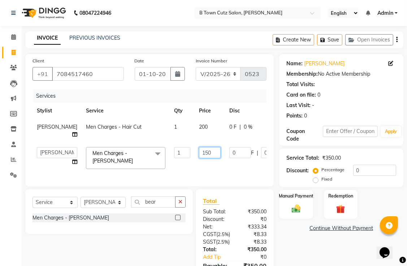
click at [199, 152] on input "150" at bounding box center [210, 152] width 22 height 11
click at [248, 134] on tr "Khushdil Men Charges - Hair Cut 1 200 0 F | 0 % 200" at bounding box center [184, 131] width 304 height 24
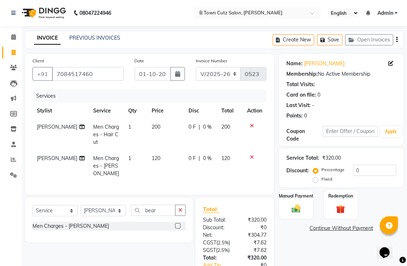
click at [251, 123] on icon at bounding box center [252, 125] width 4 height 5
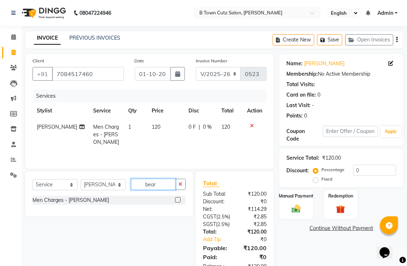
click at [159, 184] on input "bear" at bounding box center [153, 184] width 44 height 11
click at [168, 187] on input "haircut" at bounding box center [153, 184] width 44 height 11
click at [159, 184] on input "haircut" at bounding box center [153, 184] width 44 height 11
click at [162, 184] on input "haircut" at bounding box center [153, 184] width 44 height 11
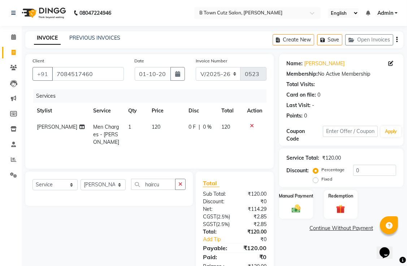
click at [179, 184] on icon "button" at bounding box center [180, 184] width 4 height 5
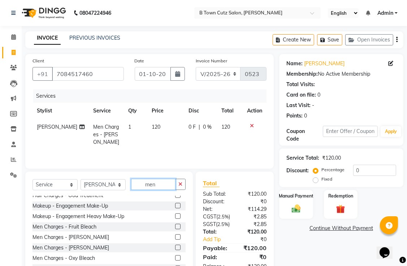
scroll to position [72, 0]
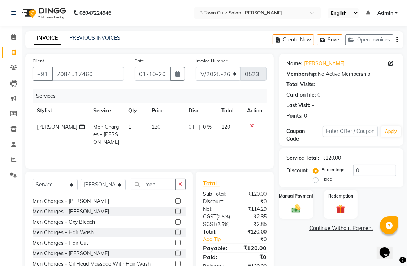
click at [175, 243] on label at bounding box center [177, 242] width 5 height 5
click at [175, 243] on input "checkbox" at bounding box center [177, 243] width 5 height 5
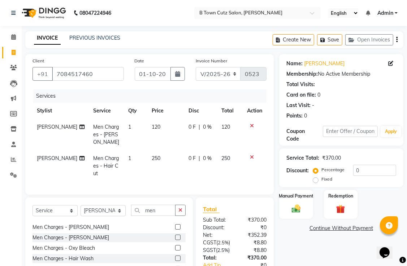
click at [321, 181] on label "Fixed" at bounding box center [326, 179] width 11 height 6
click at [315, 181] on input "Fixed" at bounding box center [316, 179] width 5 height 5
click at [365, 168] on input "0" at bounding box center [374, 170] width 43 height 11
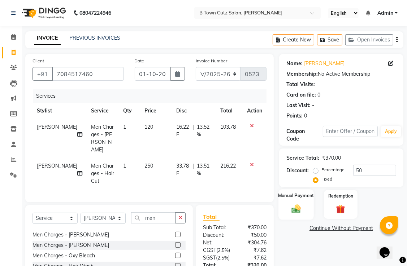
click at [301, 201] on div "Manual Payment" at bounding box center [295, 205] width 35 height 30
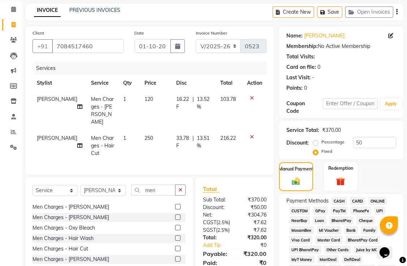
scroll to position [36, 0]
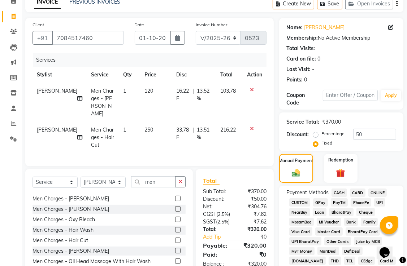
click at [319, 204] on span "GPay" at bounding box center [320, 203] width 15 height 8
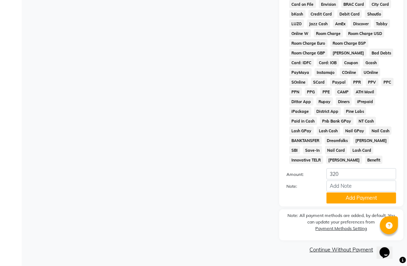
scroll to position [370, 0]
click at [345, 201] on button "Add Payment" at bounding box center [361, 198] width 70 height 11
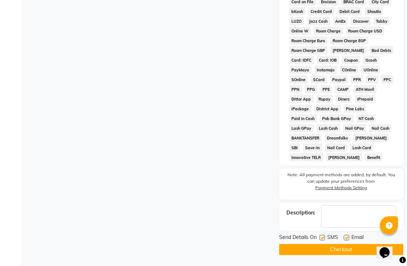
click at [335, 249] on button "Checkout" at bounding box center [341, 249] width 124 height 11
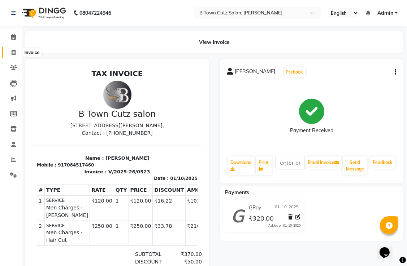
drag, startPoint x: 12, startPoint y: 52, endPoint x: 17, endPoint y: 52, distance: 5.8
click at [12, 52] on icon at bounding box center [14, 52] width 4 height 5
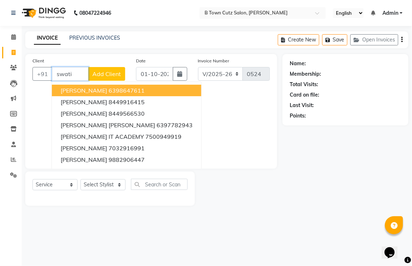
scroll to position [0, 3]
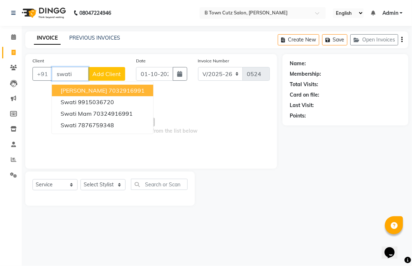
click at [73, 93] on span "Swati Swati Mam" at bounding box center [84, 90] width 47 height 7
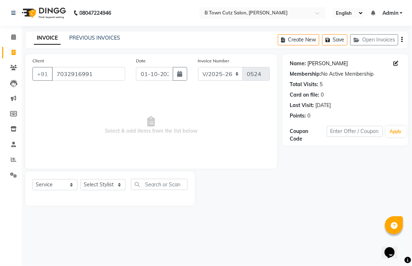
click at [319, 64] on link "Swati Swati Mam" at bounding box center [328, 64] width 40 height 8
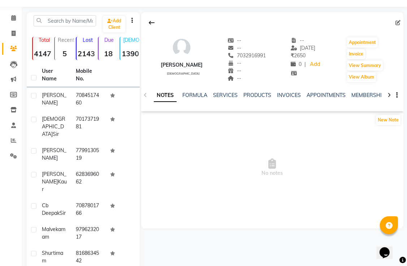
scroll to position [36, 0]
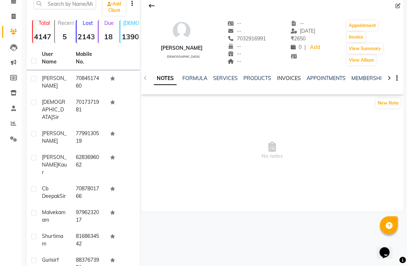
click at [284, 81] on link "INVOICES" at bounding box center [289, 78] width 24 height 6
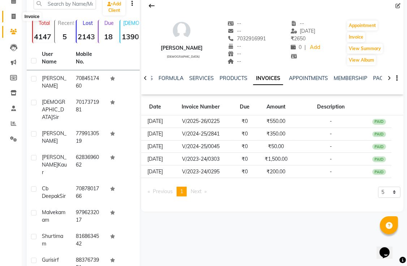
click at [14, 19] on span at bounding box center [13, 17] width 13 height 8
select select "service"
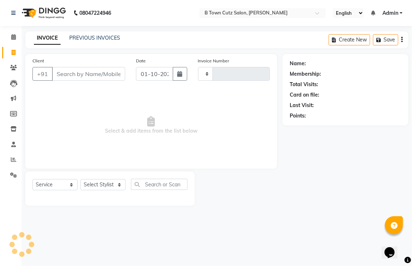
type input "0524"
select select "4658"
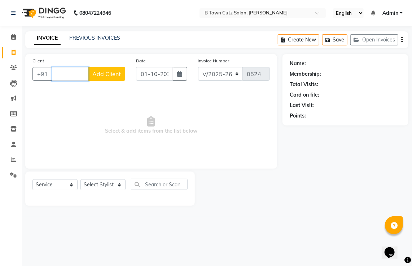
drag, startPoint x: 153, startPoint y: 162, endPoint x: 71, endPoint y: 74, distance: 120.6
click at [71, 74] on input "Client" at bounding box center [70, 74] width 36 height 14
click at [71, 73] on input "Client" at bounding box center [70, 74] width 36 height 14
click at [38, 73] on button "+91" at bounding box center [42, 74] width 20 height 14
click at [55, 71] on input "Client" at bounding box center [70, 74] width 36 height 14
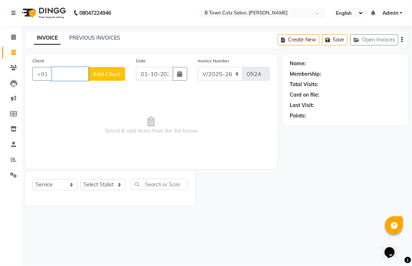
click at [61, 74] on input "Client" at bounding box center [70, 74] width 36 height 14
type input "7"
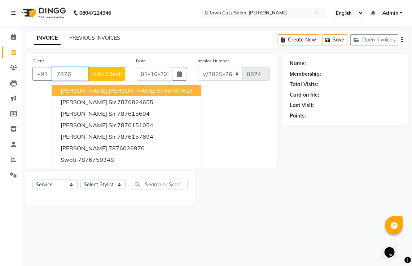
click at [75, 79] on input "7876" at bounding box center [70, 74] width 36 height 14
type input "7"
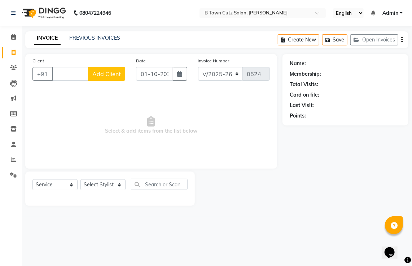
click at [104, 79] on button "Add Client" at bounding box center [106, 74] width 37 height 14
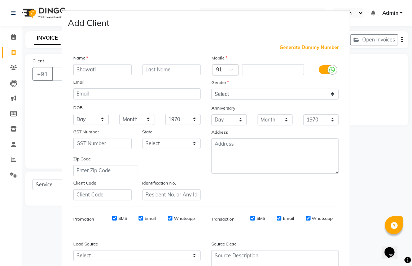
type input "Shawati"
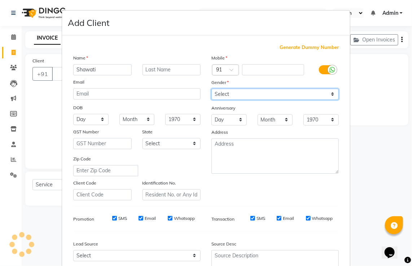
click at [252, 96] on select "Select Male Female Other Prefer Not To Say" at bounding box center [275, 94] width 127 height 11
select select "female"
click at [212, 89] on select "Select Male Female Other Prefer Not To Say" at bounding box center [275, 94] width 127 height 11
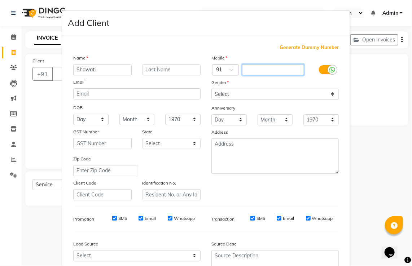
click at [244, 71] on input "text" at bounding box center [273, 69] width 62 height 11
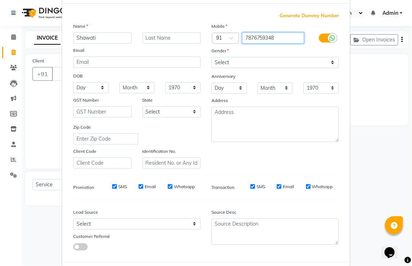
scroll to position [70, 0]
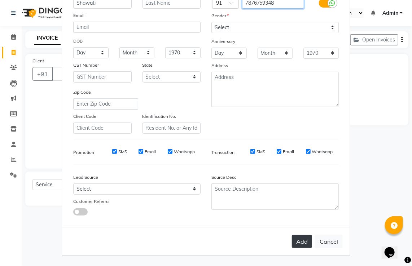
type input "7876759348"
click at [299, 239] on button "Add" at bounding box center [302, 241] width 20 height 13
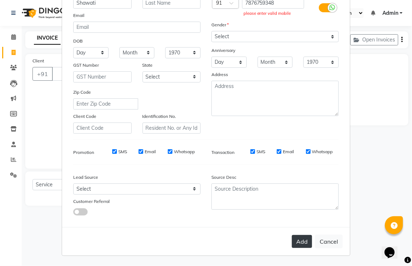
click at [300, 241] on button "Add" at bounding box center [302, 241] width 20 height 13
click at [302, 242] on button "Add" at bounding box center [302, 241] width 20 height 13
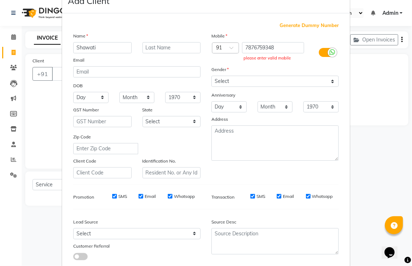
scroll to position [0, 0]
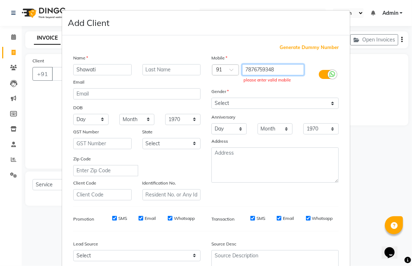
click at [294, 66] on input "7876759348" at bounding box center [273, 69] width 62 height 11
click at [290, 69] on input "7876759348" at bounding box center [273, 69] width 62 height 11
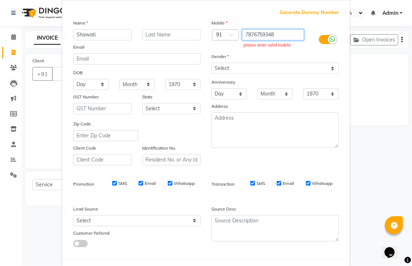
scroll to position [70, 0]
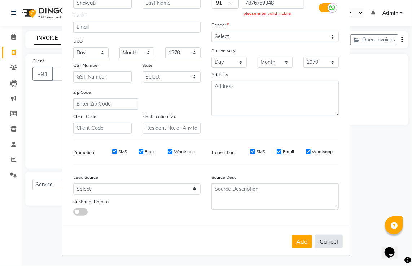
click at [334, 244] on button "Cancel" at bounding box center [329, 242] width 28 height 14
select select
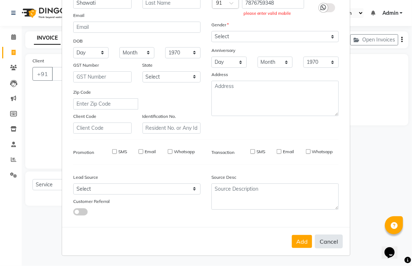
select select
checkbox input "false"
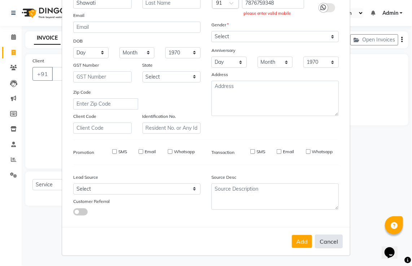
checkbox input "false"
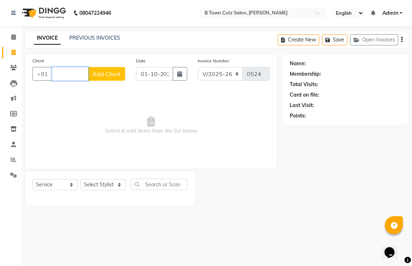
click at [86, 80] on input "Client" at bounding box center [70, 74] width 36 height 14
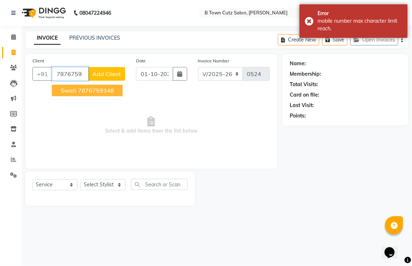
scroll to position [0, 16]
click at [88, 91] on ngb-highlight "7876759348" at bounding box center [96, 90] width 36 height 7
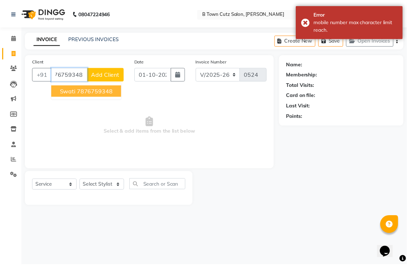
scroll to position [0, 0]
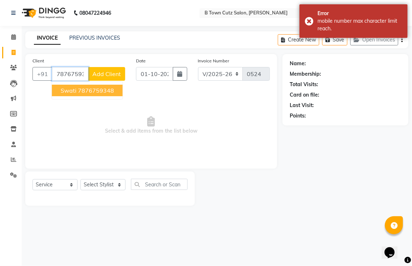
type input "7876759348"
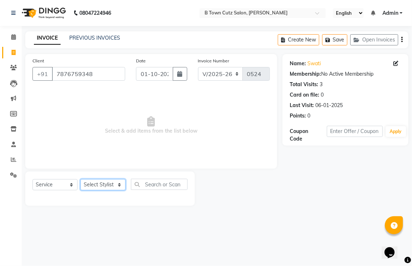
click at [118, 184] on select "Select Stylist Deepak Gurpreet Khushdil Kiran Manju manpreet Ramanpreet Sumit v…" at bounding box center [103, 184] width 45 height 11
select select "93445"
click at [81, 180] on select "Select Stylist Deepak Gurpreet Khushdil Kiran Manju manpreet Ramanpreet Sumit v…" at bounding box center [103, 184] width 45 height 11
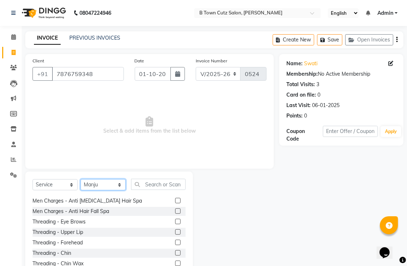
scroll to position [794, 0]
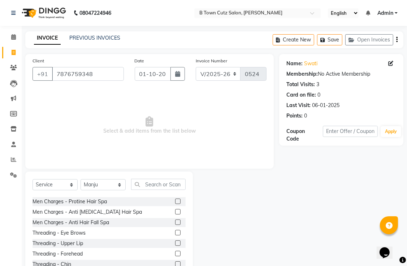
click at [175, 233] on label at bounding box center [177, 232] width 5 height 5
click at [175, 233] on input "checkbox" at bounding box center [177, 233] width 5 height 5
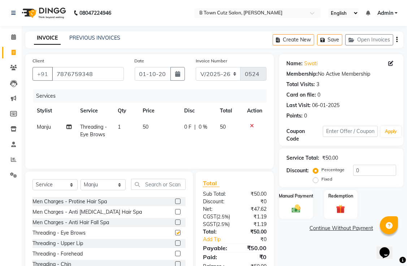
checkbox input "false"
click at [175, 245] on label at bounding box center [177, 243] width 5 height 5
click at [175, 245] on input "checkbox" at bounding box center [177, 244] width 5 height 5
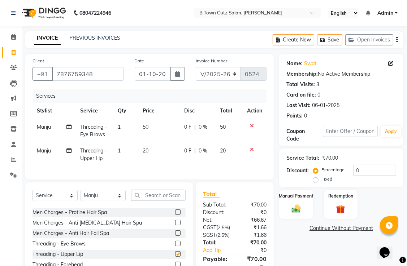
checkbox input "false"
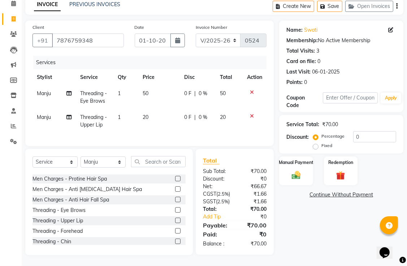
scroll to position [54, 0]
click at [292, 161] on div "Manual Payment" at bounding box center [295, 171] width 35 height 30
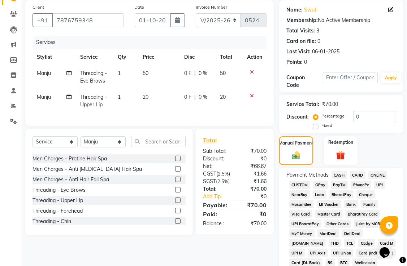
click at [318, 185] on span "GPay" at bounding box center [320, 185] width 15 height 8
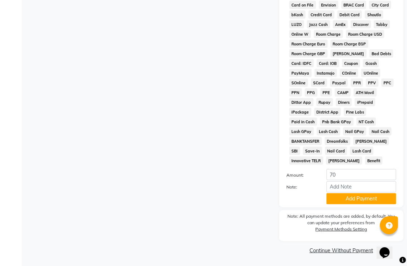
scroll to position [370, 0]
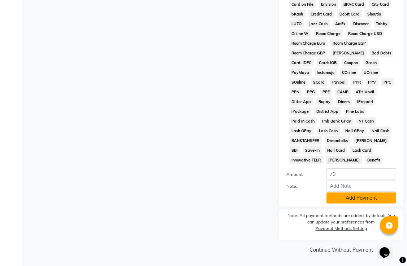
click at [330, 201] on button "Add Payment" at bounding box center [361, 198] width 70 height 11
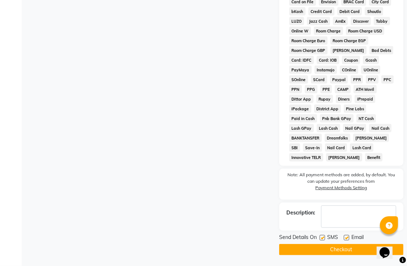
click at [344, 238] on div at bounding box center [346, 239] width 5 height 8
click at [348, 241] on label at bounding box center [346, 237] width 5 height 5
click at [348, 241] on input "checkbox" at bounding box center [346, 238] width 5 height 5
checkbox input "false"
click at [346, 249] on button "Checkout" at bounding box center [341, 249] width 124 height 11
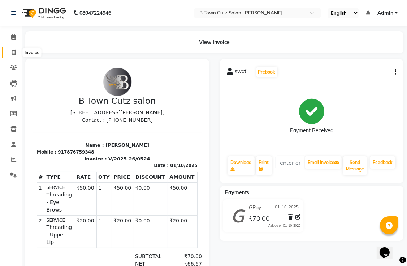
click at [13, 53] on icon at bounding box center [14, 52] width 4 height 5
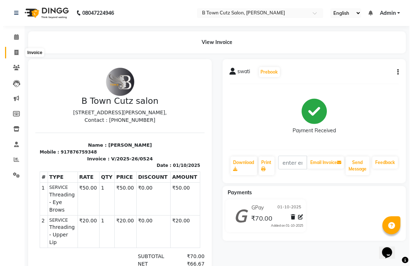
select select "4658"
select select "service"
